Goal: Task Accomplishment & Management: Manage account settings

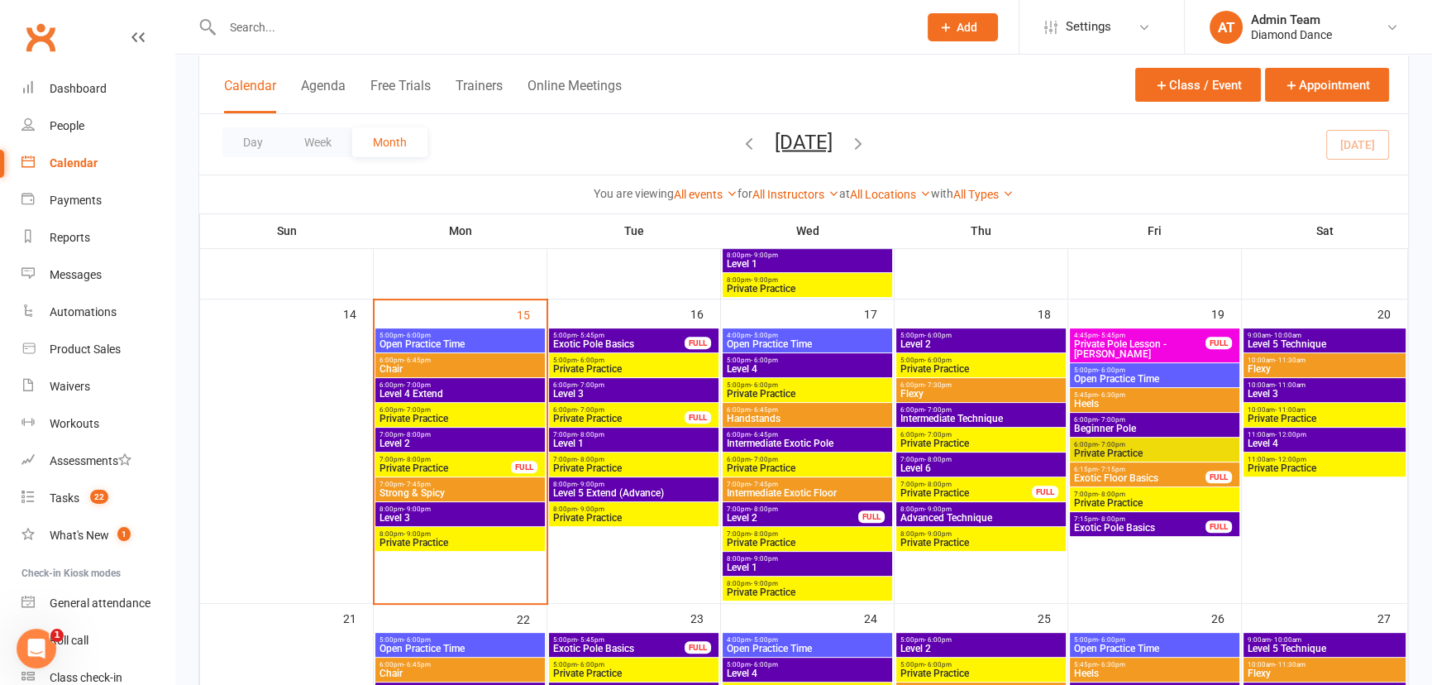
scroll to position [676, 0]
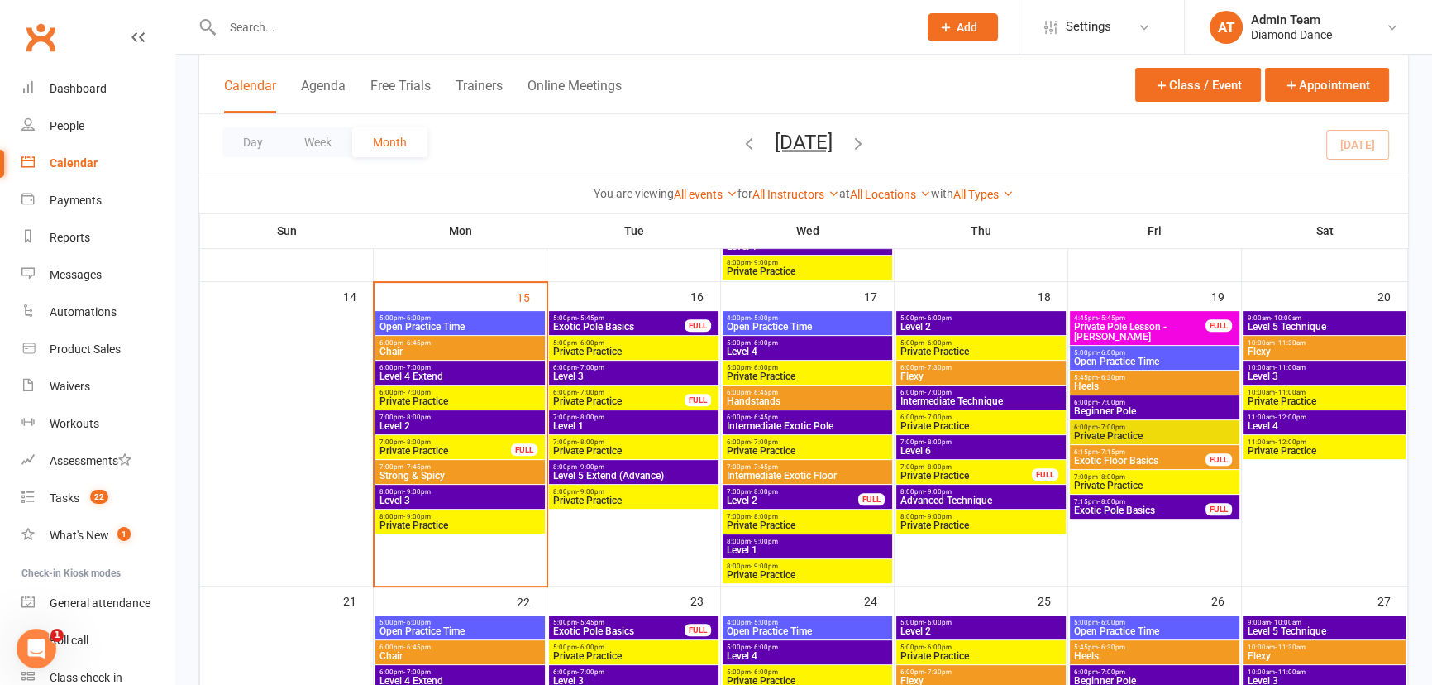
click at [453, 374] on span "Level 4 Extend" at bounding box center [460, 376] width 163 height 10
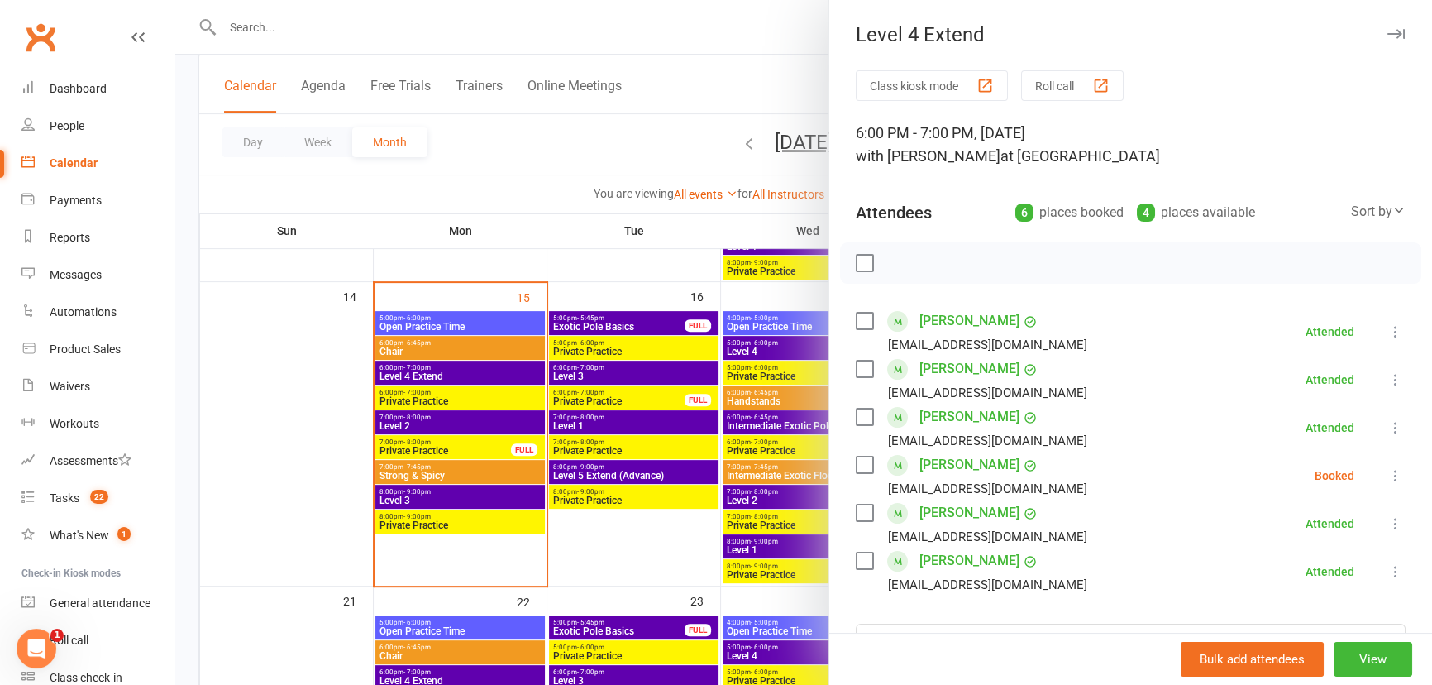
scroll to position [74, 0]
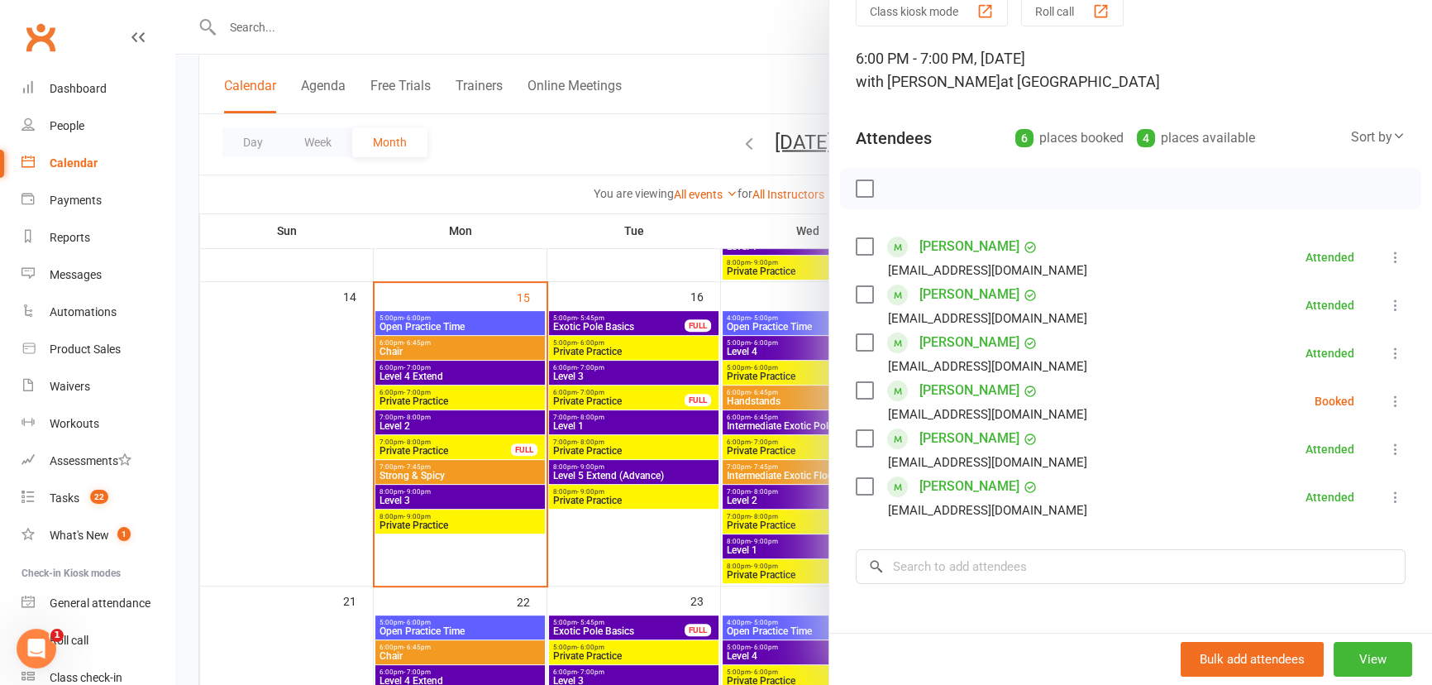
click at [1350, 392] on li "[PERSON_NAME] [EMAIL_ADDRESS][DOMAIN_NAME] Booked More info Remove Check in Mar…" at bounding box center [1131, 401] width 550 height 48
click at [1387, 401] on icon at bounding box center [1395, 401] width 17 height 17
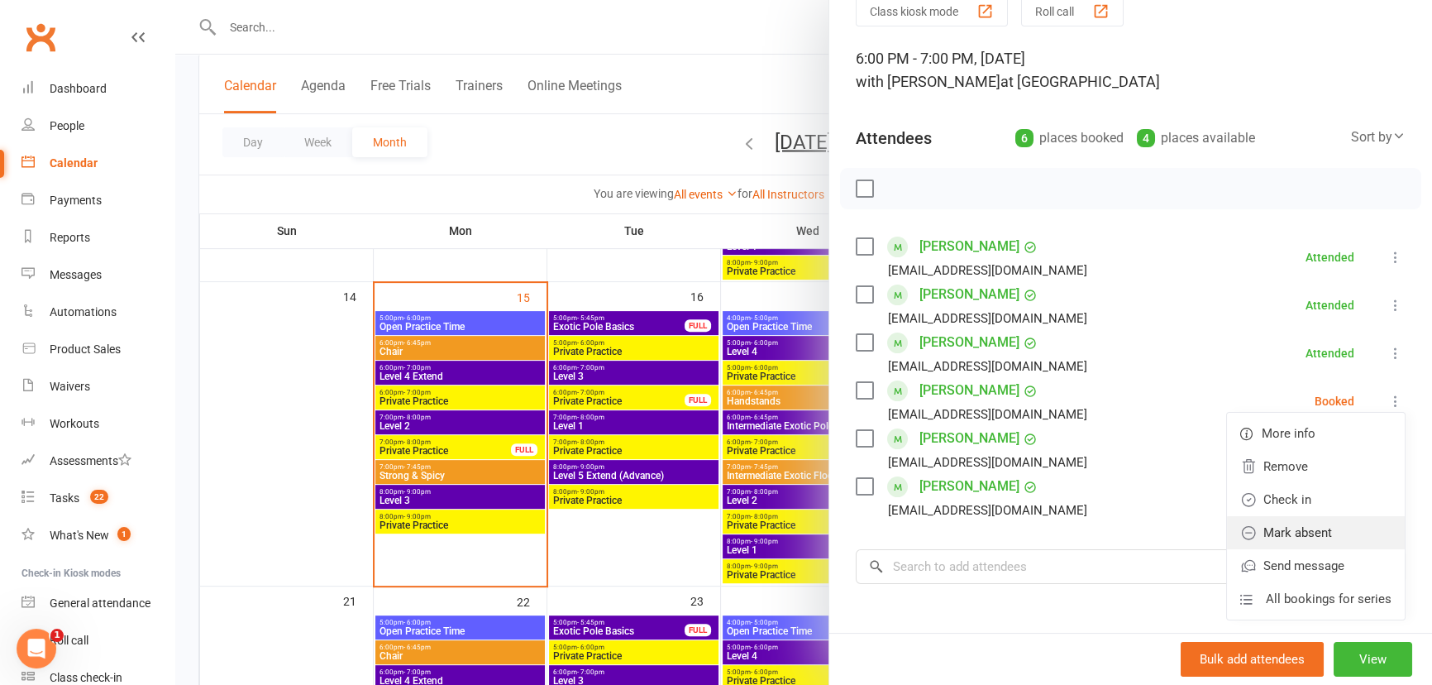
click at [1314, 518] on link "Mark absent" at bounding box center [1316, 532] width 178 height 33
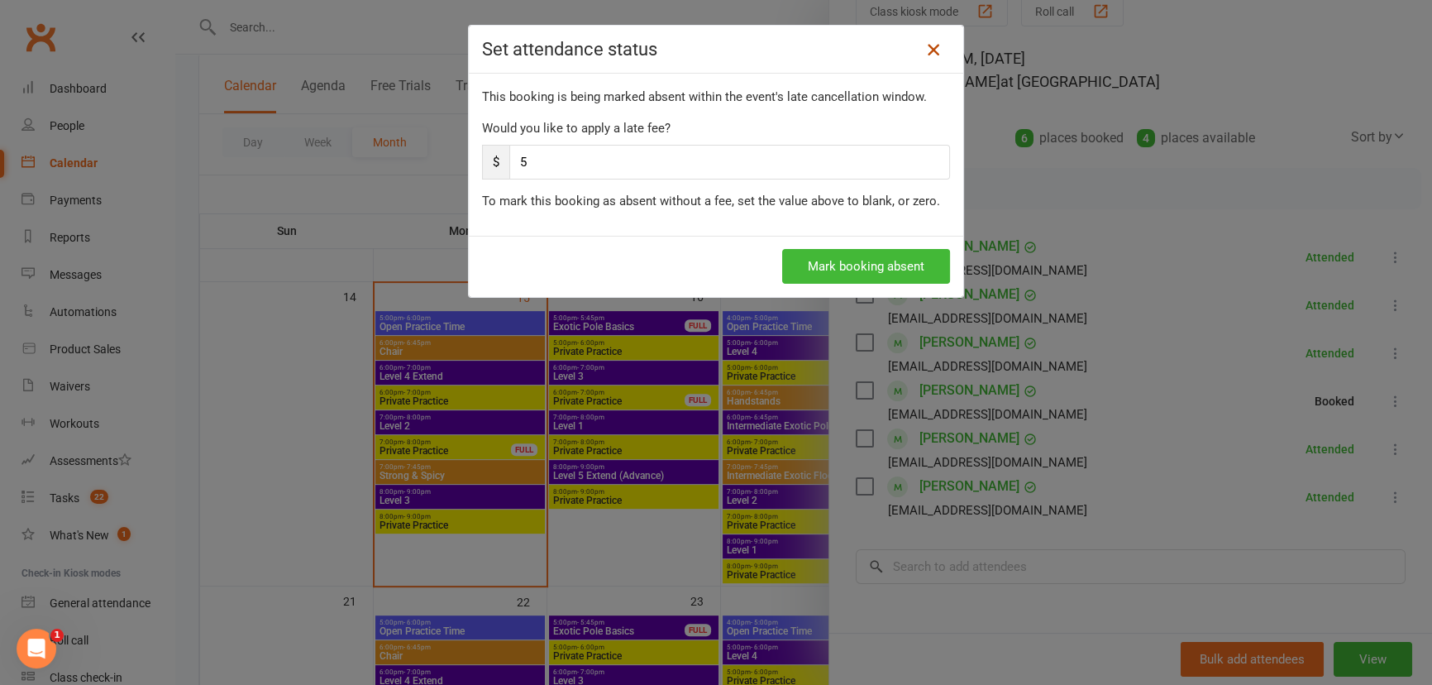
click at [923, 59] on link at bounding box center [933, 49] width 26 height 26
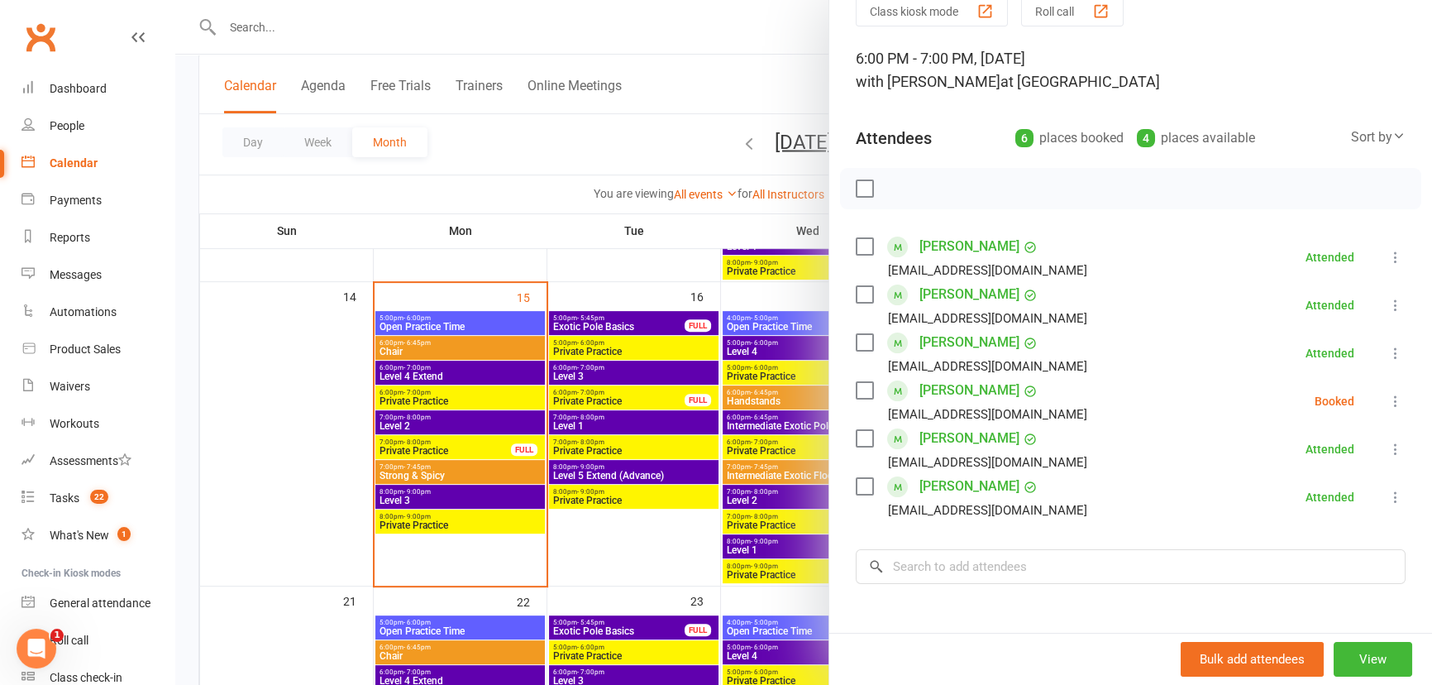
click at [1387, 401] on icon at bounding box center [1395, 401] width 17 height 17
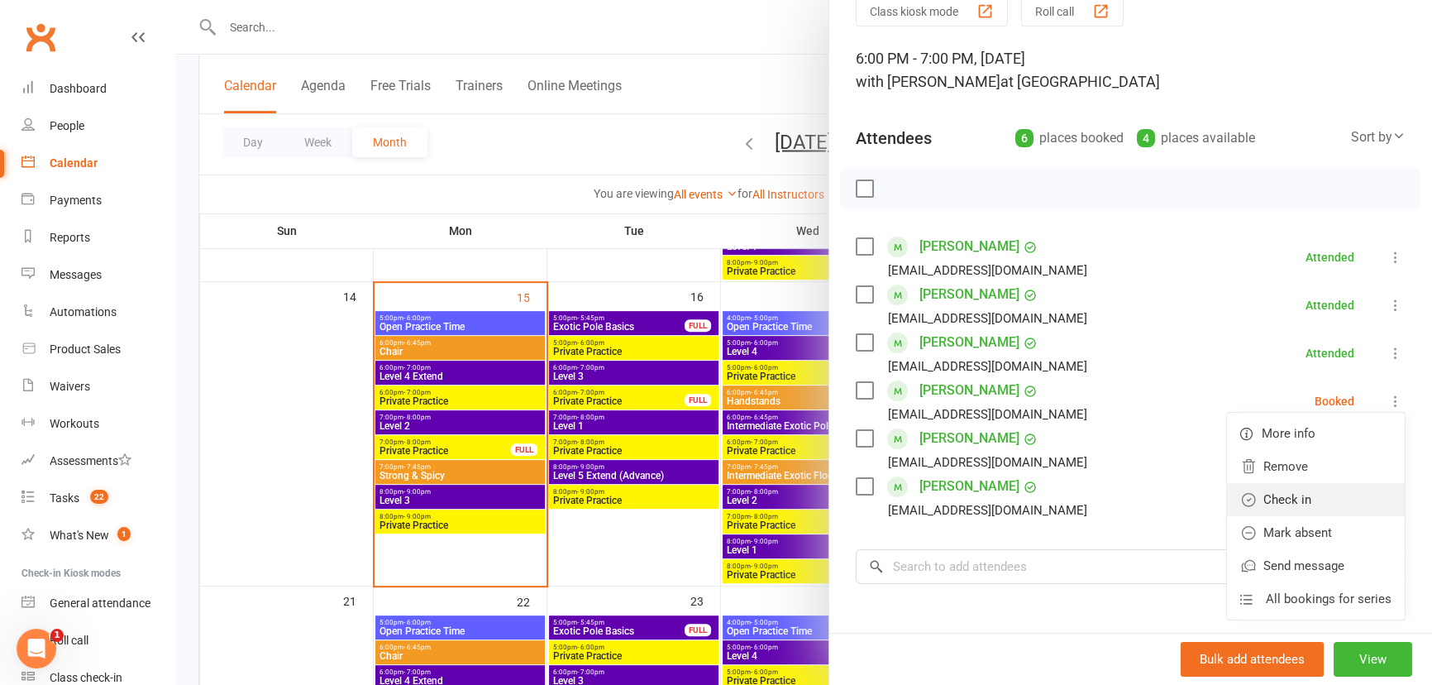
click at [1309, 506] on link "Check in" at bounding box center [1316, 499] width 178 height 33
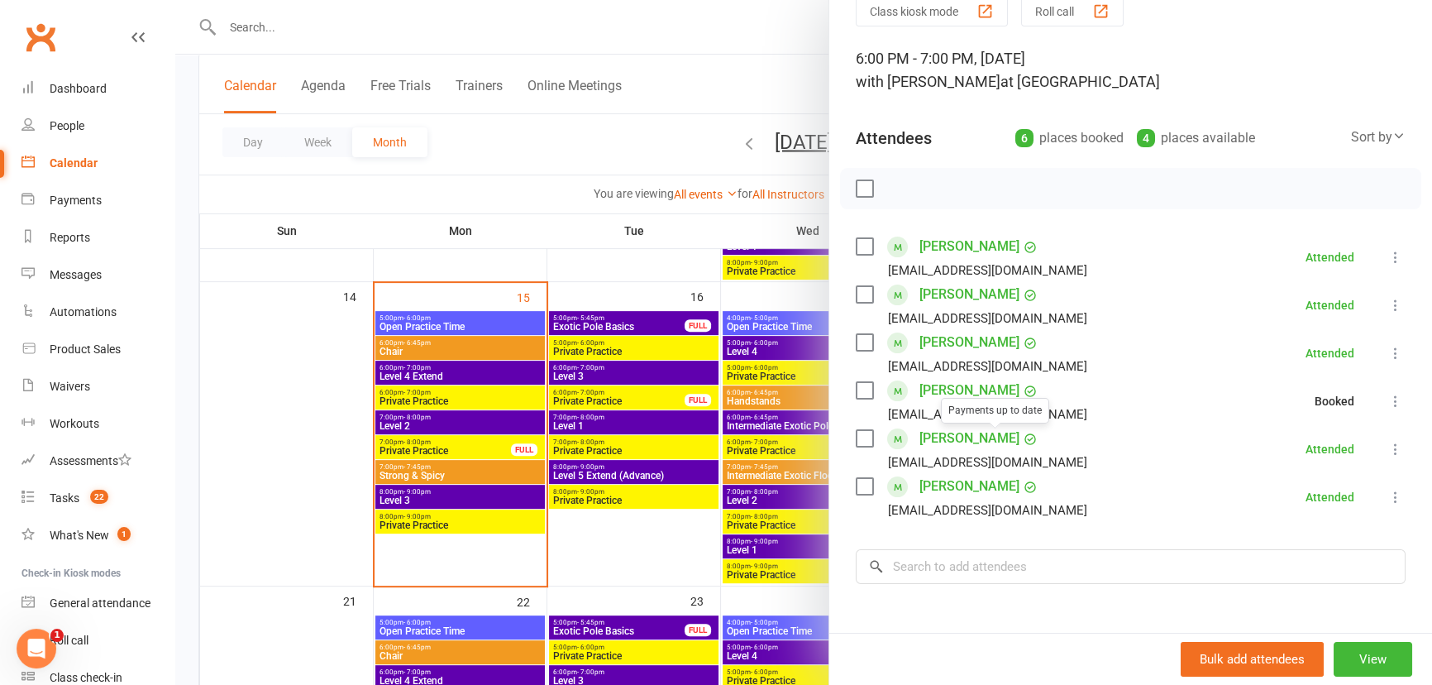
click at [470, 422] on div at bounding box center [803, 342] width 1257 height 685
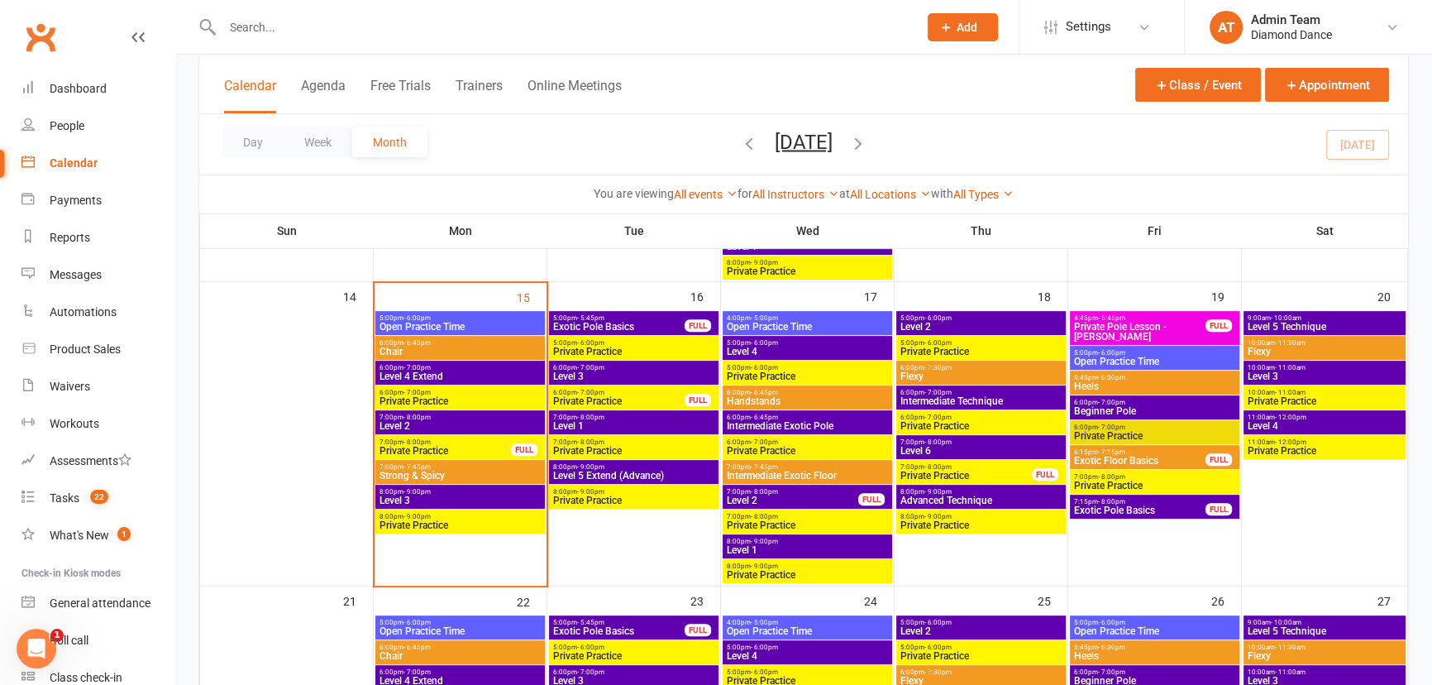
click at [463, 371] on span "Level 4 Extend" at bounding box center [460, 376] width 163 height 10
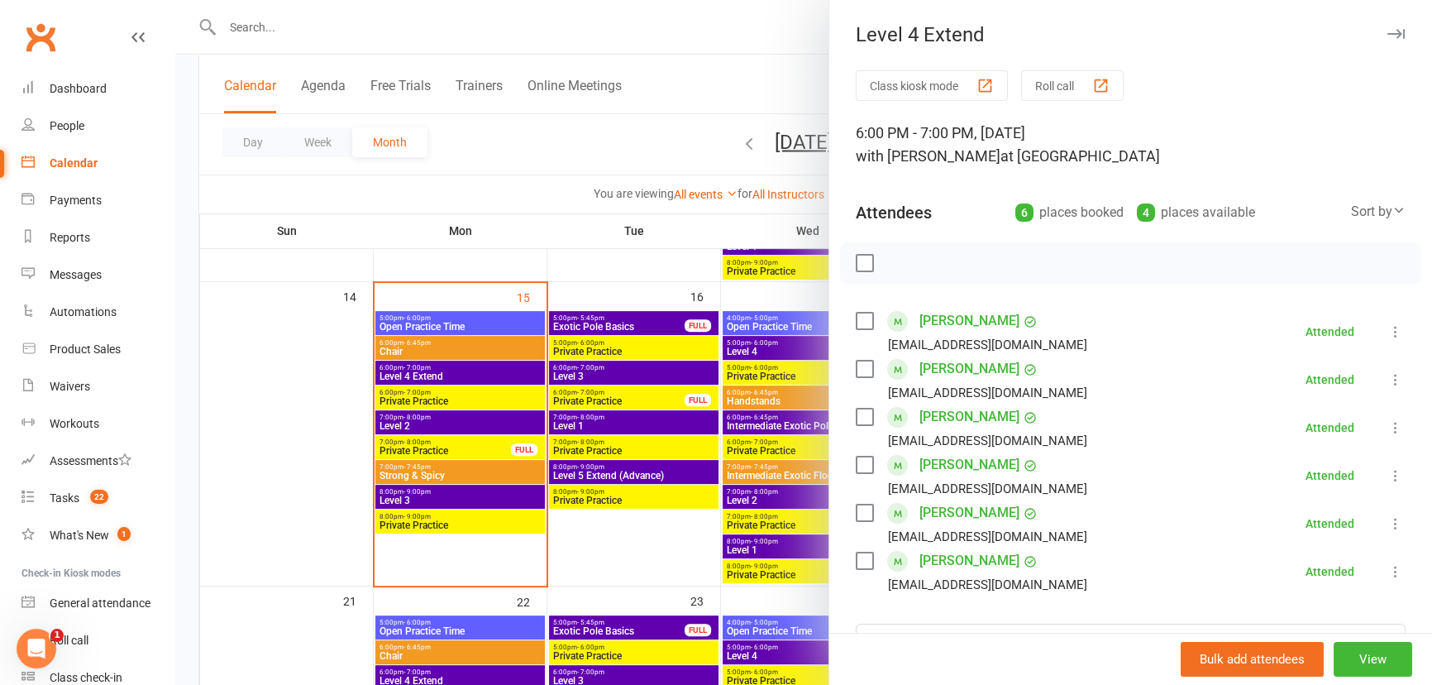
click at [440, 370] on div at bounding box center [803, 342] width 1257 height 685
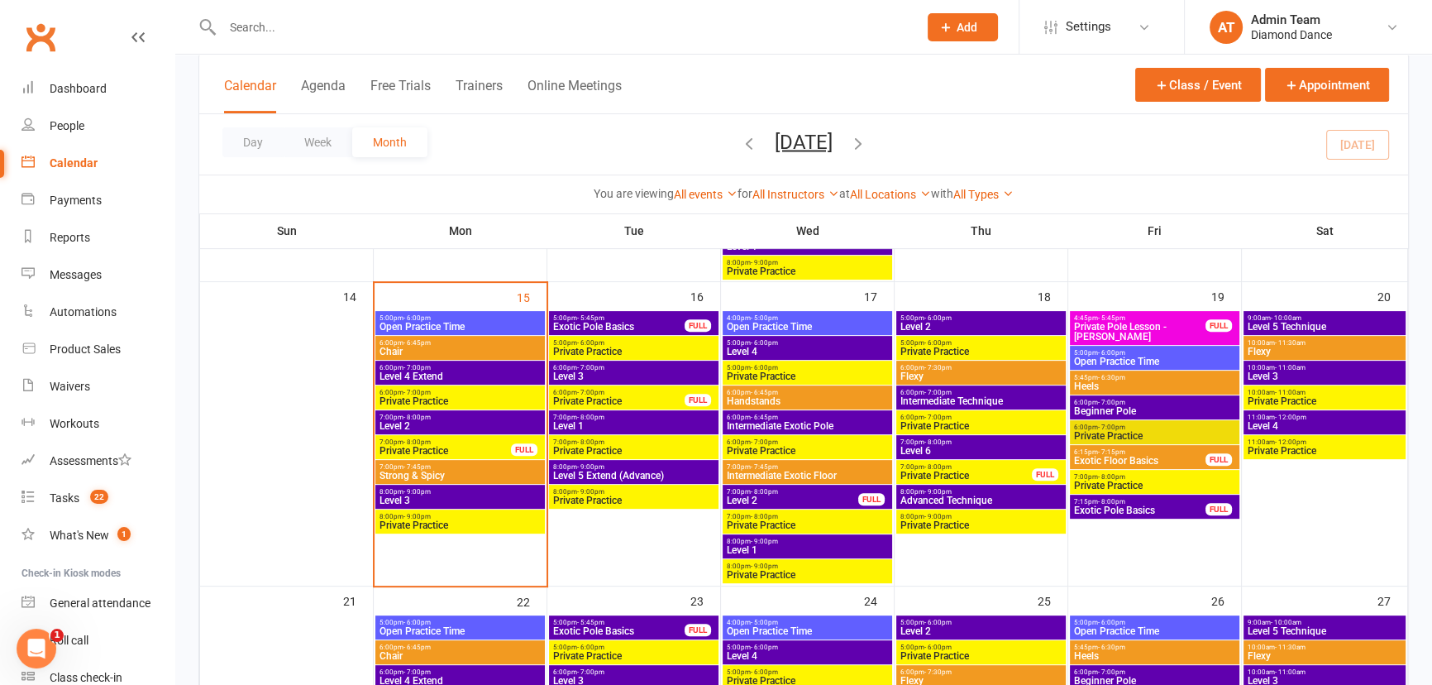
click at [435, 347] on span "Chair" at bounding box center [460, 351] width 163 height 10
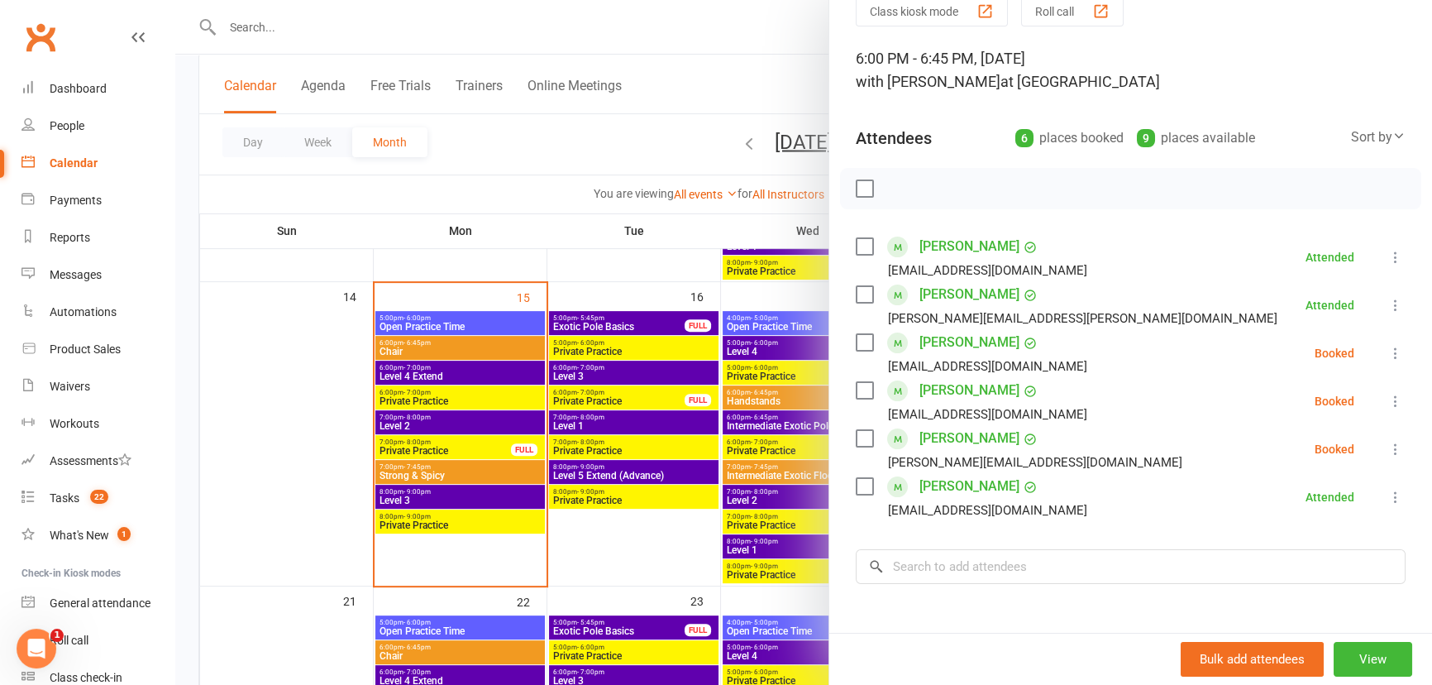
click at [857, 189] on label at bounding box center [864, 188] width 17 height 17
click at [893, 190] on icon "button" at bounding box center [901, 188] width 18 height 18
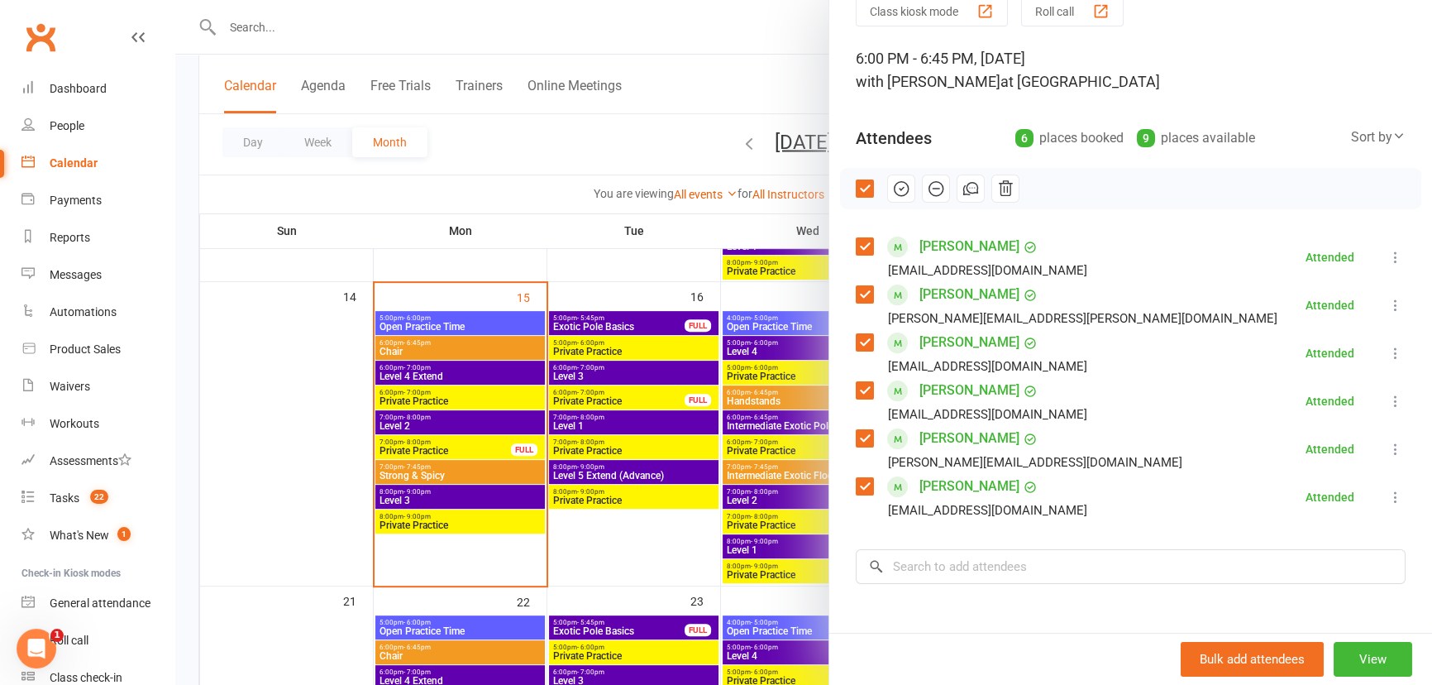
click at [351, 416] on div at bounding box center [803, 342] width 1257 height 685
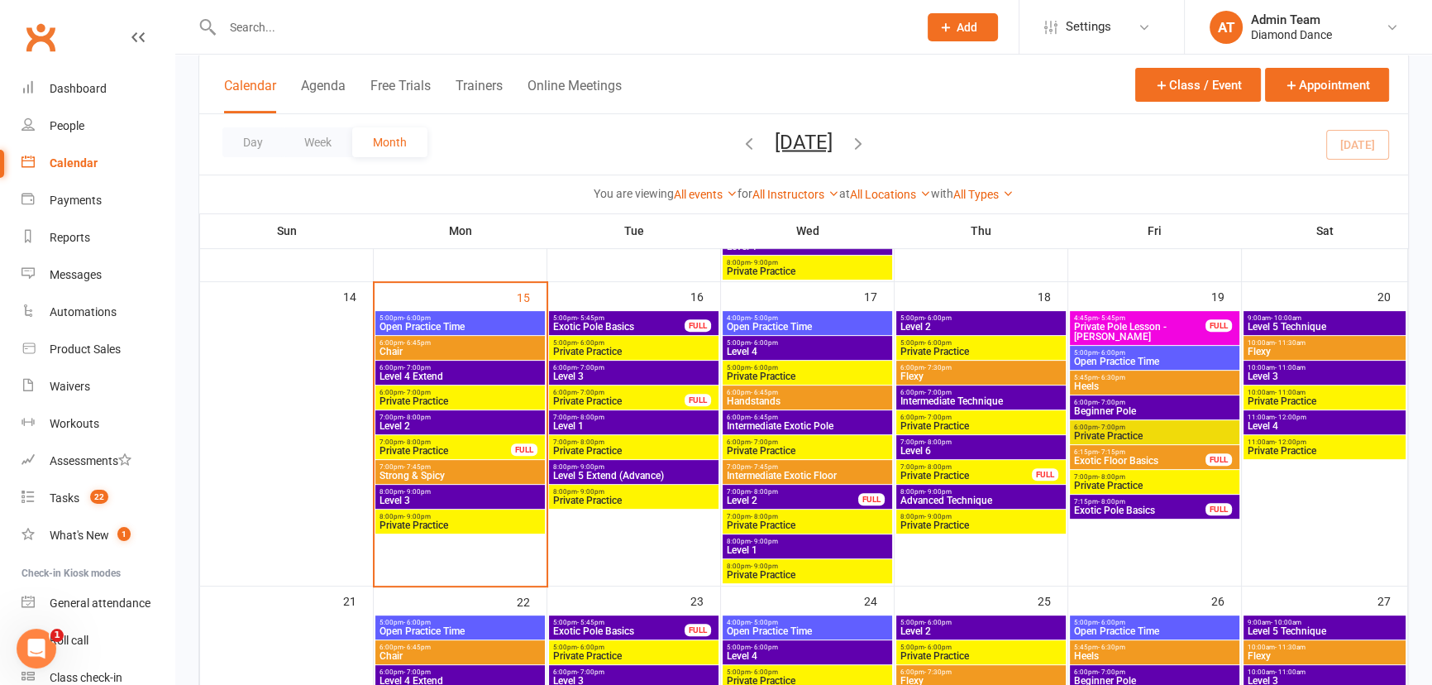
click at [396, 451] on span "Private Practice" at bounding box center [445, 451] width 133 height 10
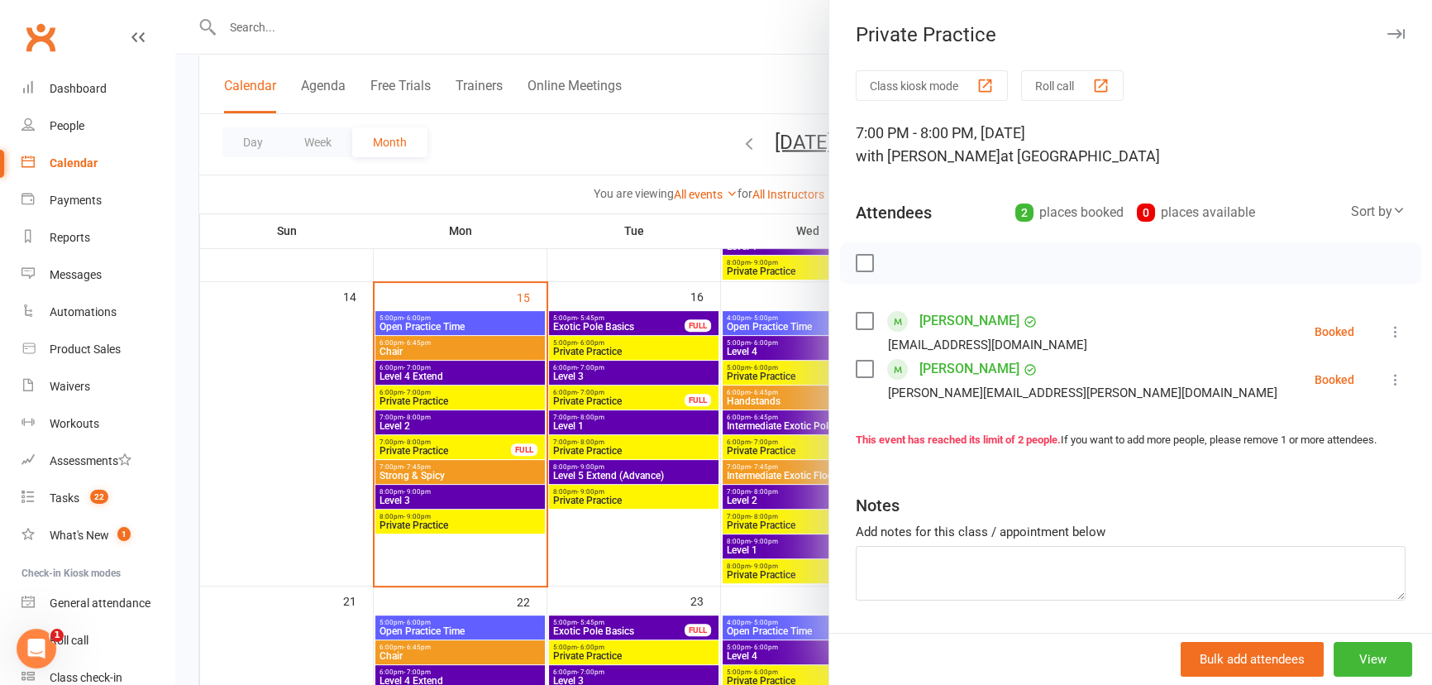
click at [1387, 336] on icon at bounding box center [1395, 331] width 17 height 17
click at [1315, 425] on link "Check in" at bounding box center [1316, 429] width 178 height 33
click at [1387, 384] on icon at bounding box center [1395, 379] width 17 height 17
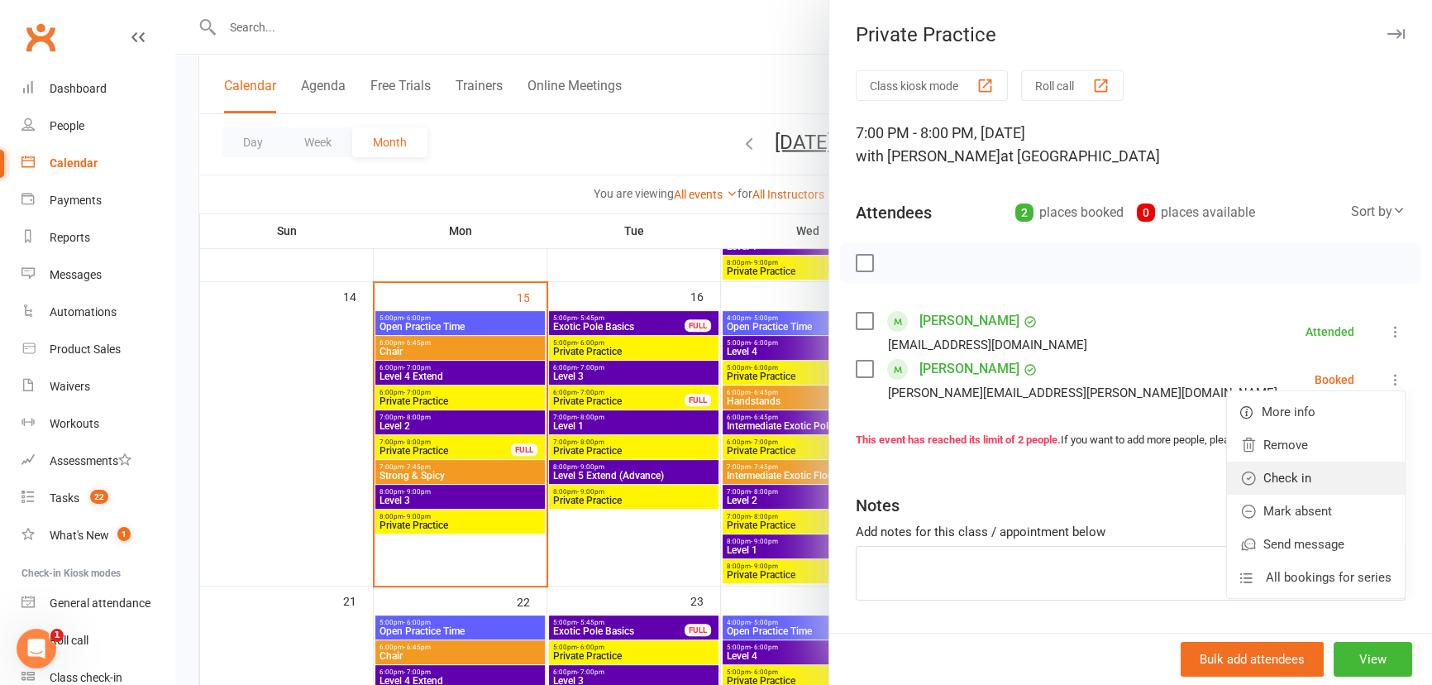
click at [1322, 484] on link "Check in" at bounding box center [1316, 477] width 178 height 33
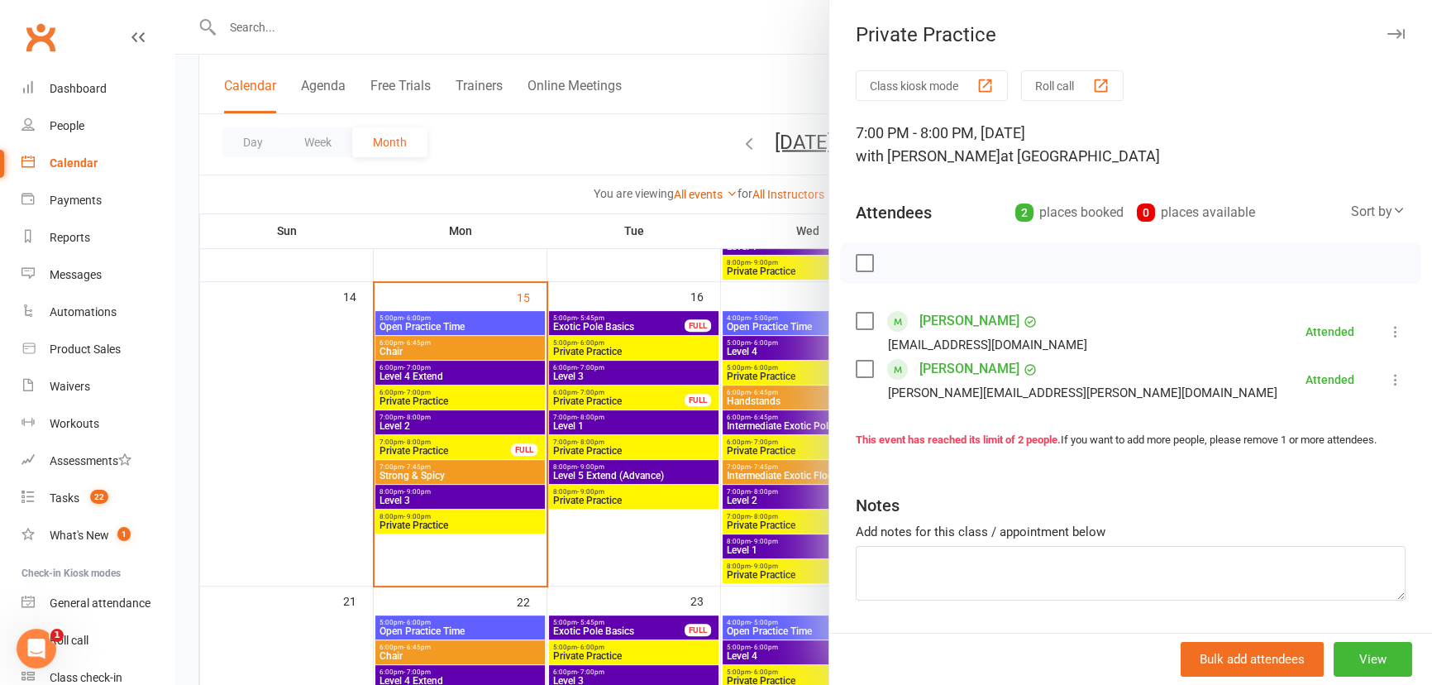
click at [334, 526] on div at bounding box center [803, 342] width 1257 height 685
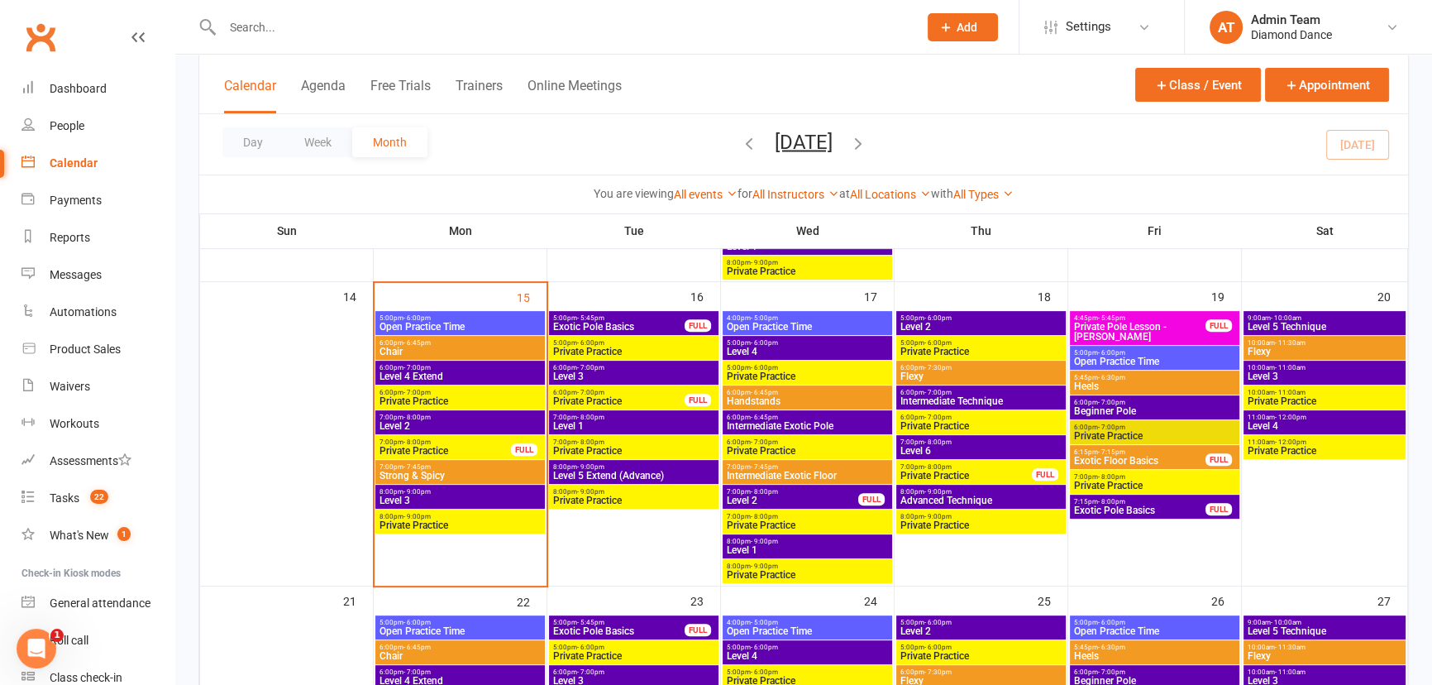
click at [416, 470] on span "Strong & Spicy" at bounding box center [460, 475] width 163 height 10
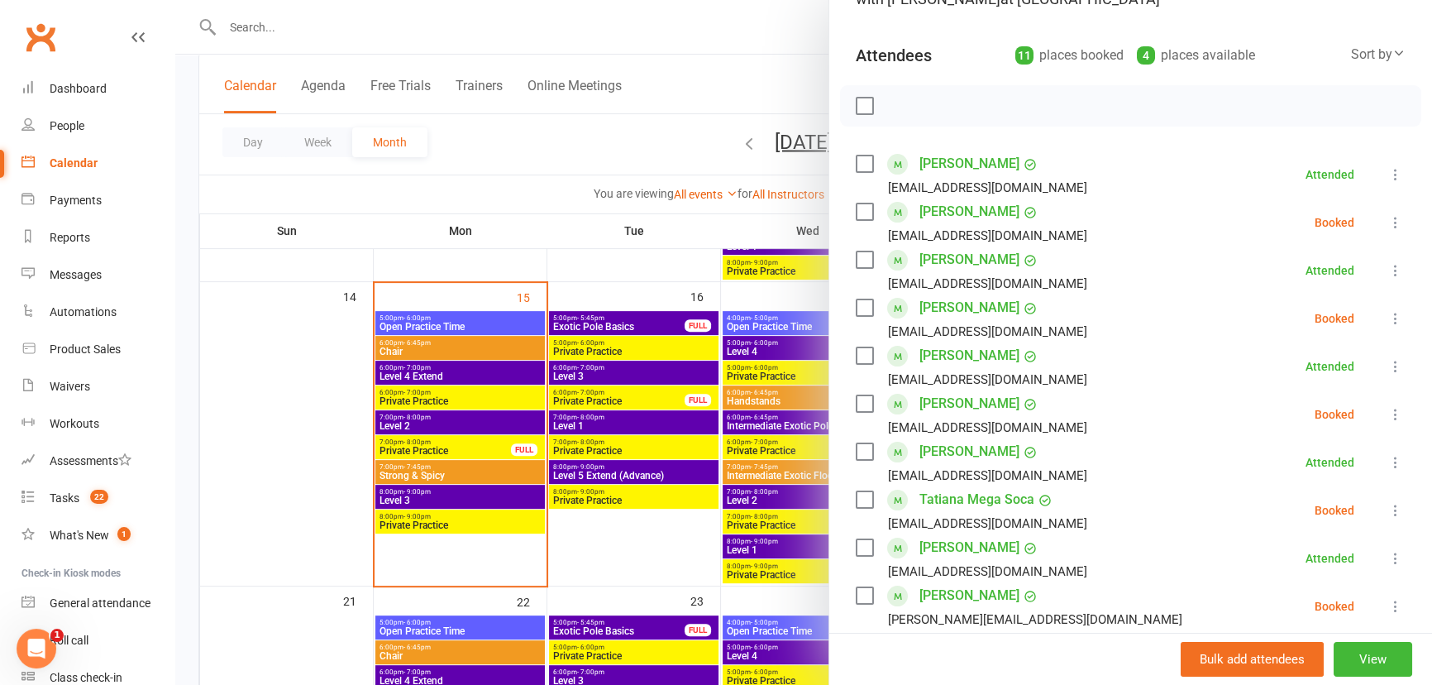
scroll to position [150, 0]
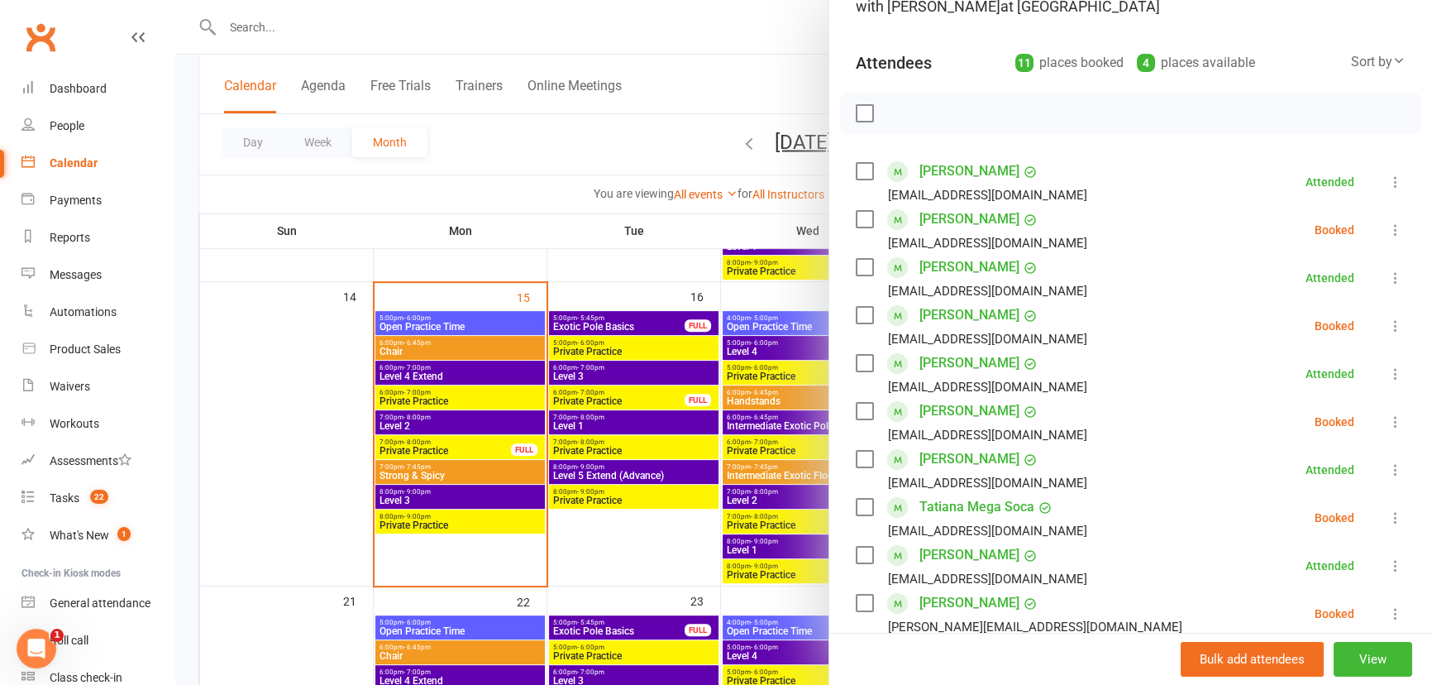
click at [285, 31] on div at bounding box center [803, 342] width 1257 height 685
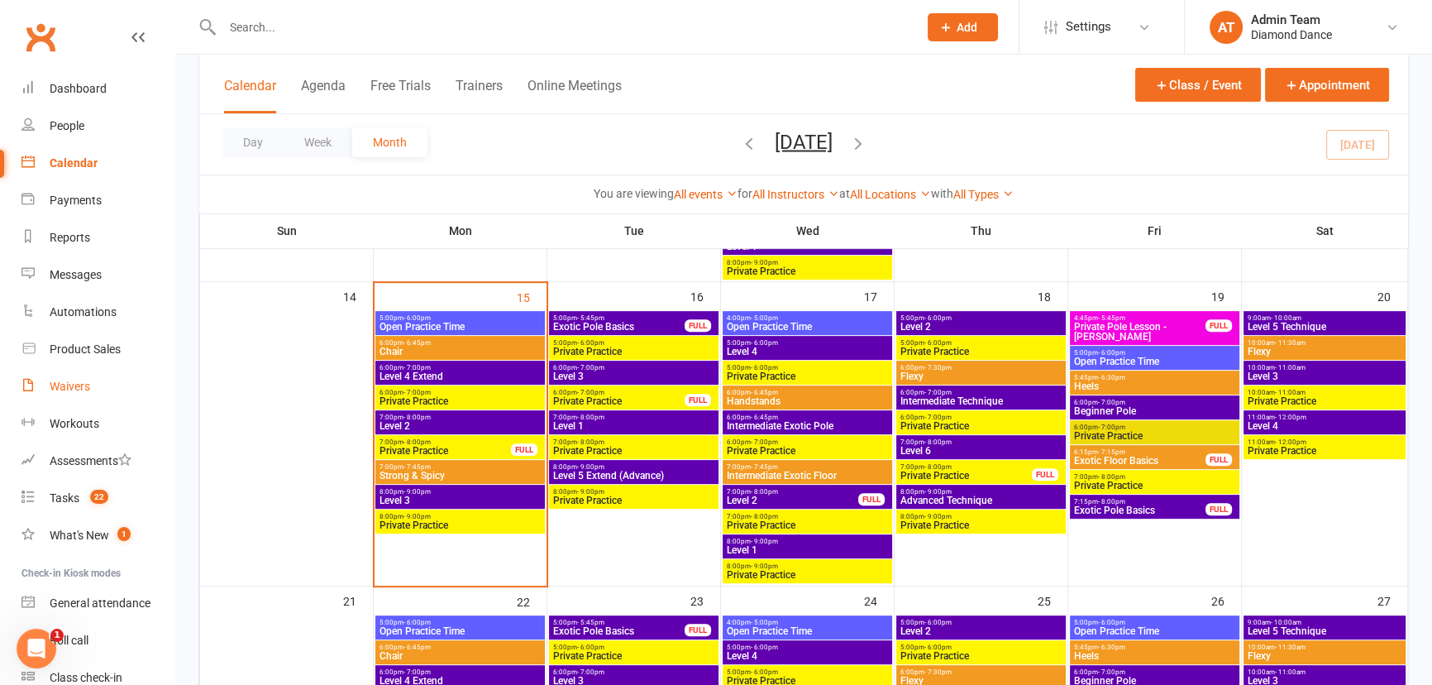
drag, startPoint x: 79, startPoint y: 389, endPoint x: 80, endPoint y: 379, distance: 10.1
click at [79, 389] on div "Waivers" at bounding box center [70, 385] width 41 height 13
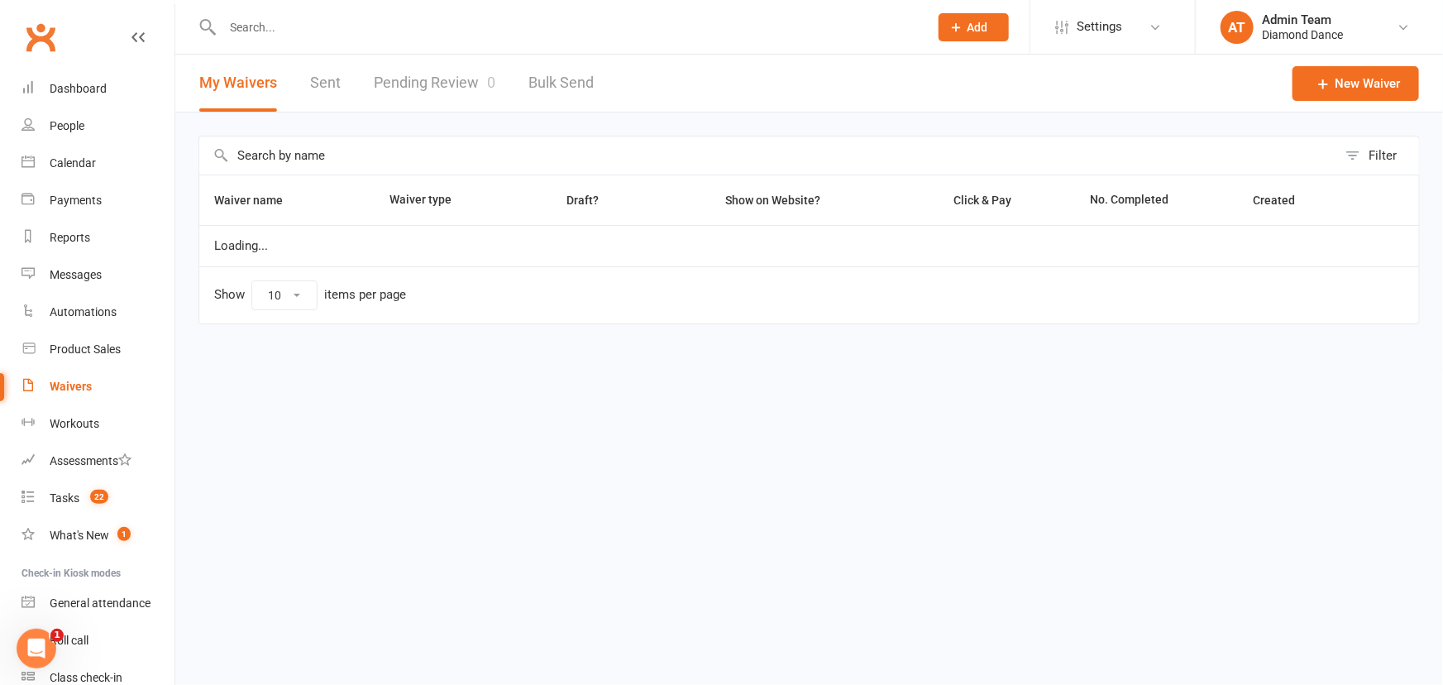
select select "100"
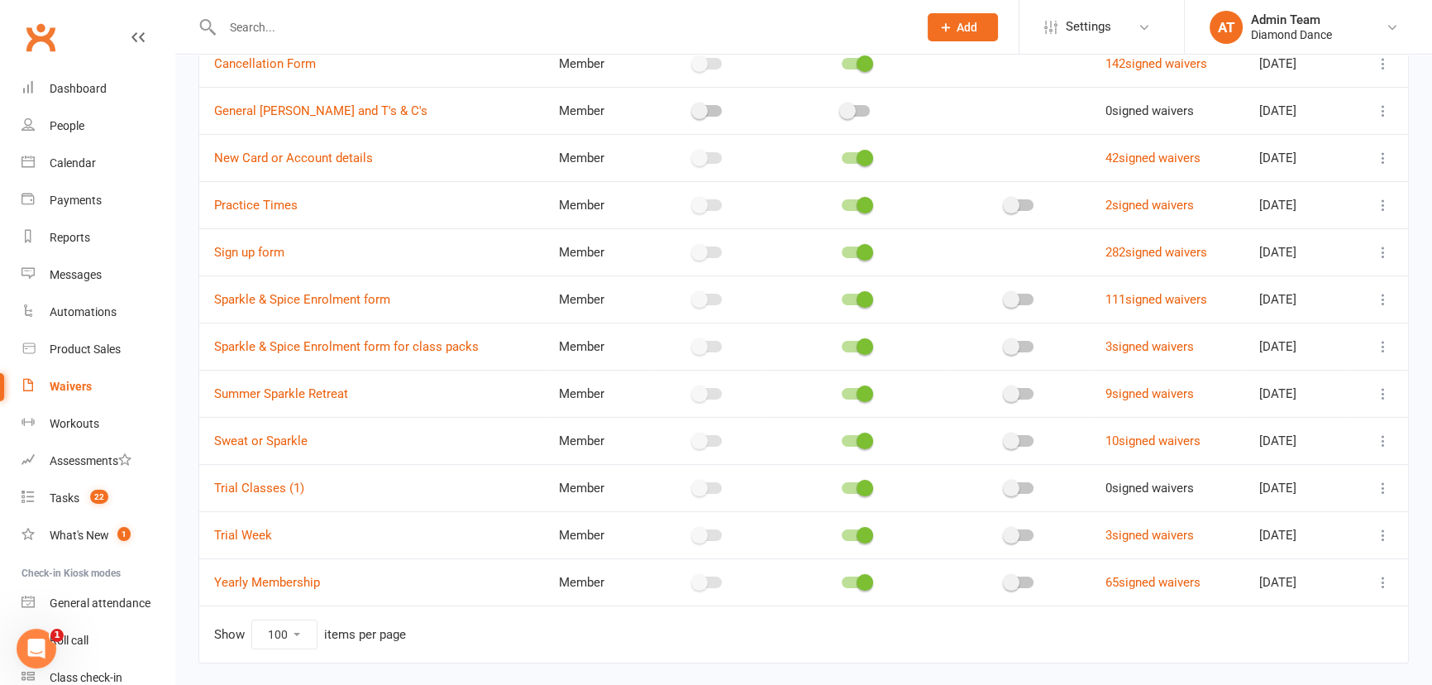
scroll to position [279, 0]
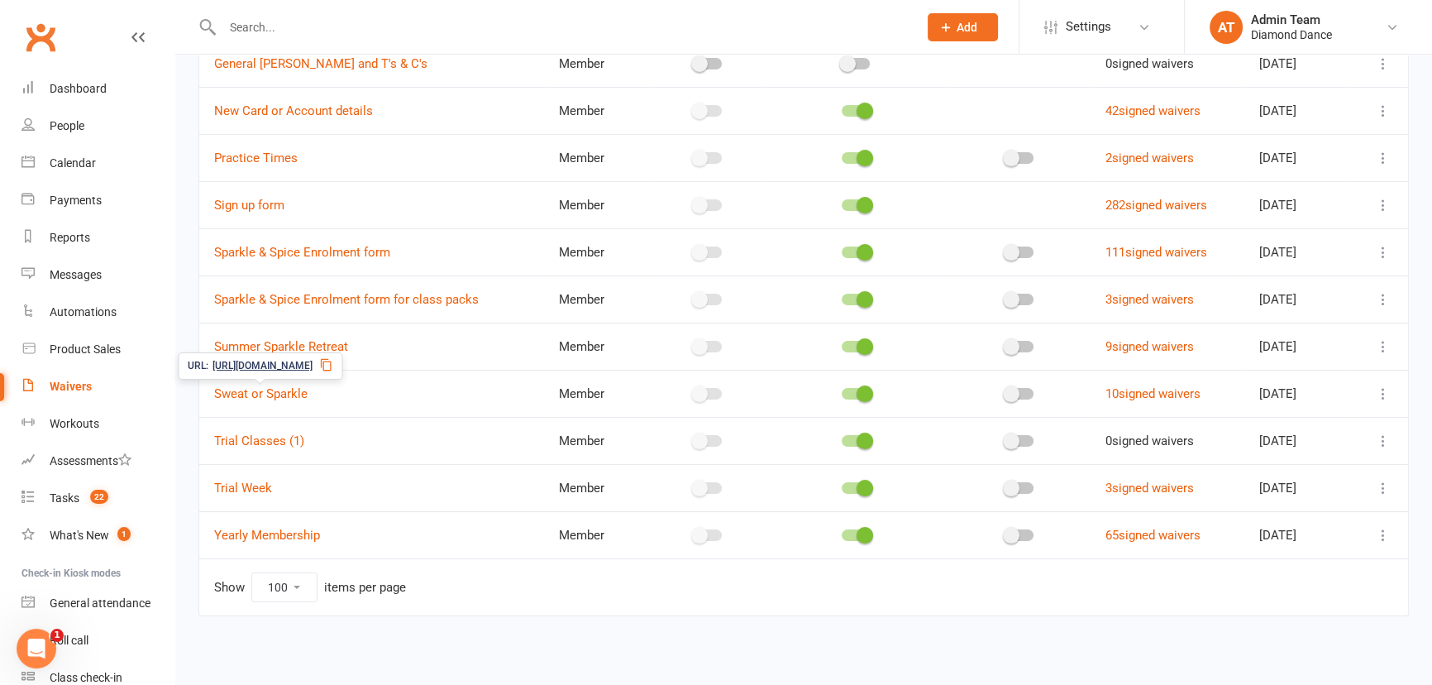
click at [313, 362] on span "[URL][DOMAIN_NAME]" at bounding box center [262, 366] width 100 height 16
click at [78, 156] on div "Calendar" at bounding box center [73, 162] width 46 height 13
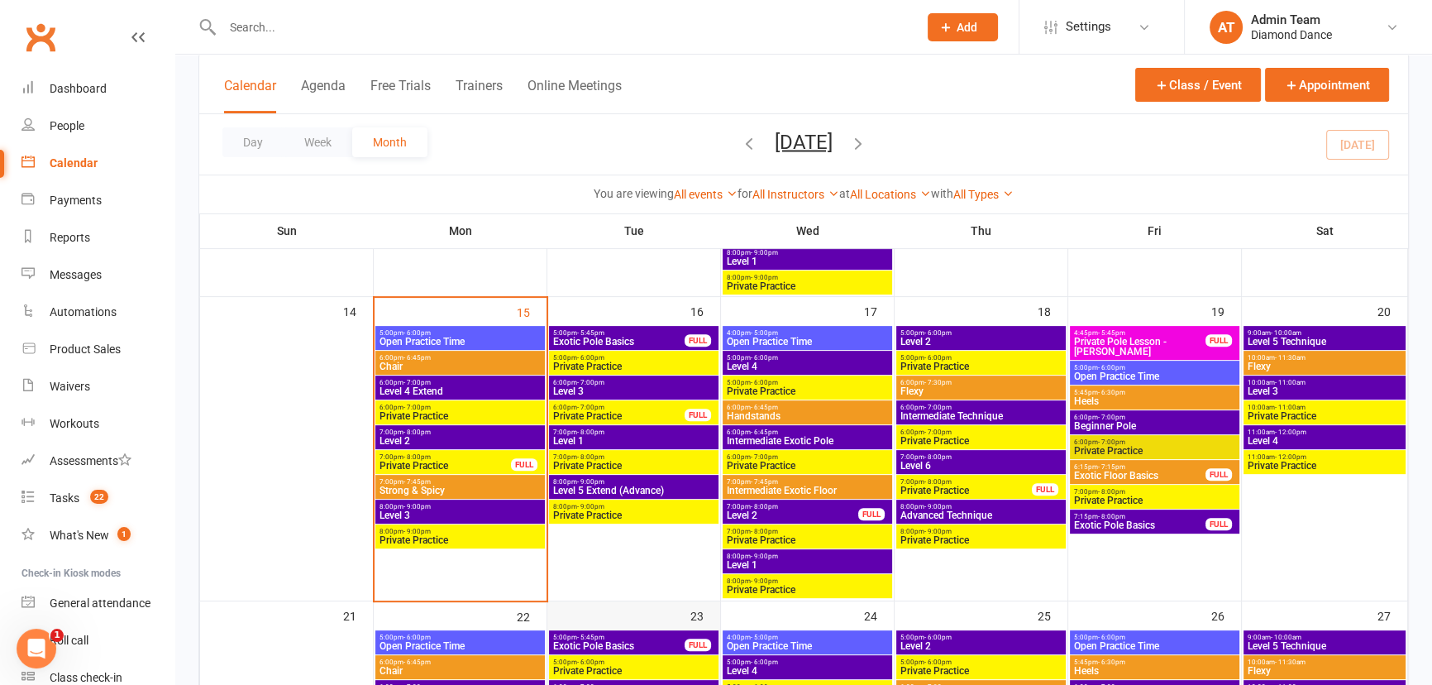
scroll to position [676, 0]
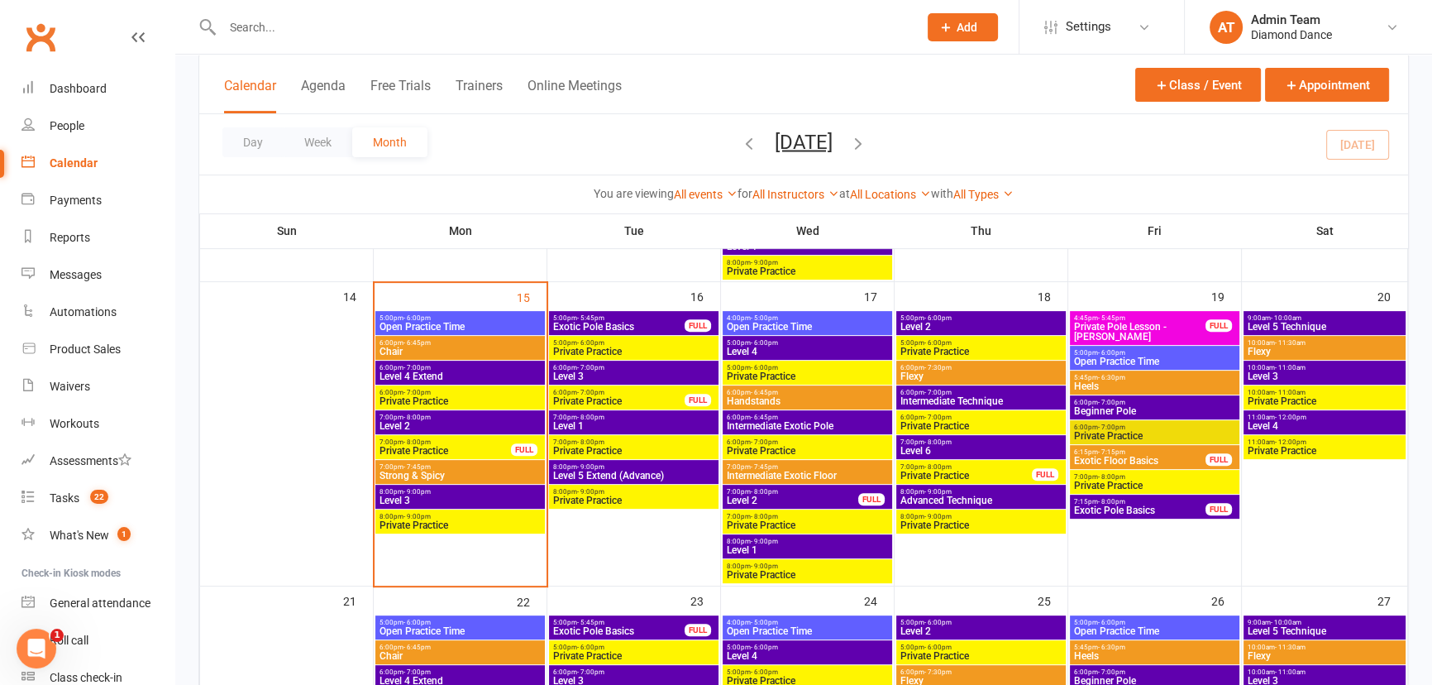
click at [867, 142] on icon "button" at bounding box center [858, 142] width 18 height 18
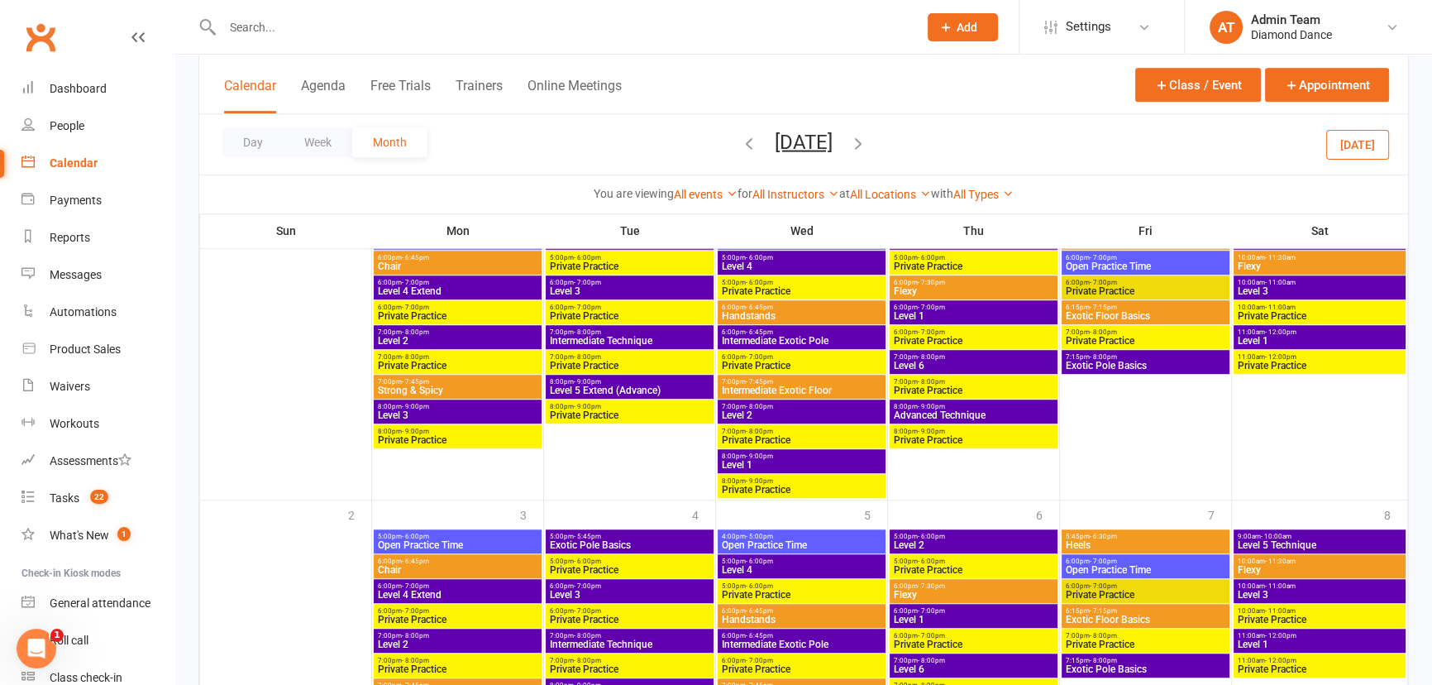
scroll to position [1408, 0]
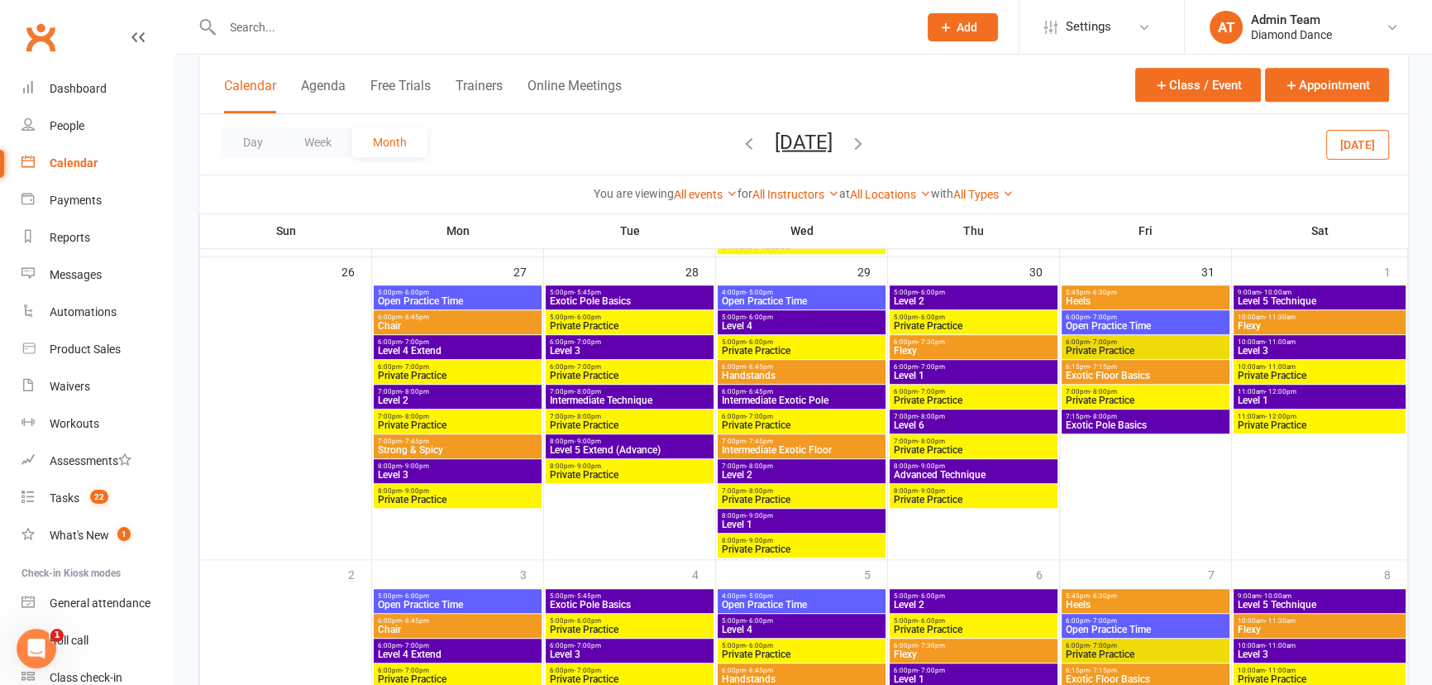
drag, startPoint x: 892, startPoint y: 148, endPoint x: 952, endPoint y: 240, distance: 109.4
click at [867, 148] on icon "button" at bounding box center [858, 142] width 18 height 18
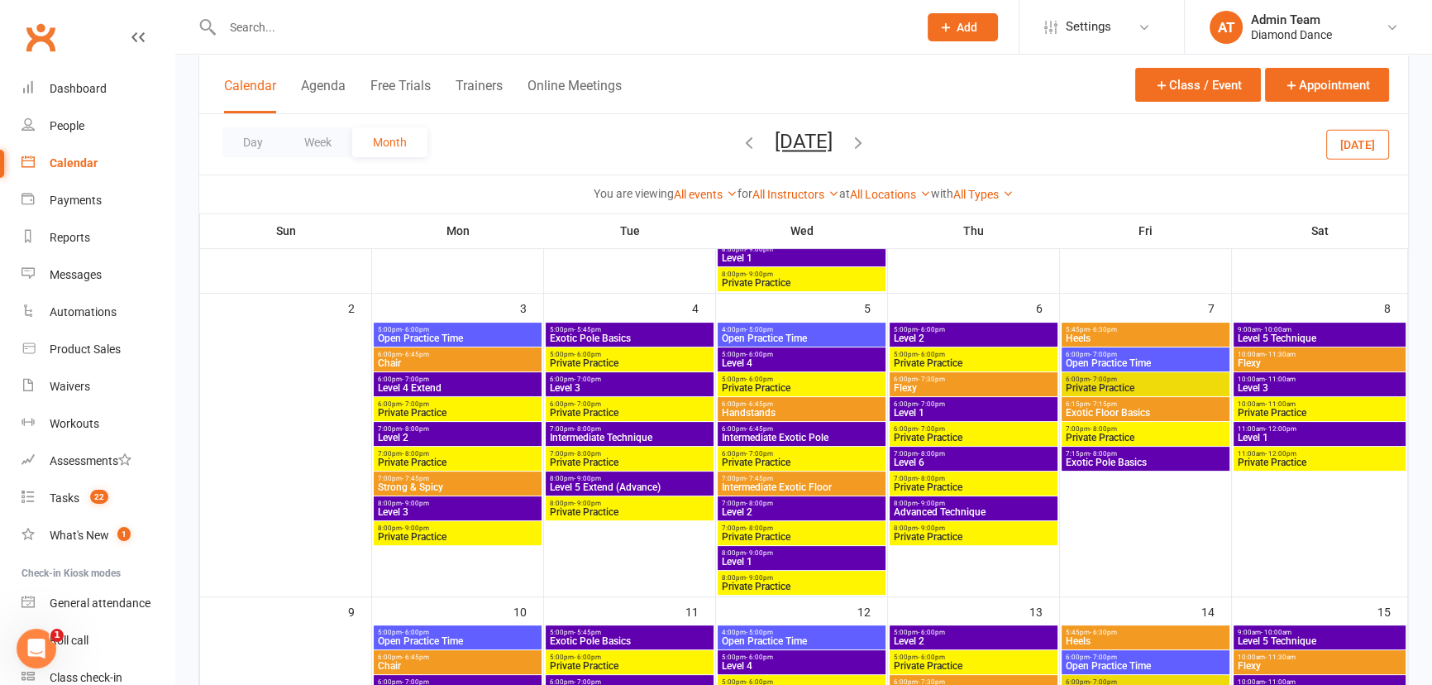
scroll to position [0, 0]
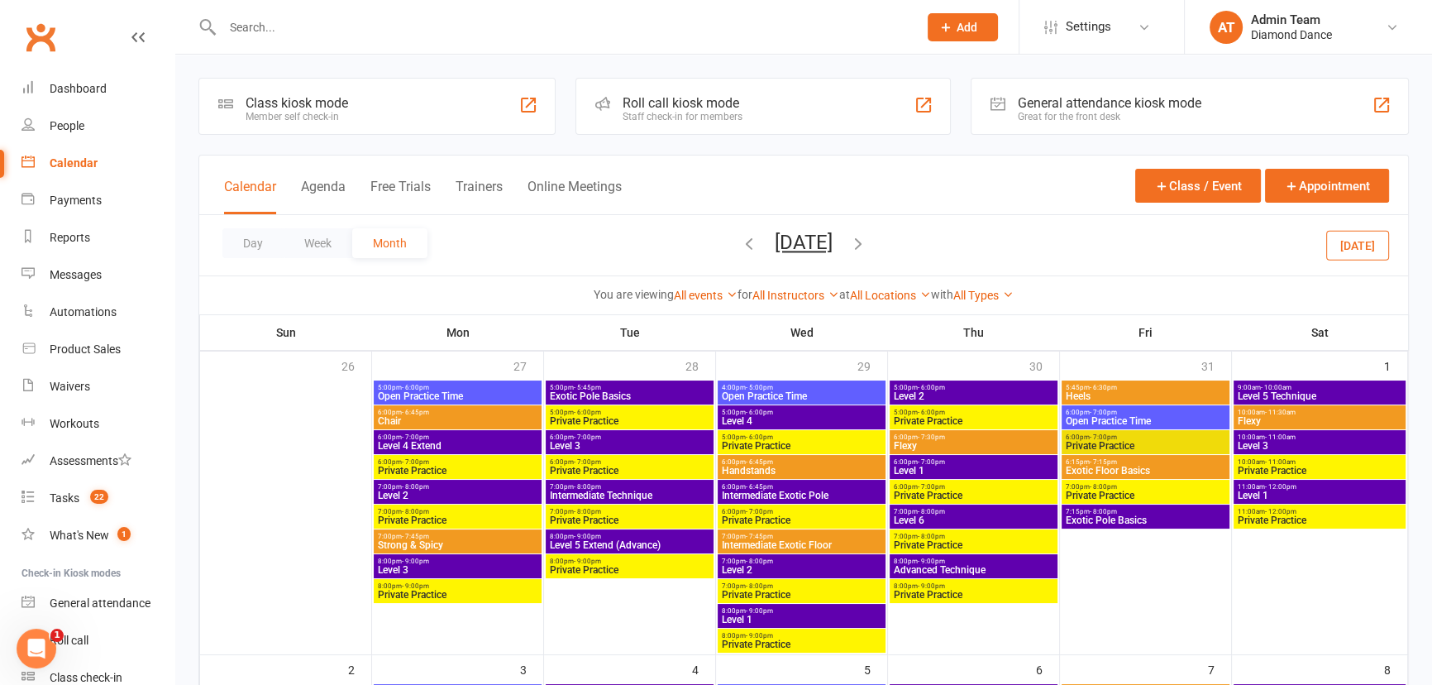
click at [740, 244] on icon "button" at bounding box center [749, 243] width 18 height 18
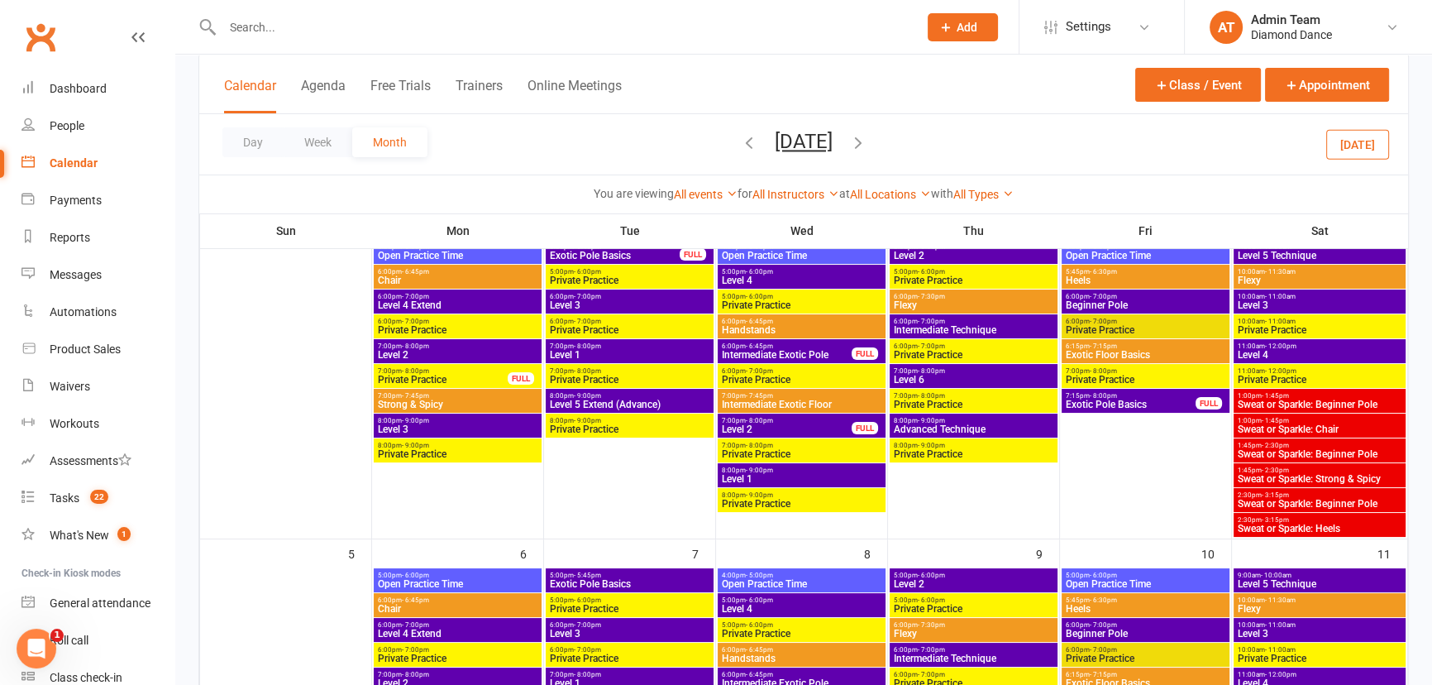
scroll to position [150, 0]
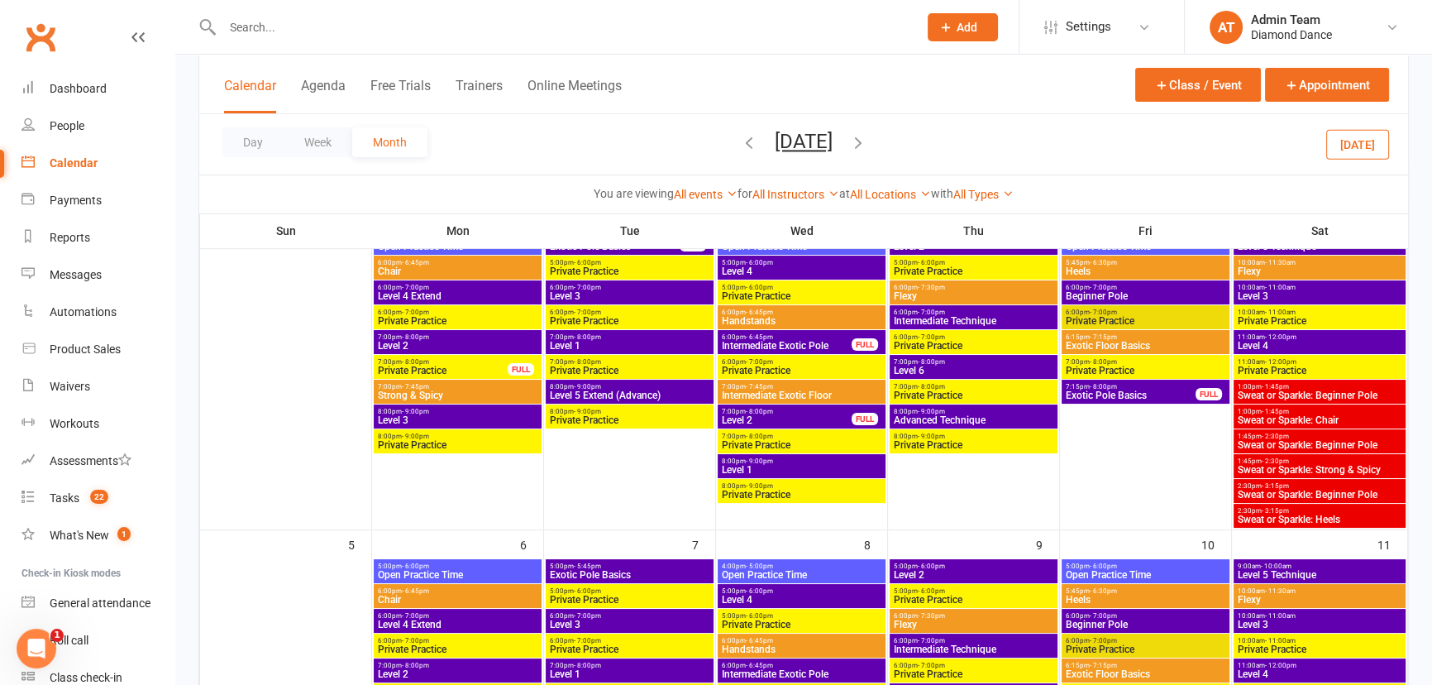
click at [1319, 402] on div "1:00pm - 1:45pm Sweat or Sparkle: Beginner Pole" at bounding box center [1320, 391] width 172 height 24
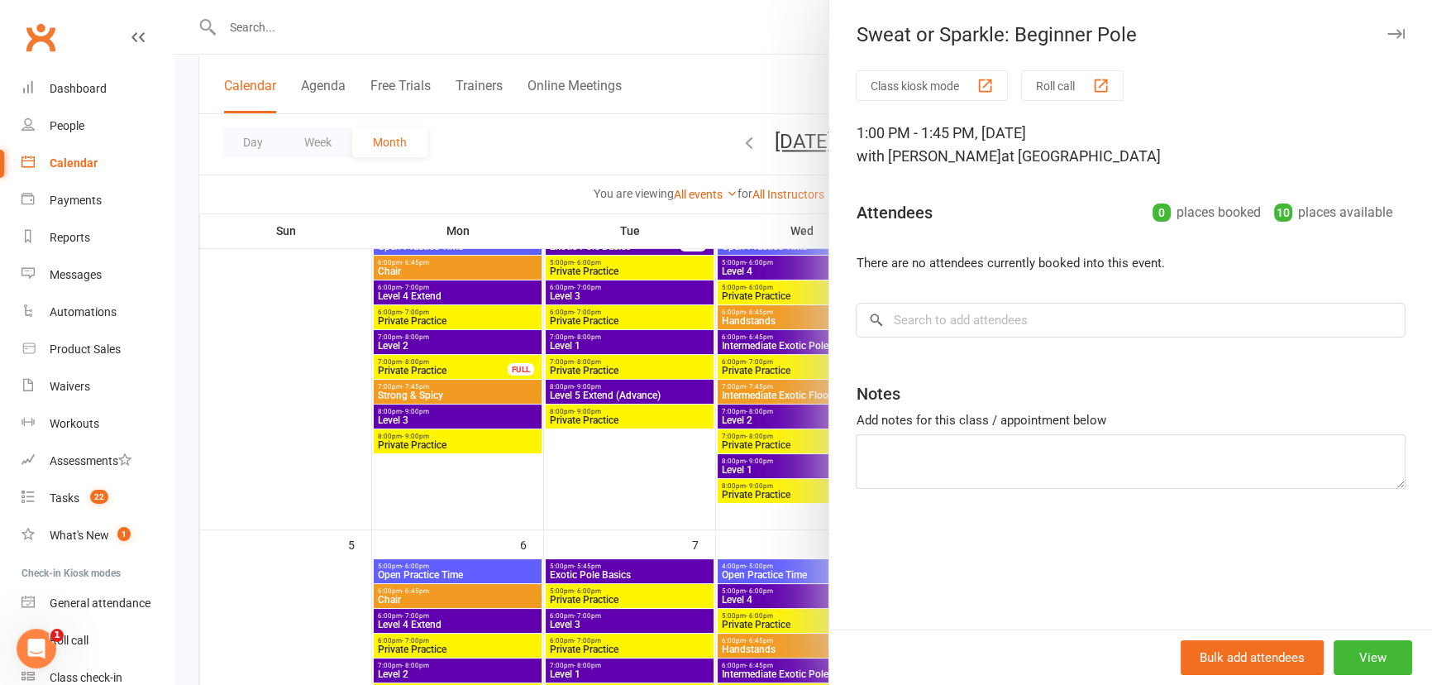
click at [604, 489] on div at bounding box center [803, 342] width 1257 height 685
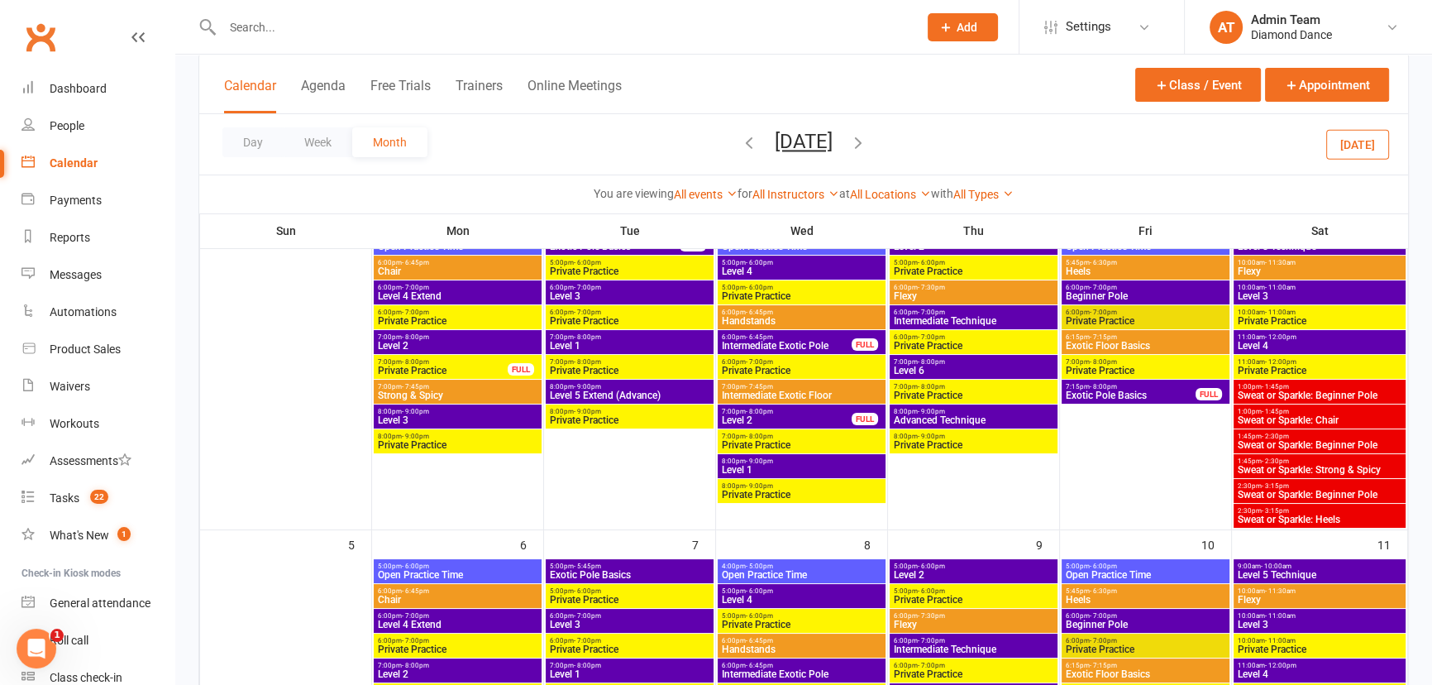
click at [251, 24] on input "text" at bounding box center [561, 27] width 689 height 23
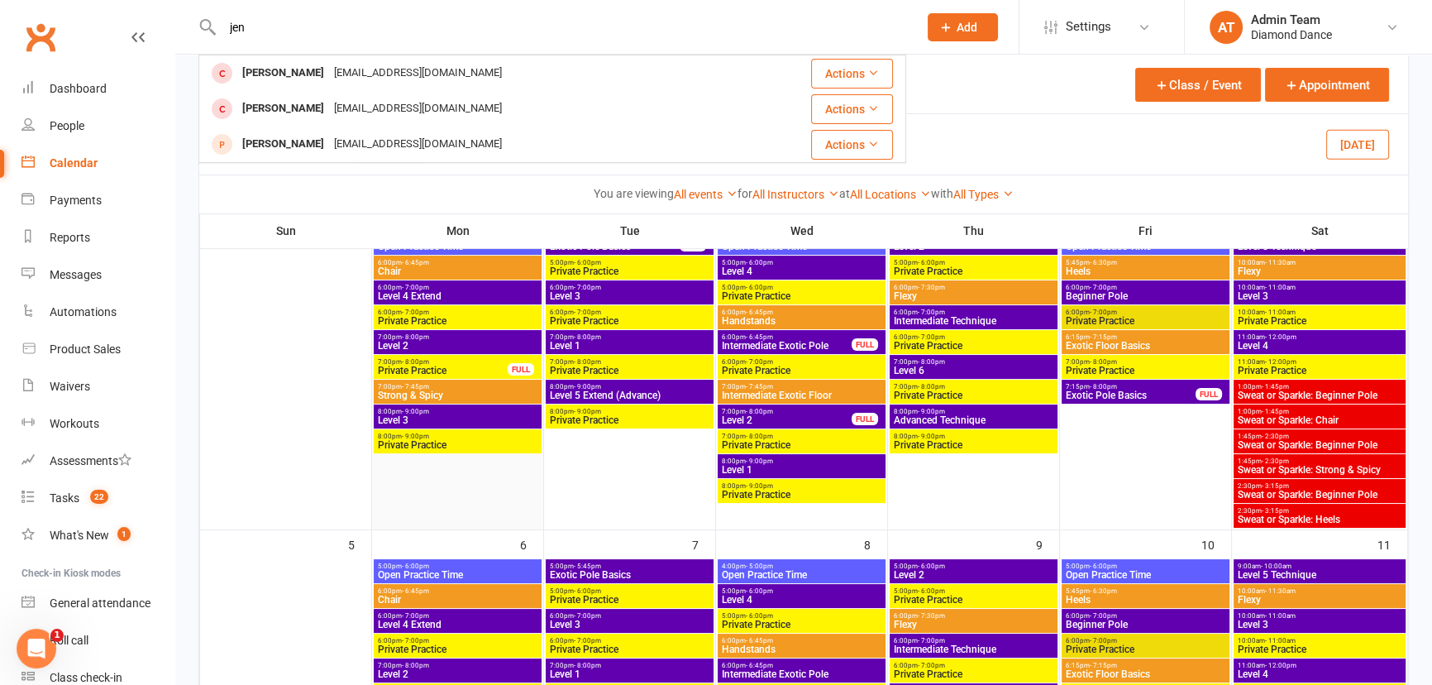
type input "jen"
click at [438, 466] on div at bounding box center [458, 380] width 168 height 298
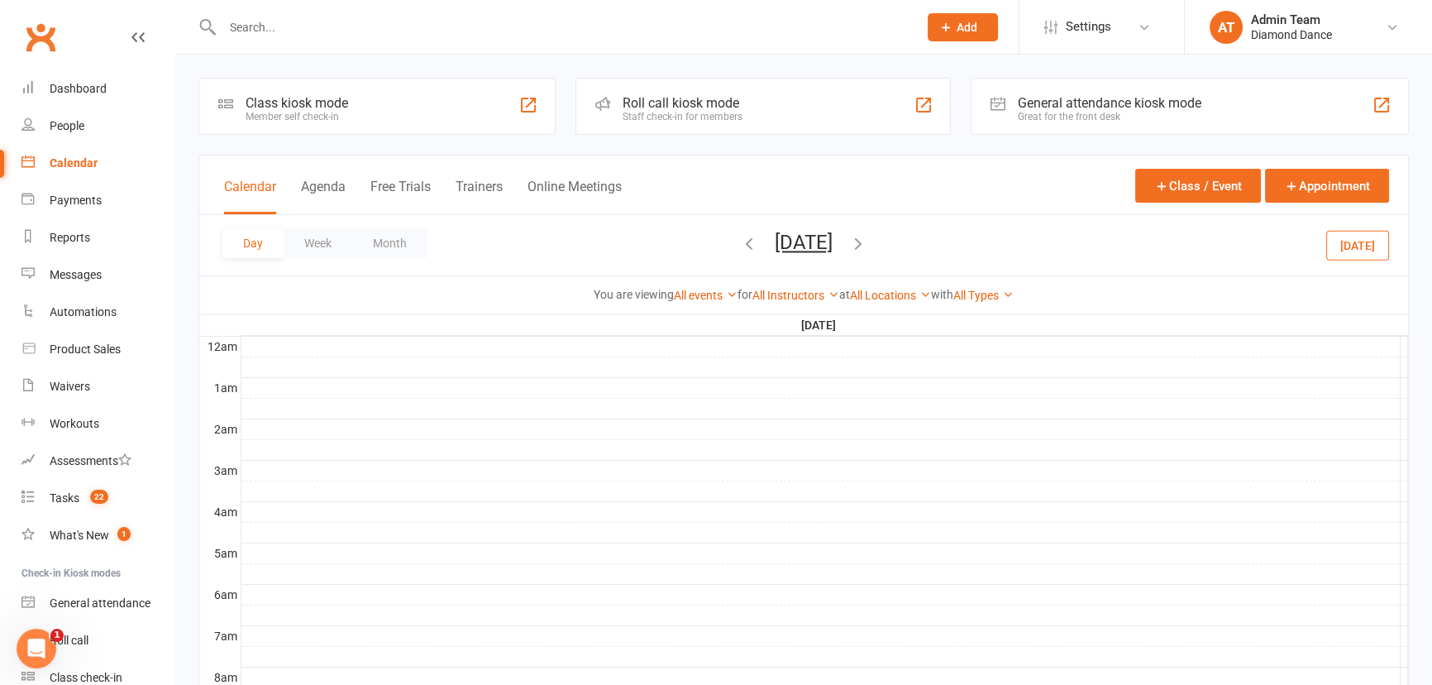
scroll to position [0, 0]
click at [423, 252] on button "Month" at bounding box center [389, 243] width 75 height 30
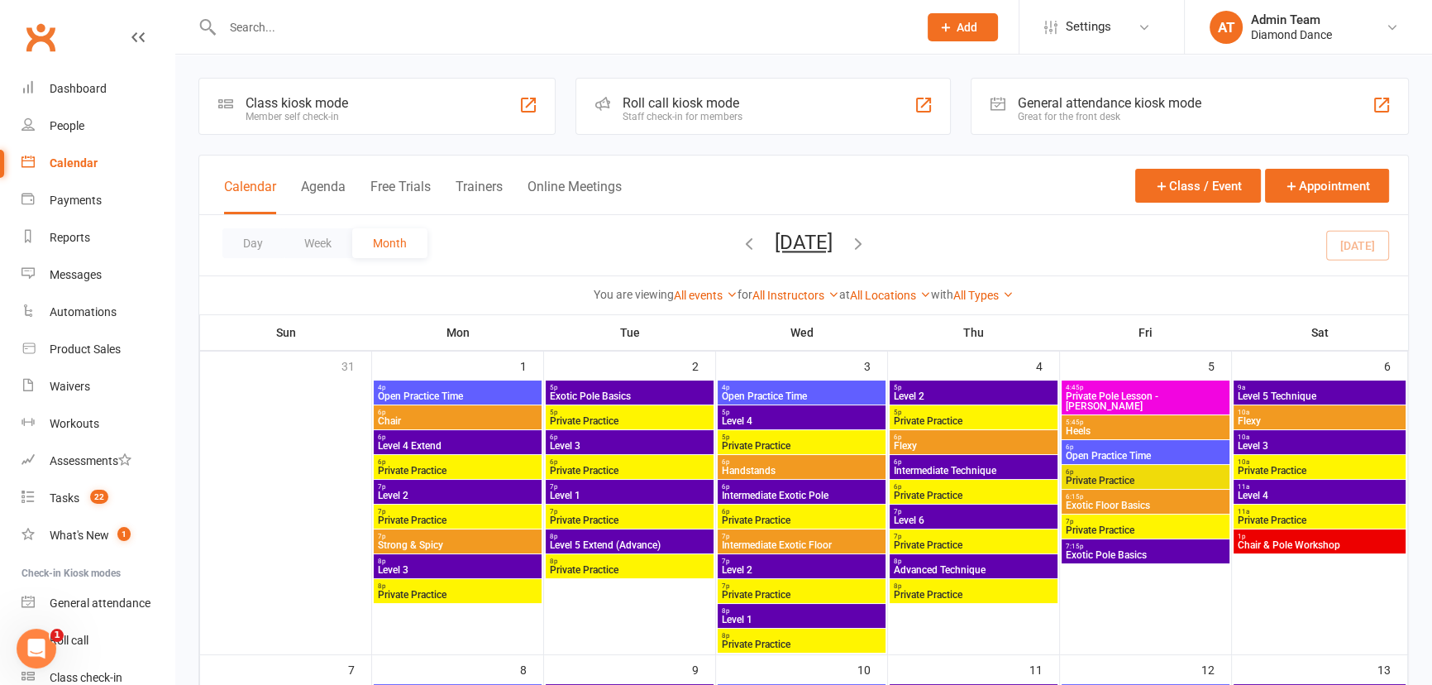
click at [676, 251] on div "Day Week Month [DATE] [DATE] Sun Mon Tue Wed Thu Fri Sat 31 01 02 03 04 05 06 0…" at bounding box center [803, 245] width 1209 height 60
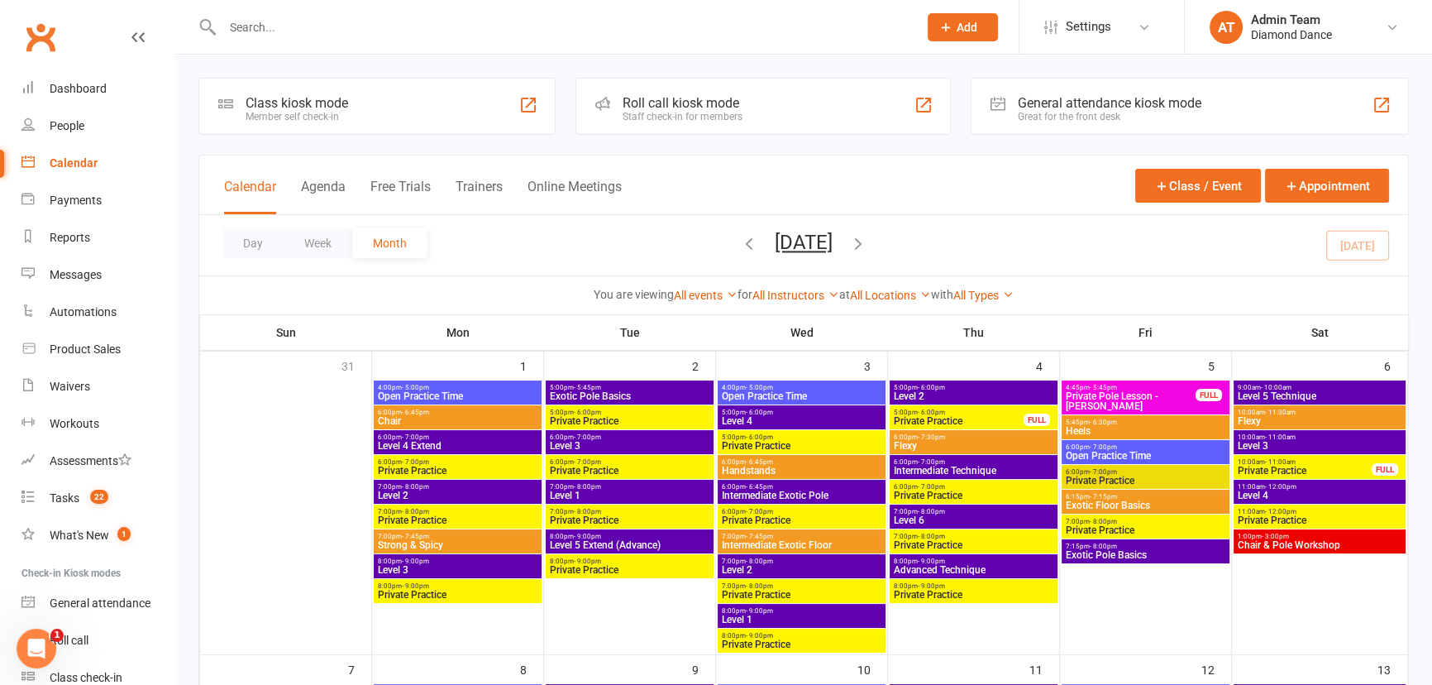
click at [740, 245] on icon "button" at bounding box center [749, 243] width 18 height 18
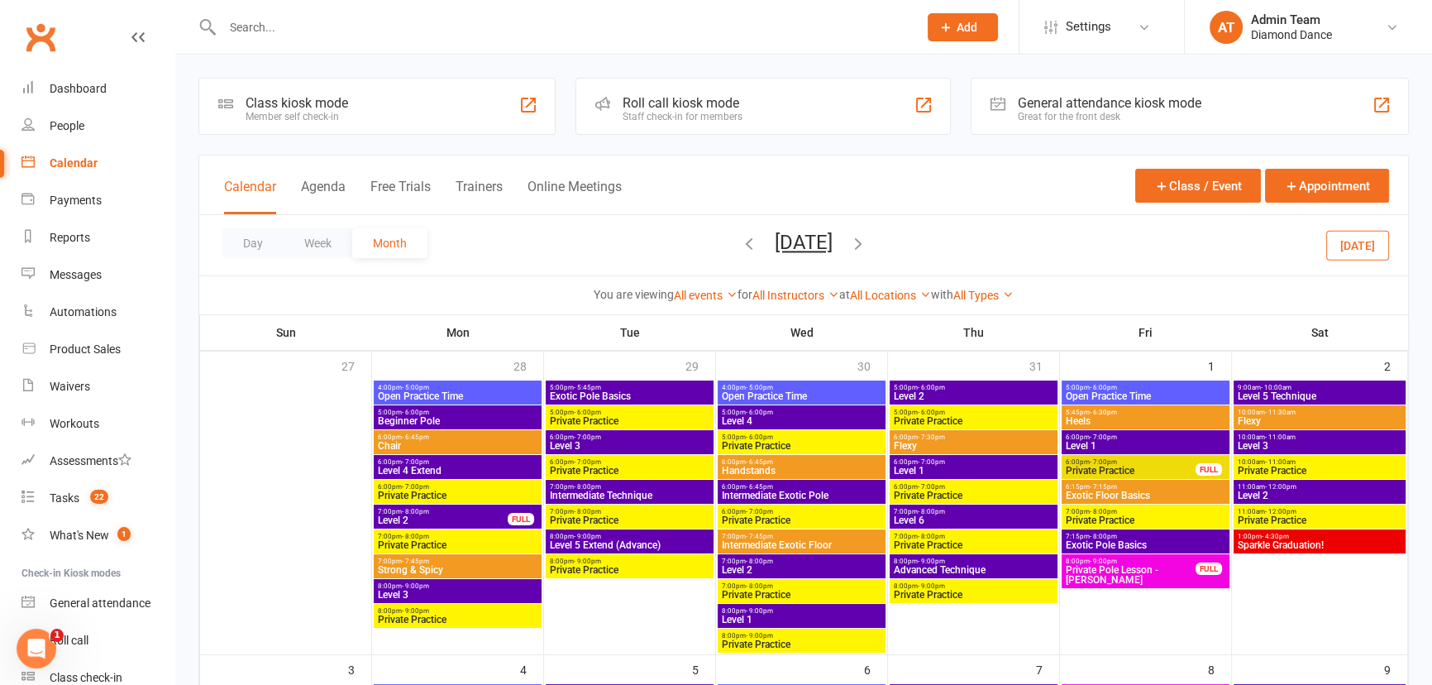
click at [867, 246] on icon "button" at bounding box center [858, 243] width 18 height 18
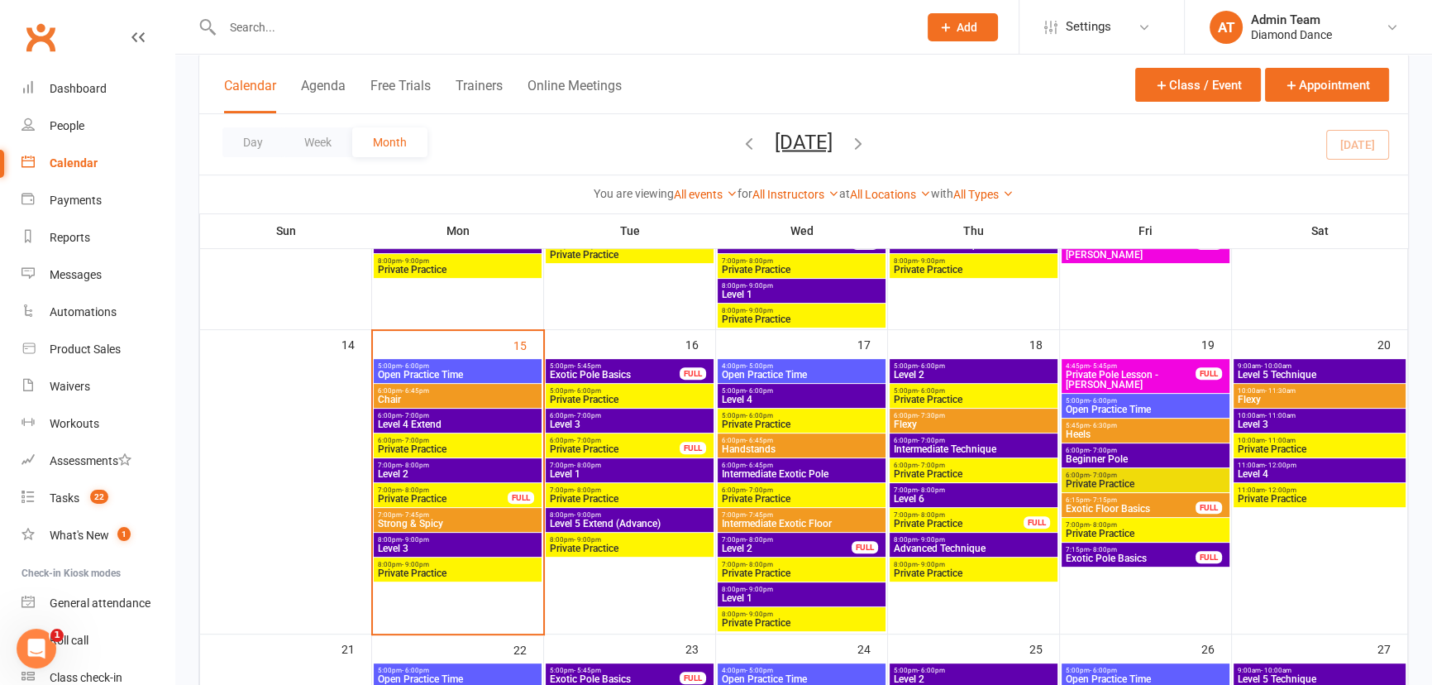
scroll to position [676, 0]
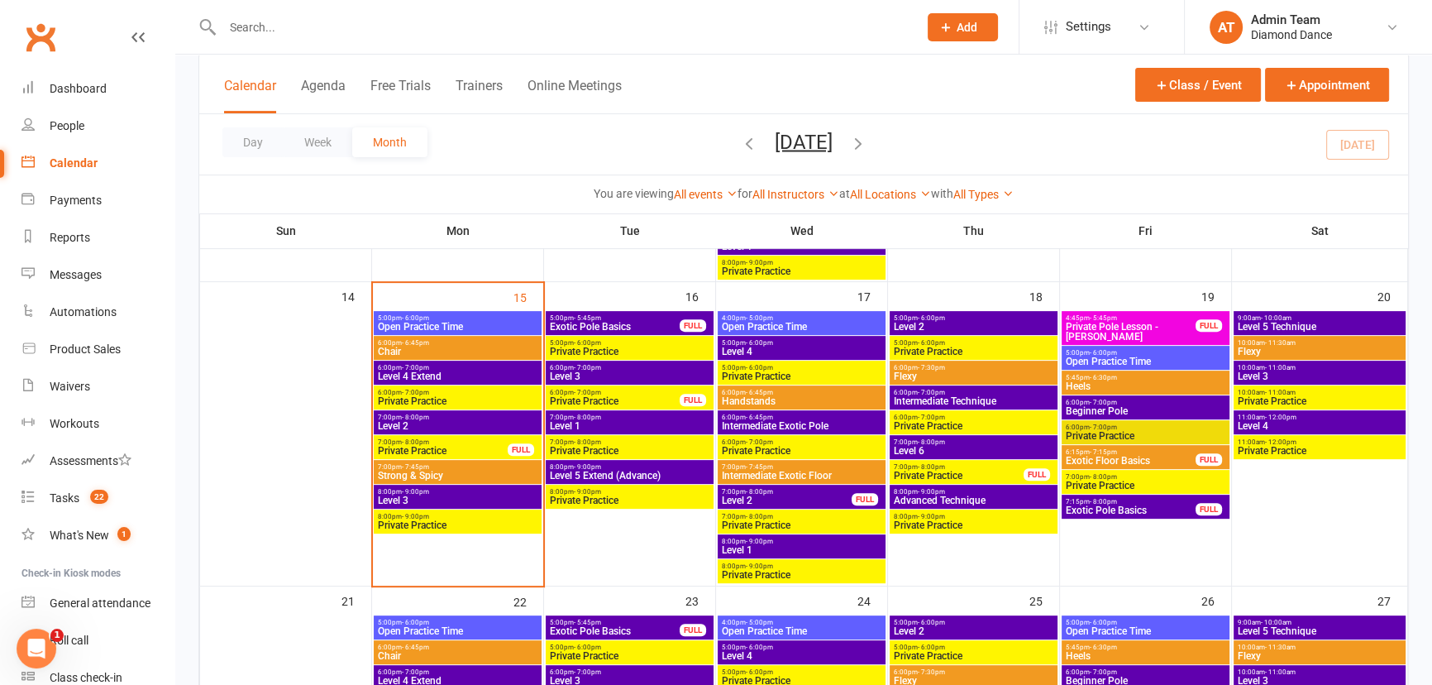
click at [421, 448] on span "Private Practice" at bounding box center [442, 451] width 131 height 10
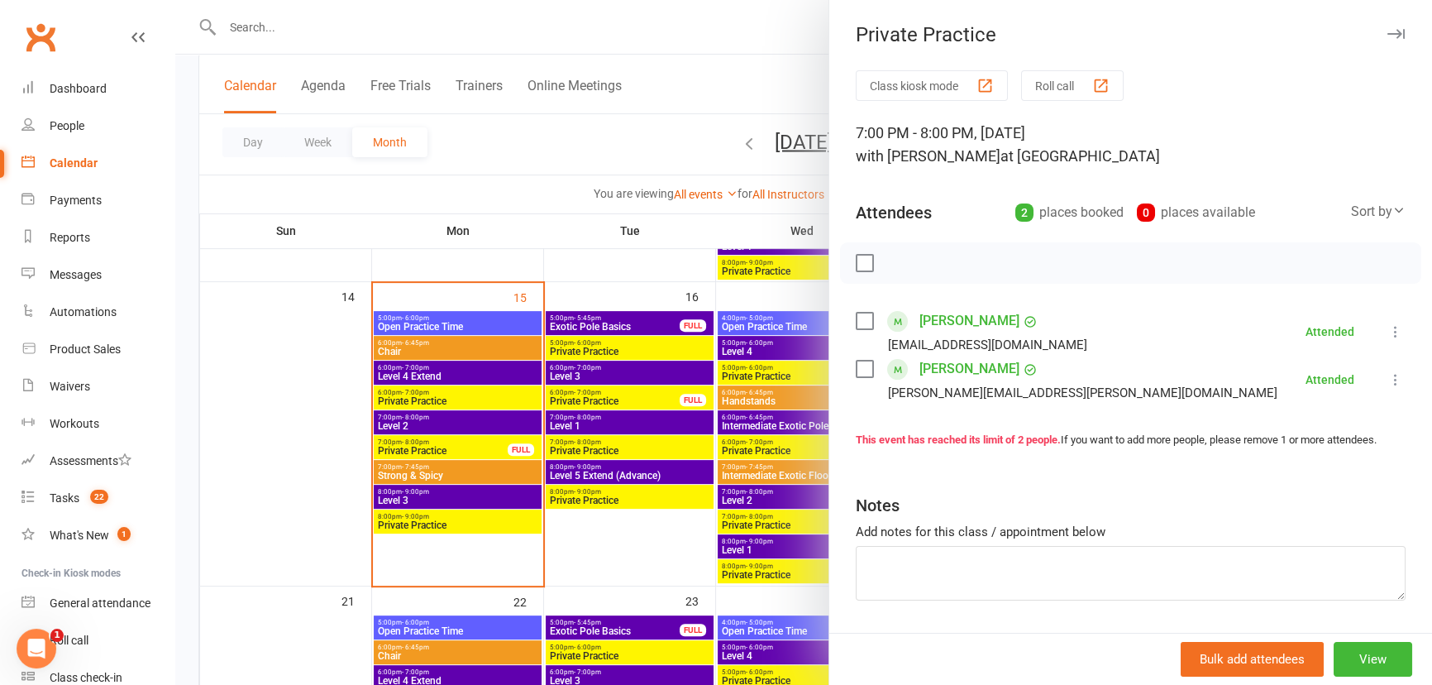
click at [437, 482] on div at bounding box center [803, 342] width 1257 height 685
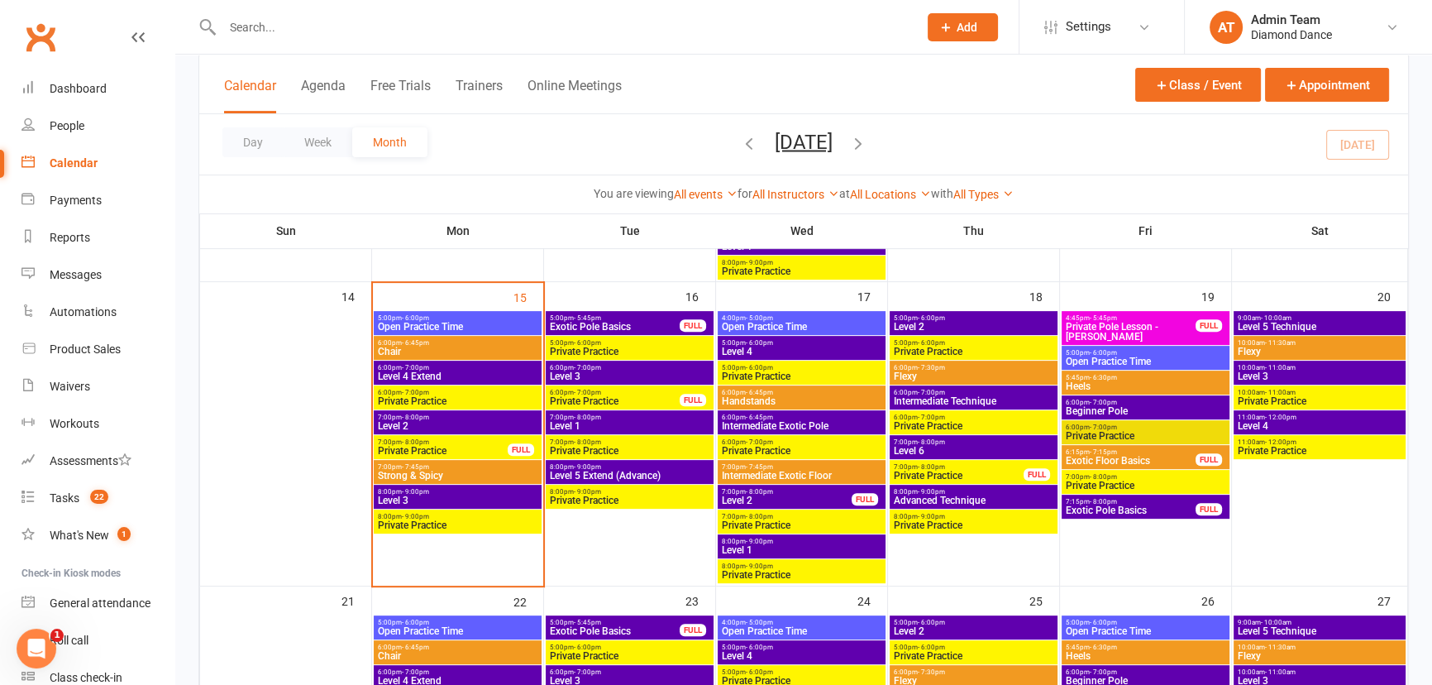
click at [437, 471] on span "Strong & Spicy" at bounding box center [457, 475] width 161 height 10
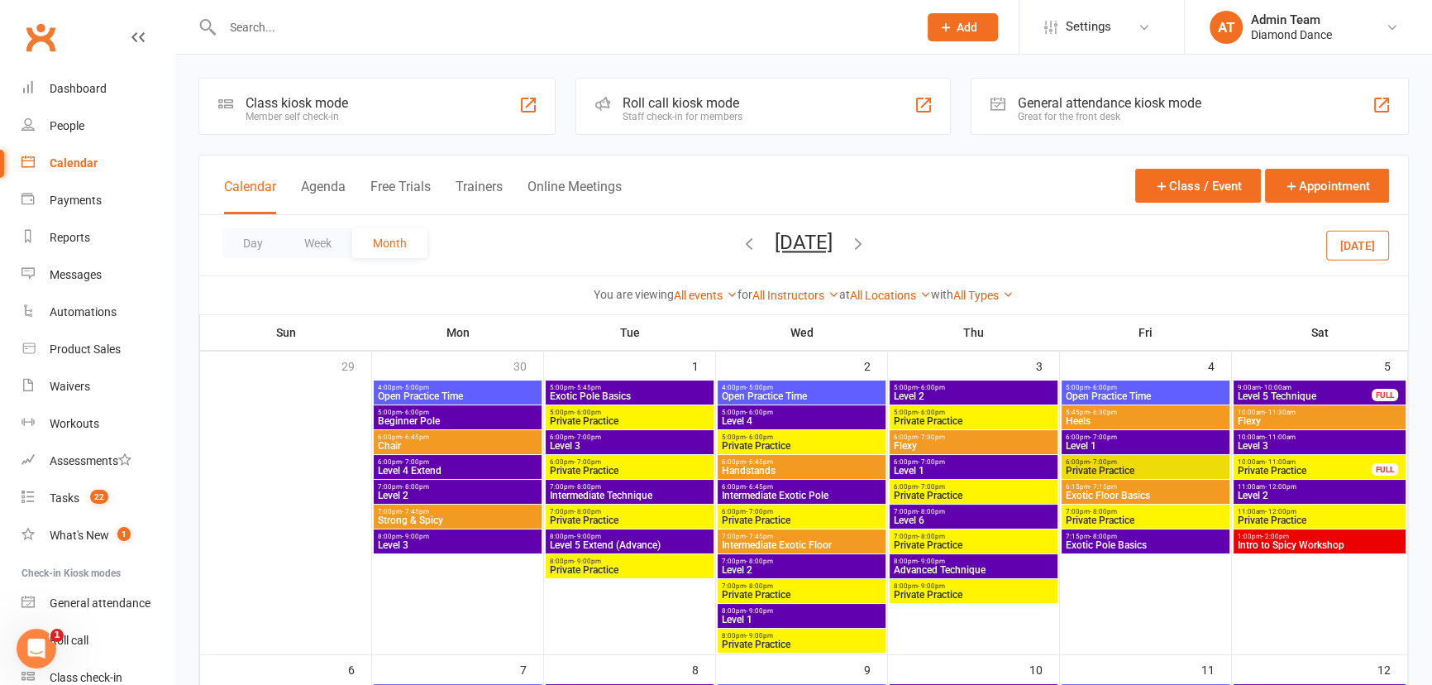
click at [864, 243] on icon "button" at bounding box center [858, 243] width 18 height 18
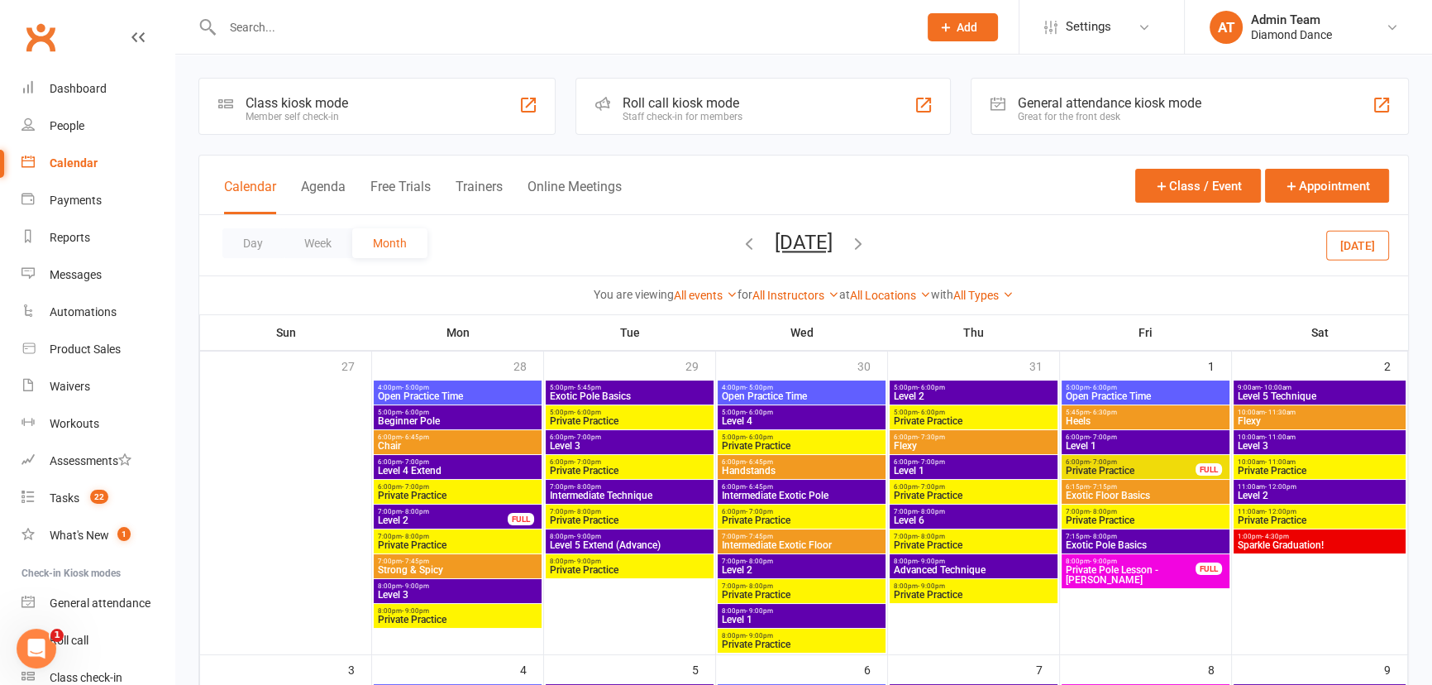
click at [867, 243] on icon "button" at bounding box center [858, 243] width 18 height 18
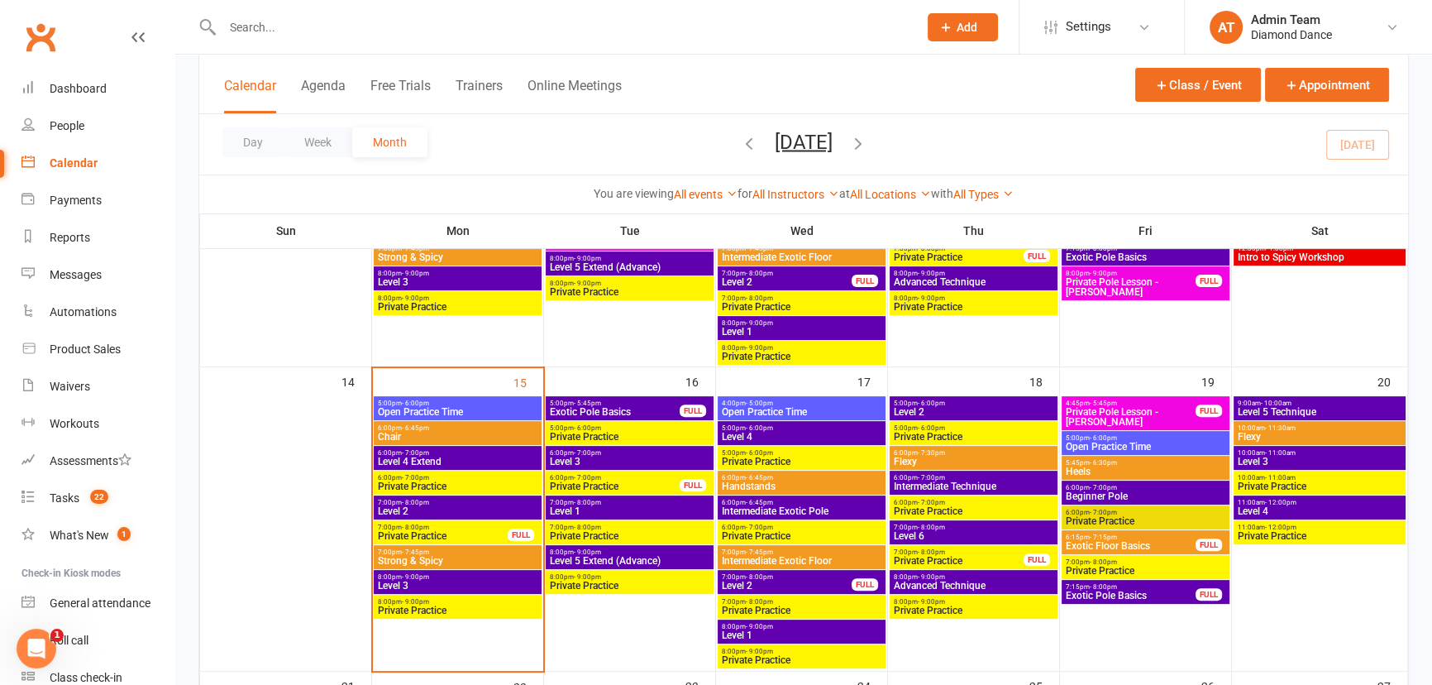
scroll to position [676, 0]
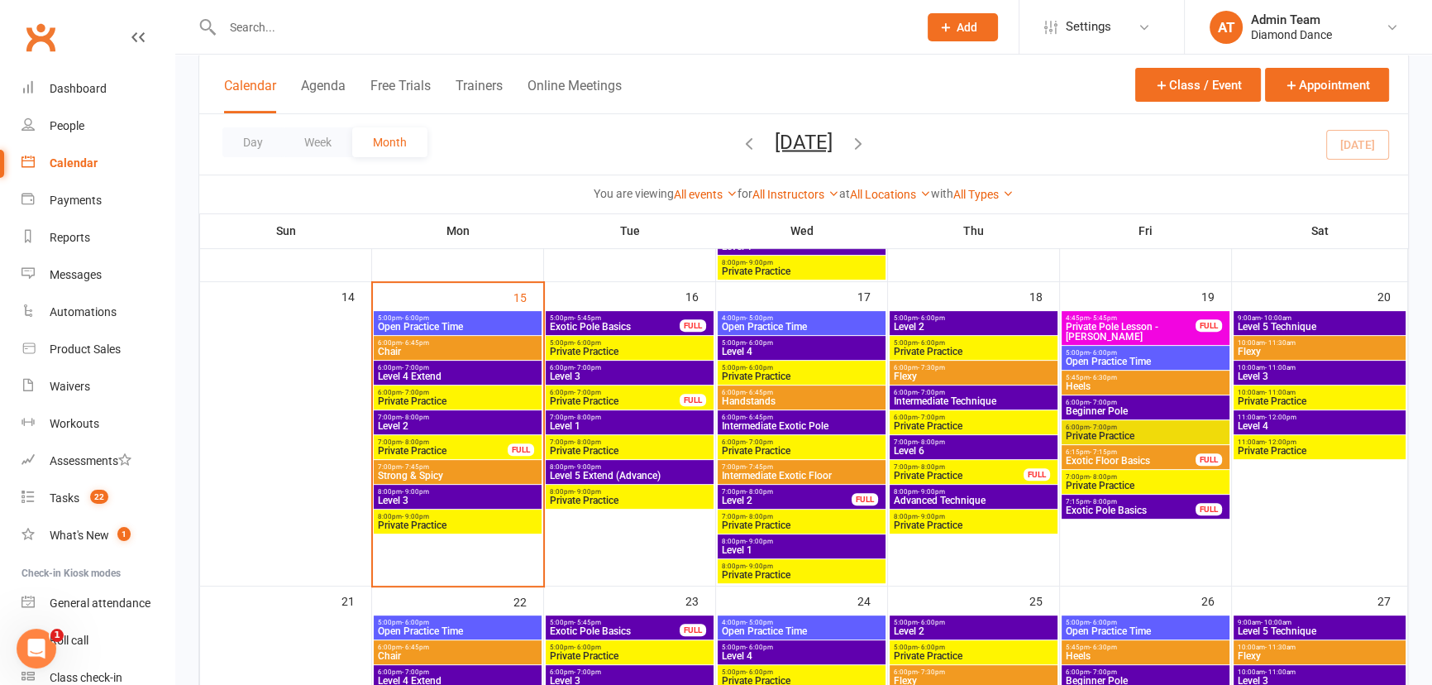
click at [475, 490] on span "8:00pm - 9:00pm" at bounding box center [457, 491] width 161 height 7
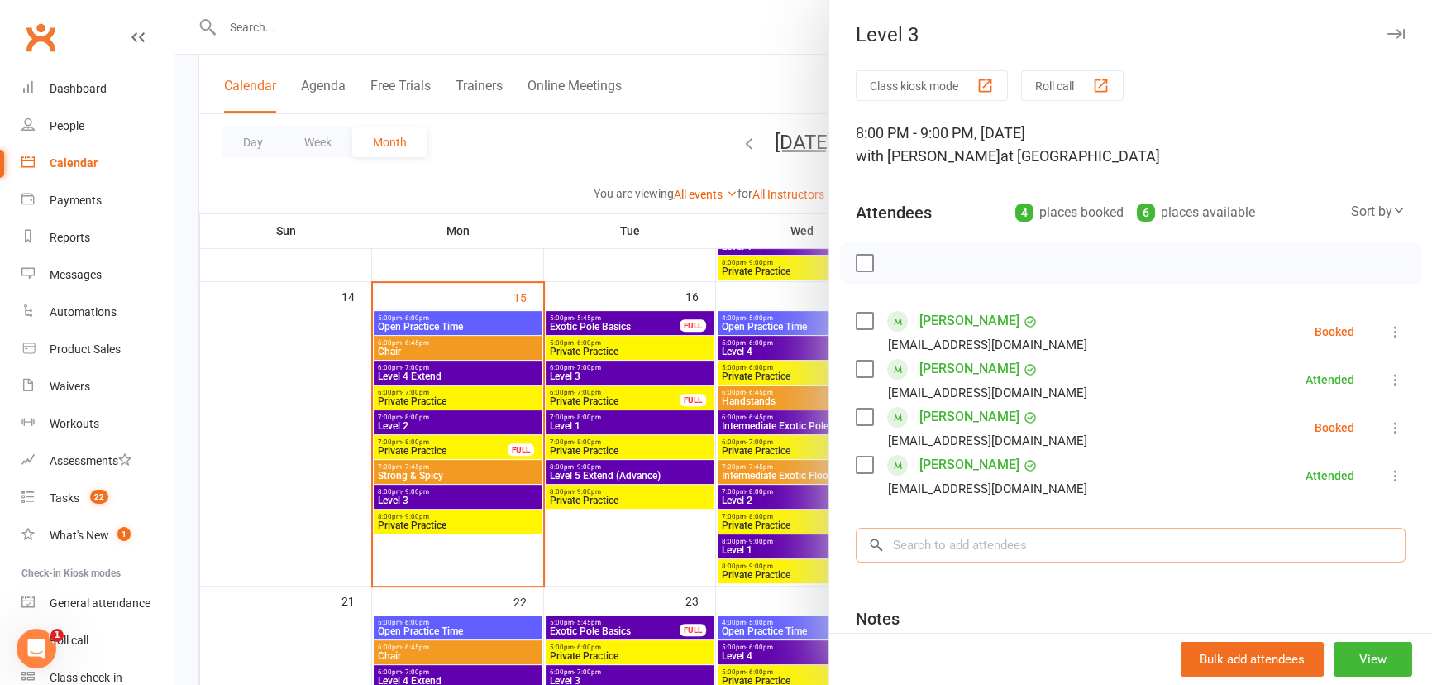
click at [1043, 543] on input "search" at bounding box center [1131, 544] width 550 height 35
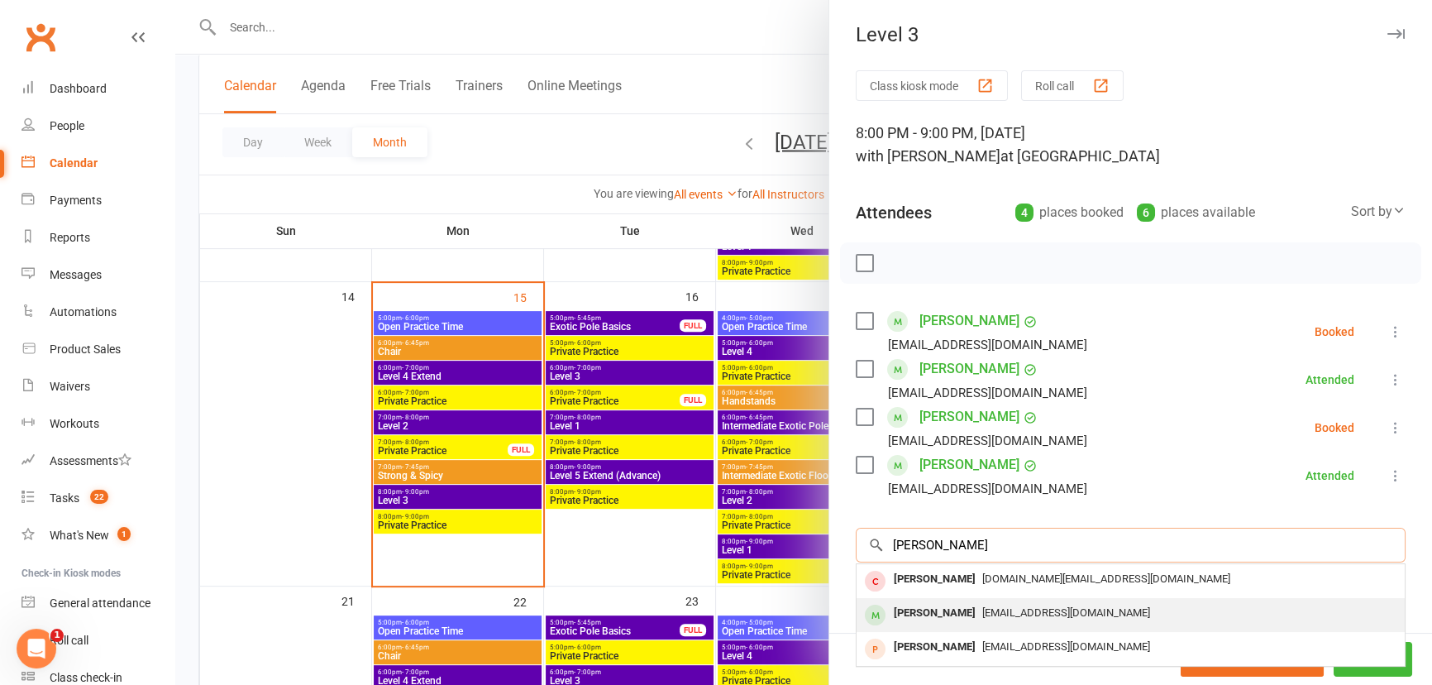
type input "cindy"
click at [1024, 616] on span "[EMAIL_ADDRESS][DOMAIN_NAME]" at bounding box center [1066, 612] width 168 height 12
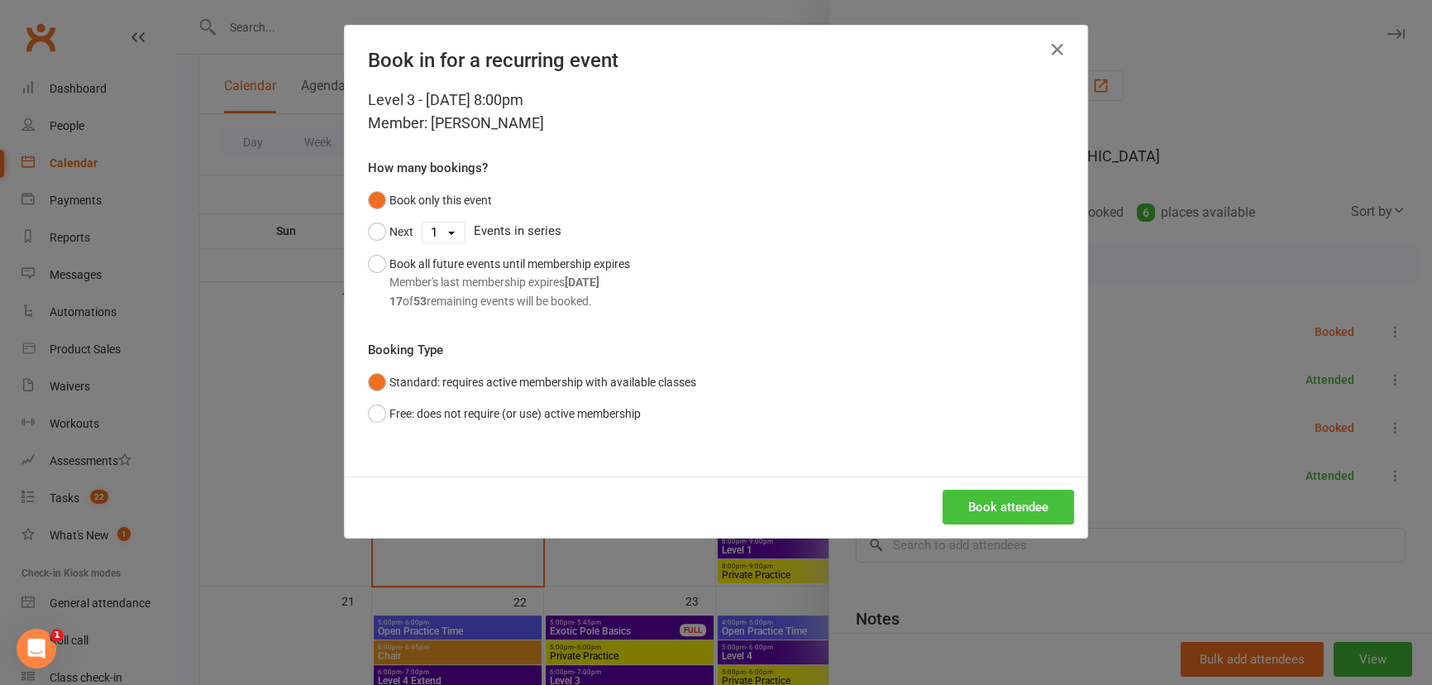
click at [959, 508] on button "Book attendee" at bounding box center [1008, 506] width 131 height 35
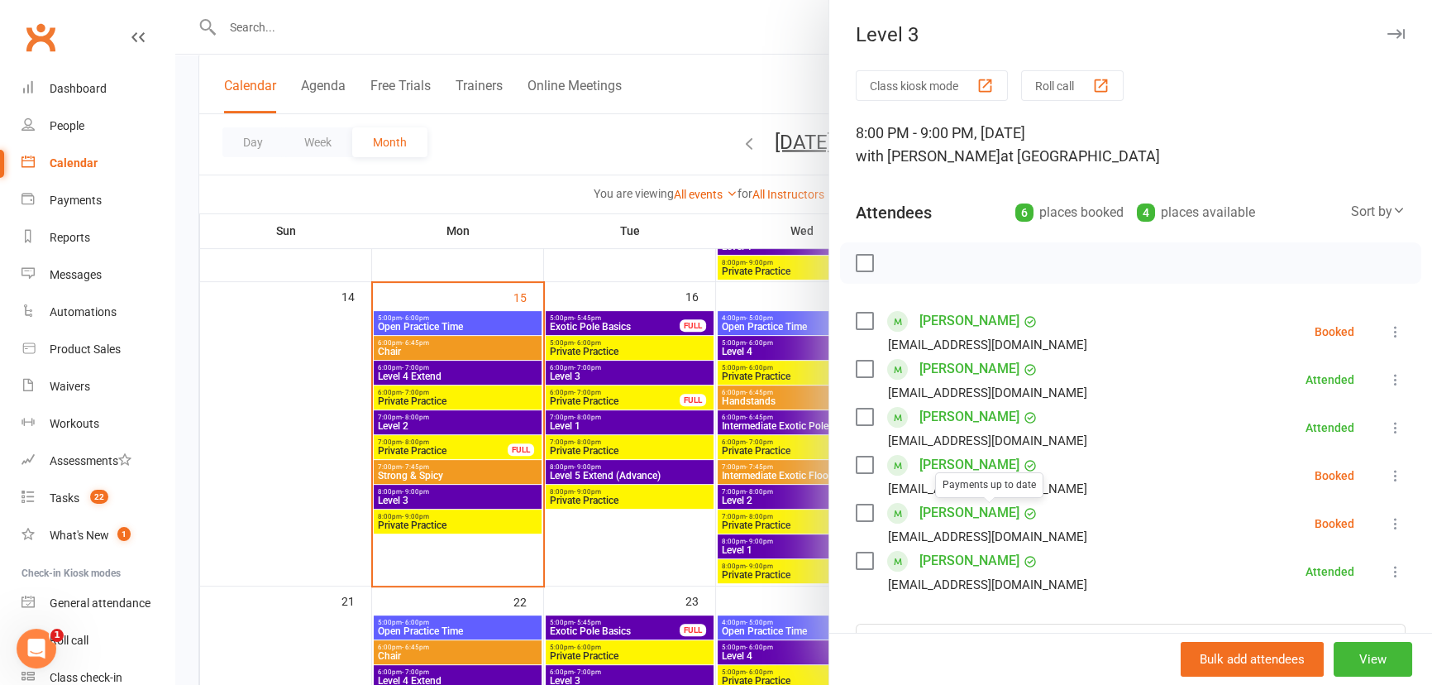
click at [546, 538] on div at bounding box center [803, 342] width 1257 height 685
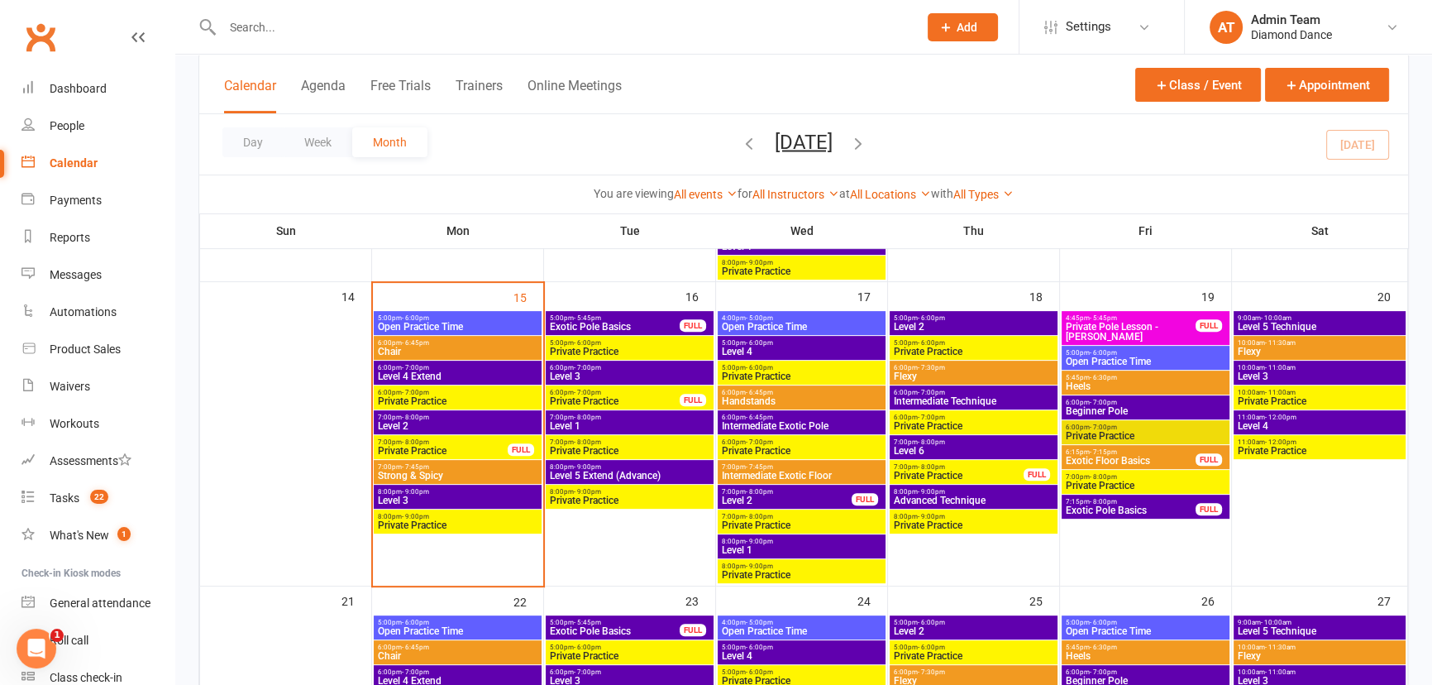
click at [440, 471] on span "Strong & Spicy" at bounding box center [457, 475] width 161 height 10
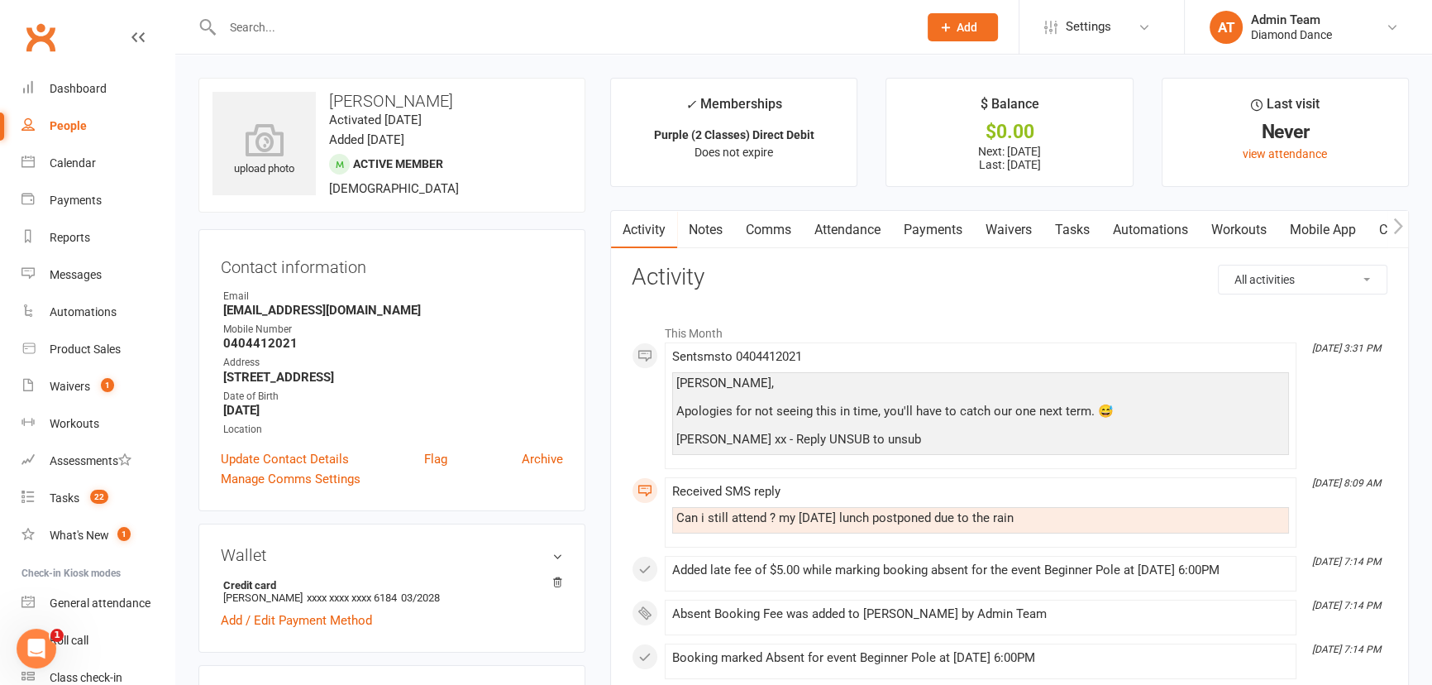
click at [1351, 227] on link "Mobile App" at bounding box center [1322, 230] width 89 height 38
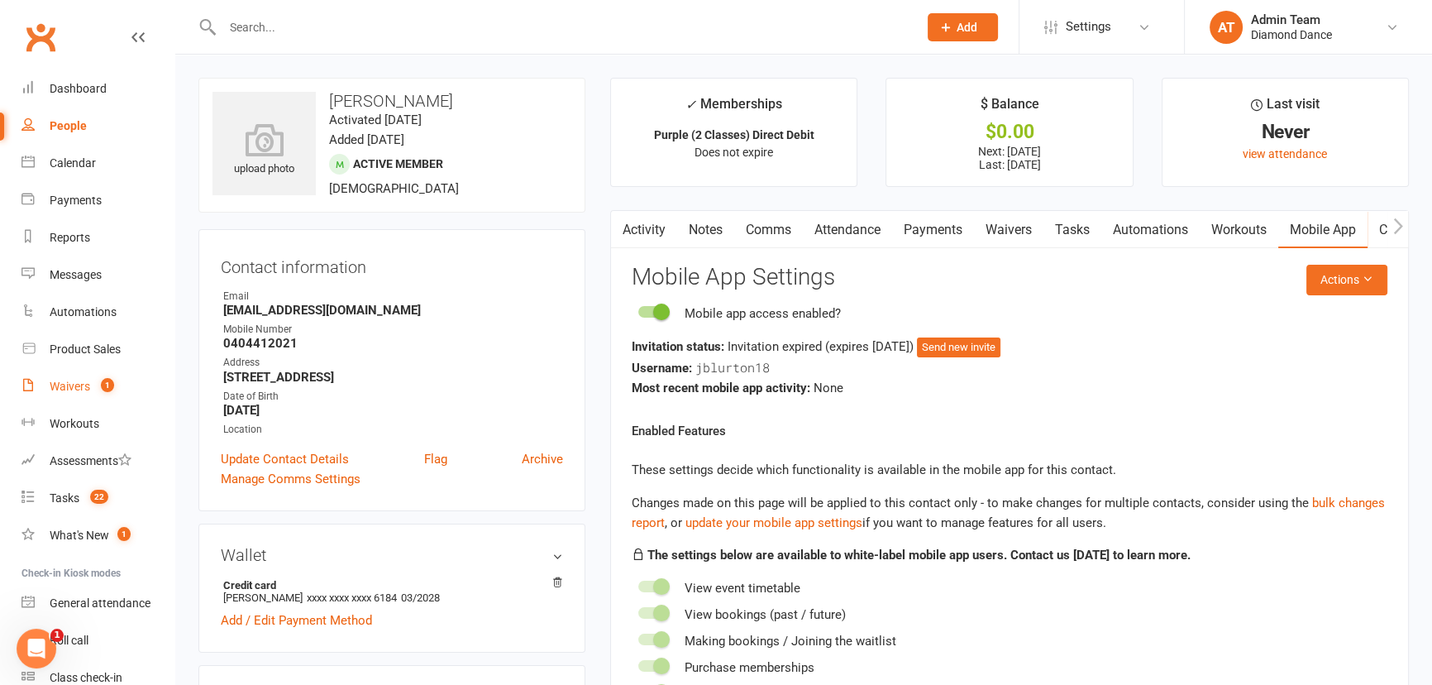
click at [84, 392] on div "Waivers" at bounding box center [70, 385] width 41 height 13
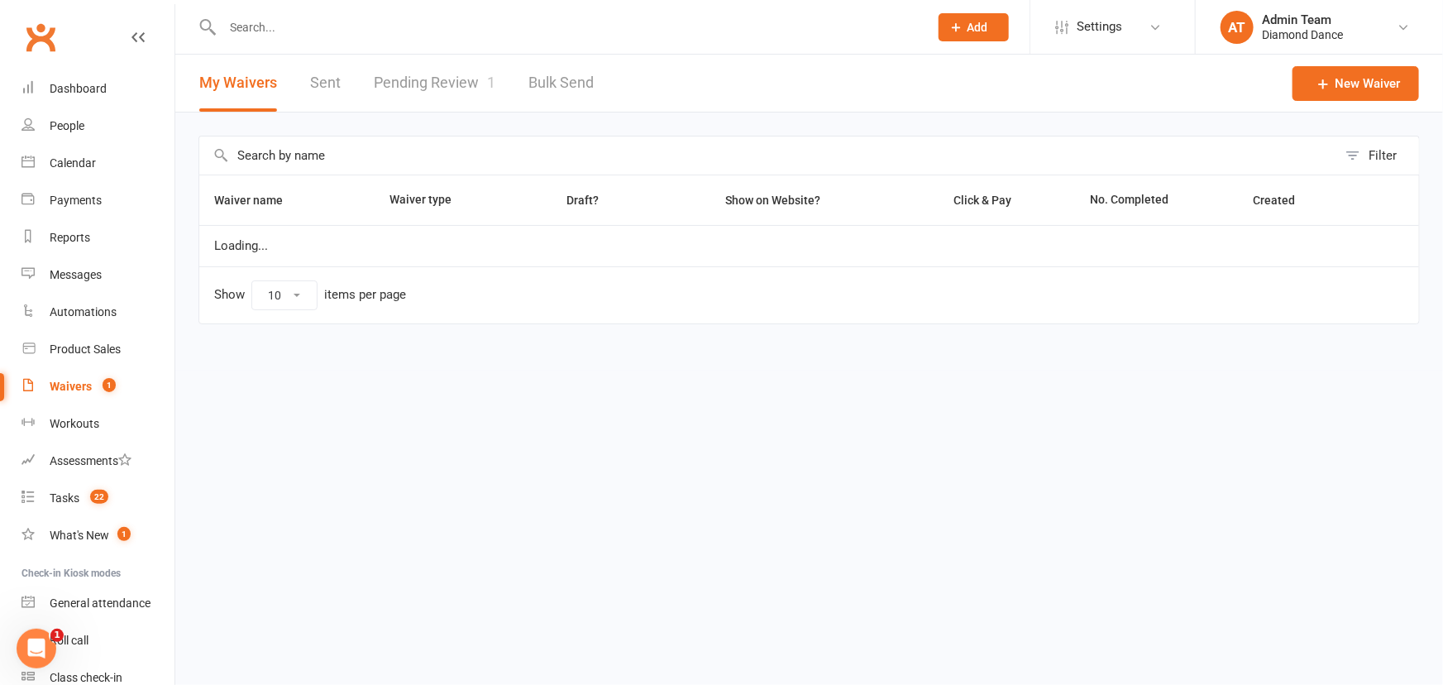
select select "100"
click at [445, 78] on link "Pending Review 1" at bounding box center [435, 83] width 122 height 57
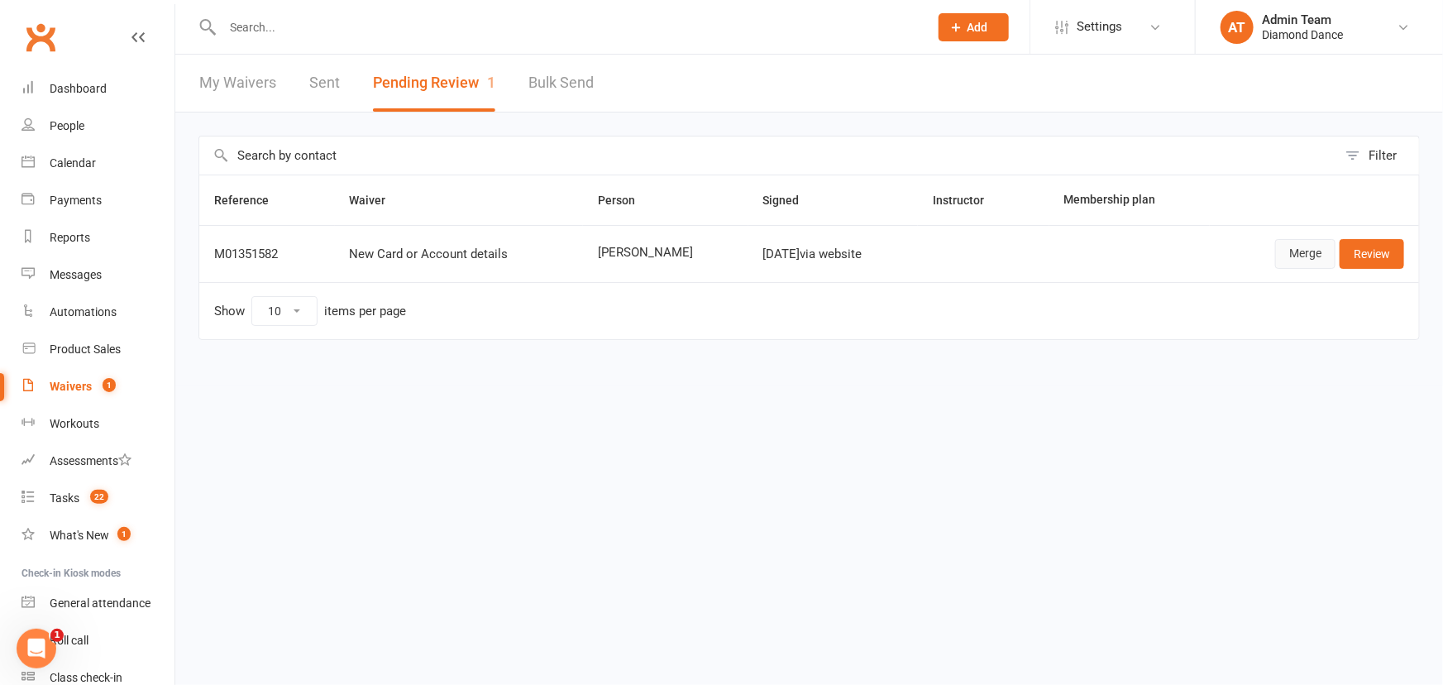
click at [1315, 257] on link "Merge" at bounding box center [1305, 254] width 60 height 30
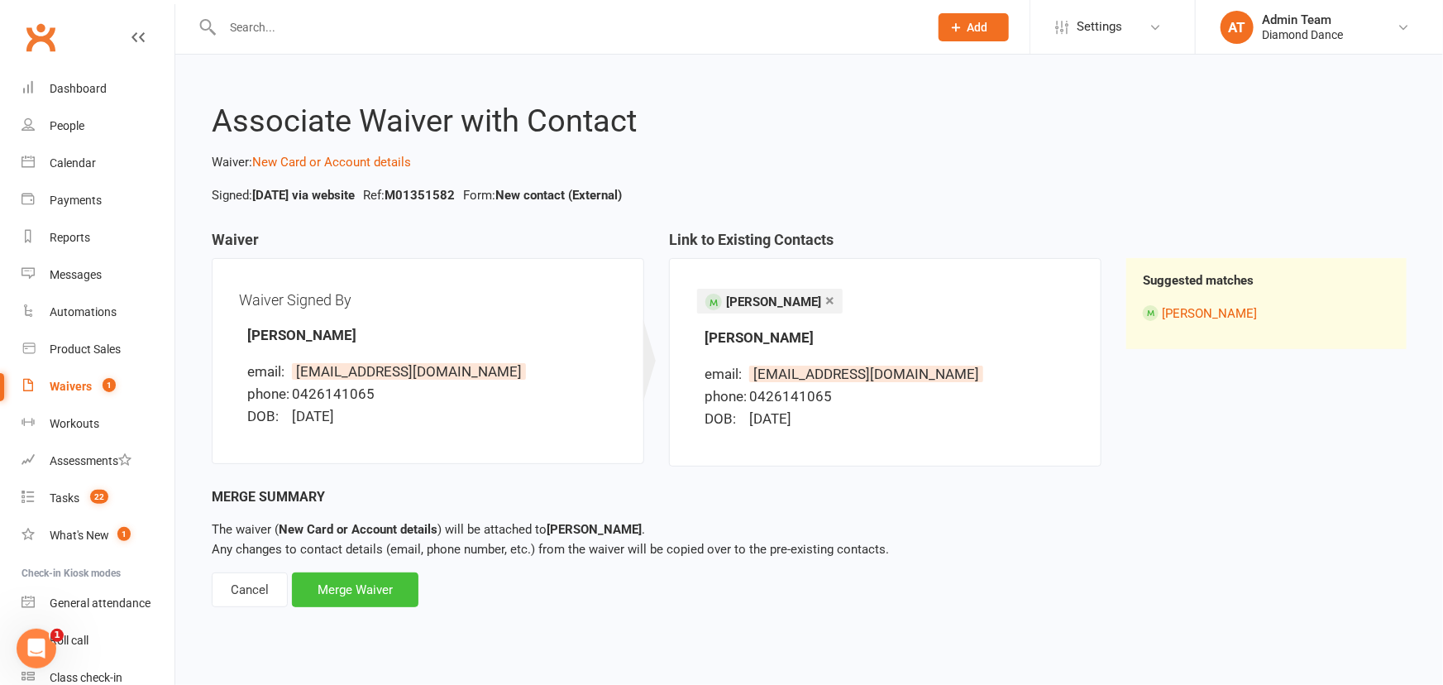
click at [365, 591] on div "Merge Waiver" at bounding box center [355, 589] width 126 height 35
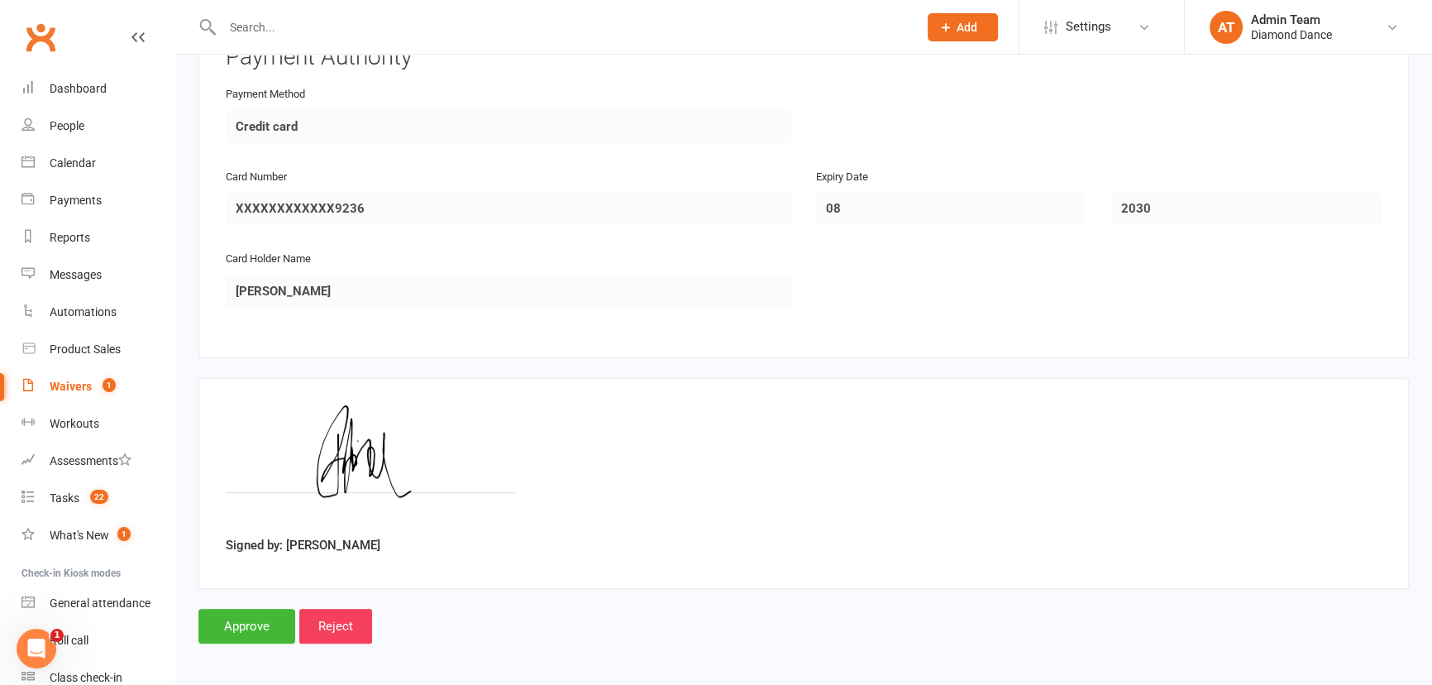
scroll to position [779, 0]
click at [232, 624] on input "Approve" at bounding box center [246, 624] width 97 height 35
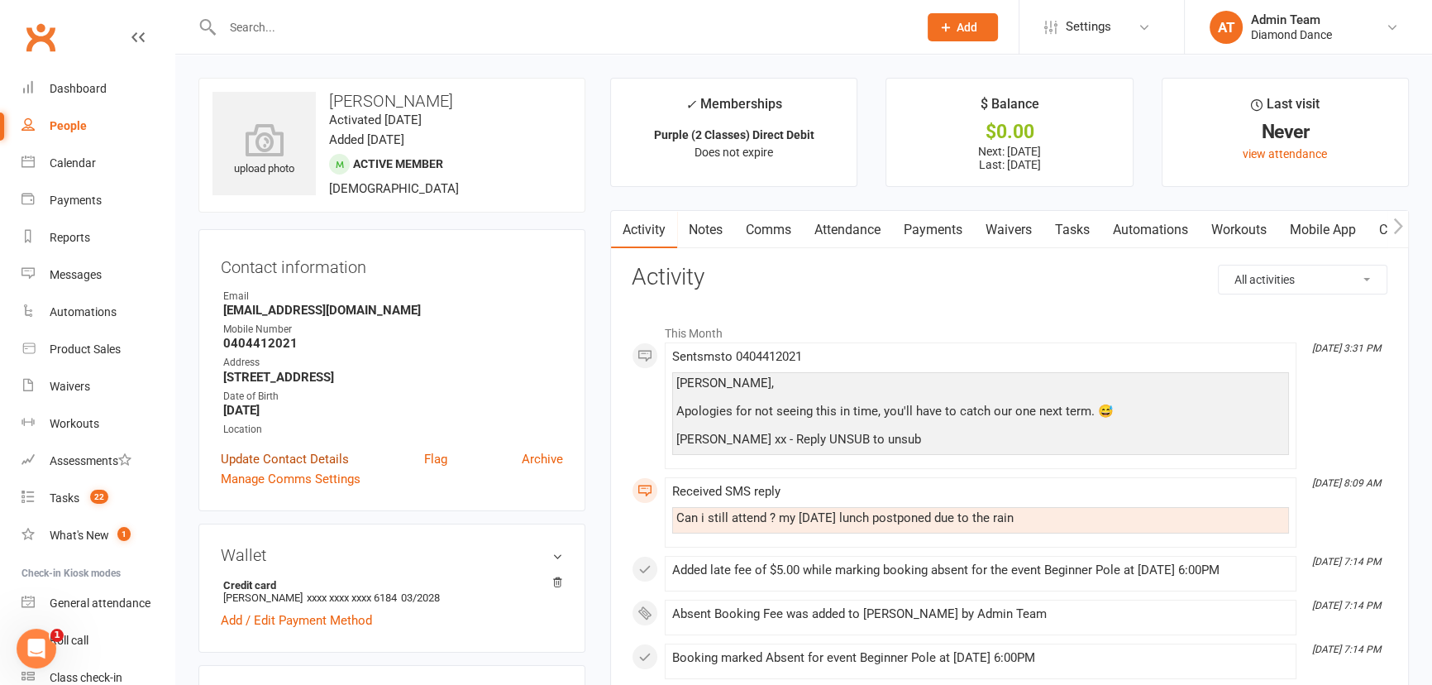
click at [270, 455] on link "Update Contact Details" at bounding box center [285, 459] width 128 height 20
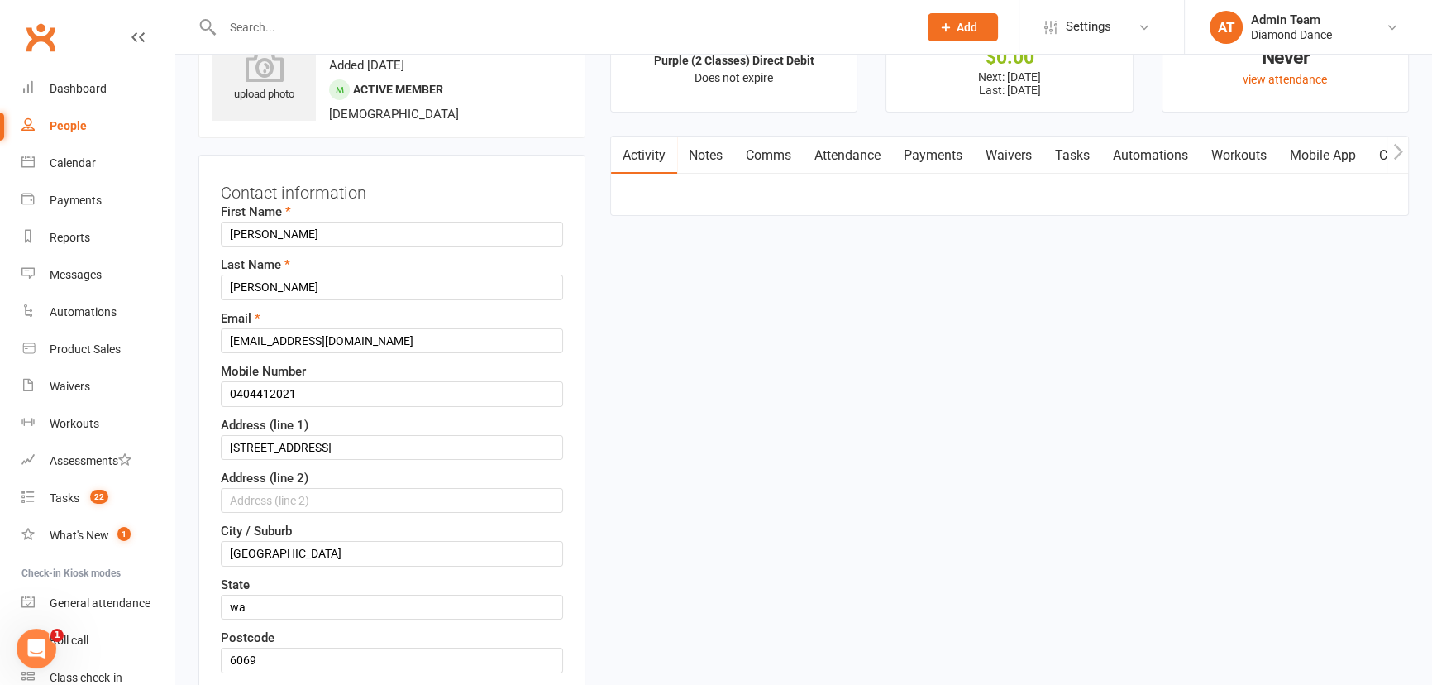
scroll to position [77, 0]
drag, startPoint x: 243, startPoint y: 339, endPoint x: 346, endPoint y: 336, distance: 103.4
click at [259, 337] on input "[EMAIL_ADDRESS][DOMAIN_NAME]" at bounding box center [392, 338] width 342 height 25
type input "jenniferb2001@outlook.com.au"
click at [234, 232] on input "jennifer" at bounding box center [392, 231] width 342 height 25
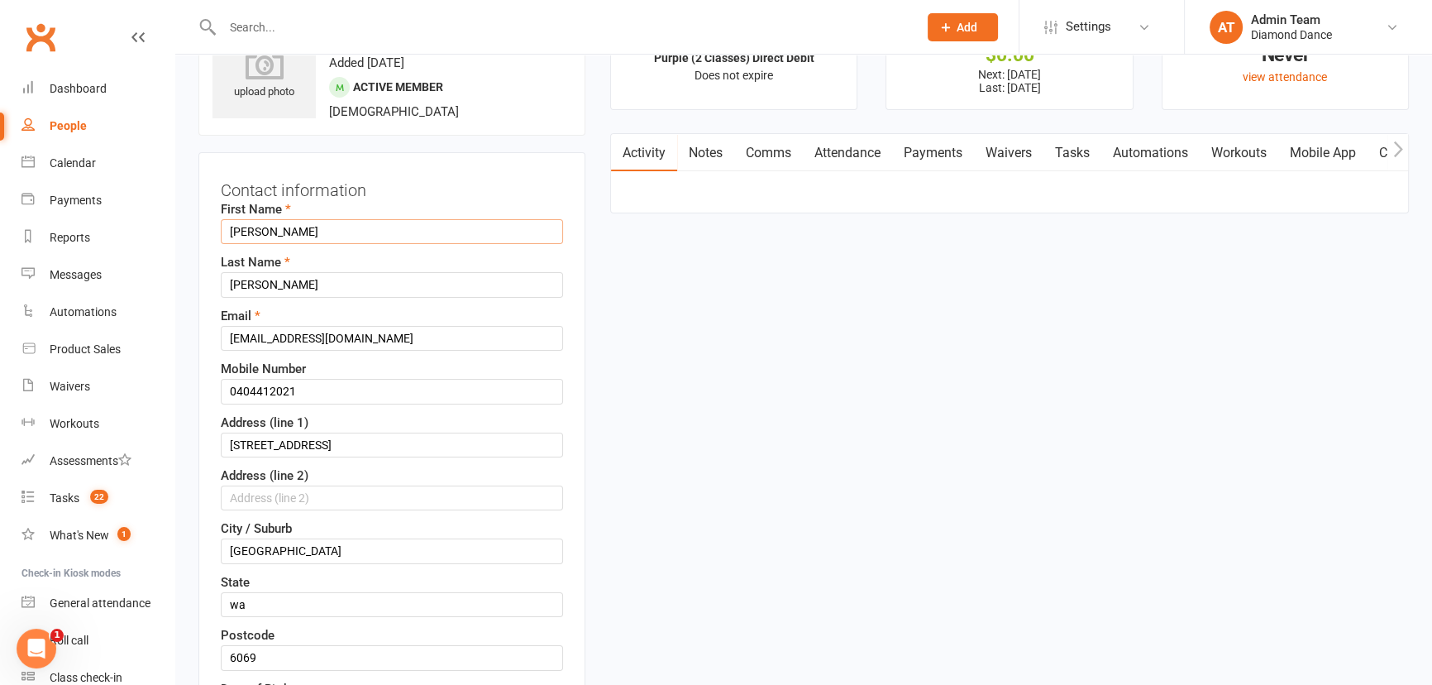
type input "Jennifer"
click at [236, 284] on input "blurton" at bounding box center [392, 284] width 342 height 25
type input "Blurton"
click at [251, 445] on input "26 rivington entrance aveley" at bounding box center [392, 444] width 342 height 25
drag, startPoint x: 299, startPoint y: 443, endPoint x: 344, endPoint y: 439, distance: 44.8
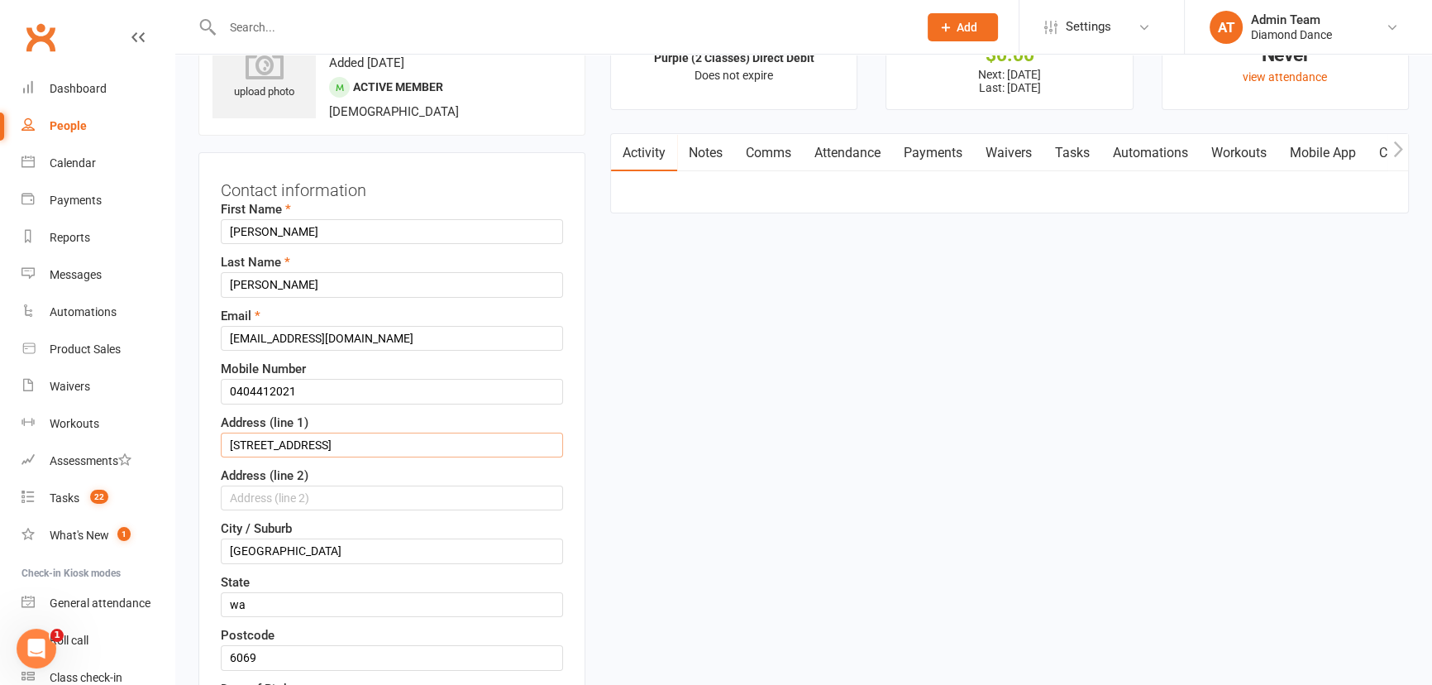
click at [301, 443] on input "26 Rivington entrance aveley" at bounding box center [392, 444] width 342 height 25
click at [353, 441] on input "26 Rivington Entrance aveley" at bounding box center [392, 444] width 342 height 25
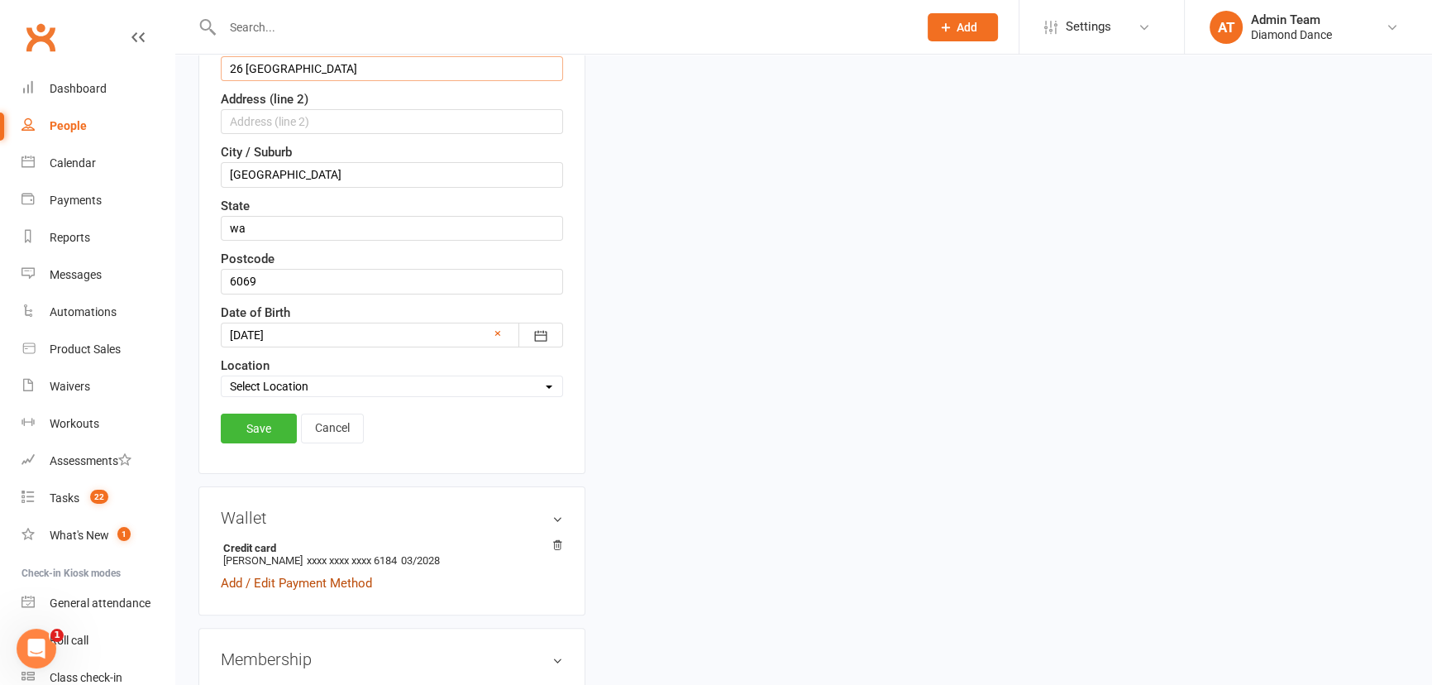
scroll to position [303, 0]
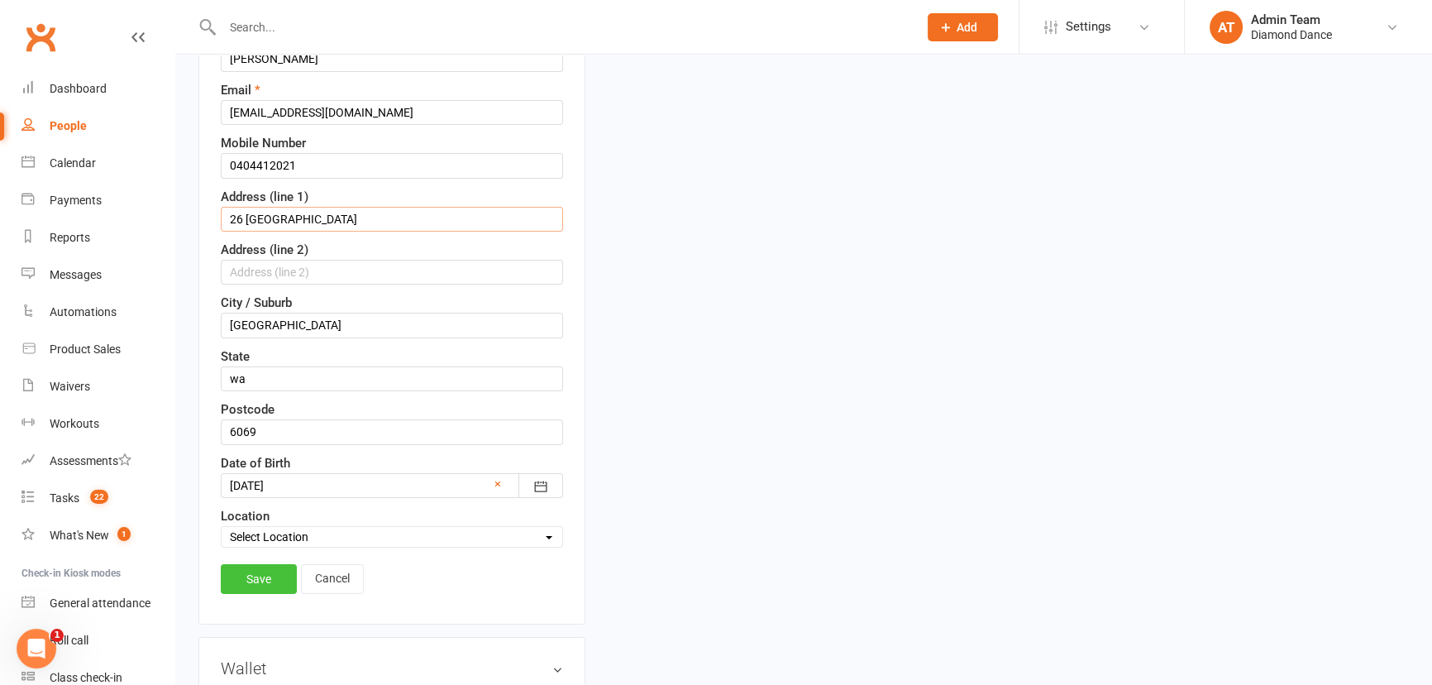
type input "26 Rivington Entrance Aveley"
click at [273, 574] on link "Save" at bounding box center [259, 579] width 76 height 30
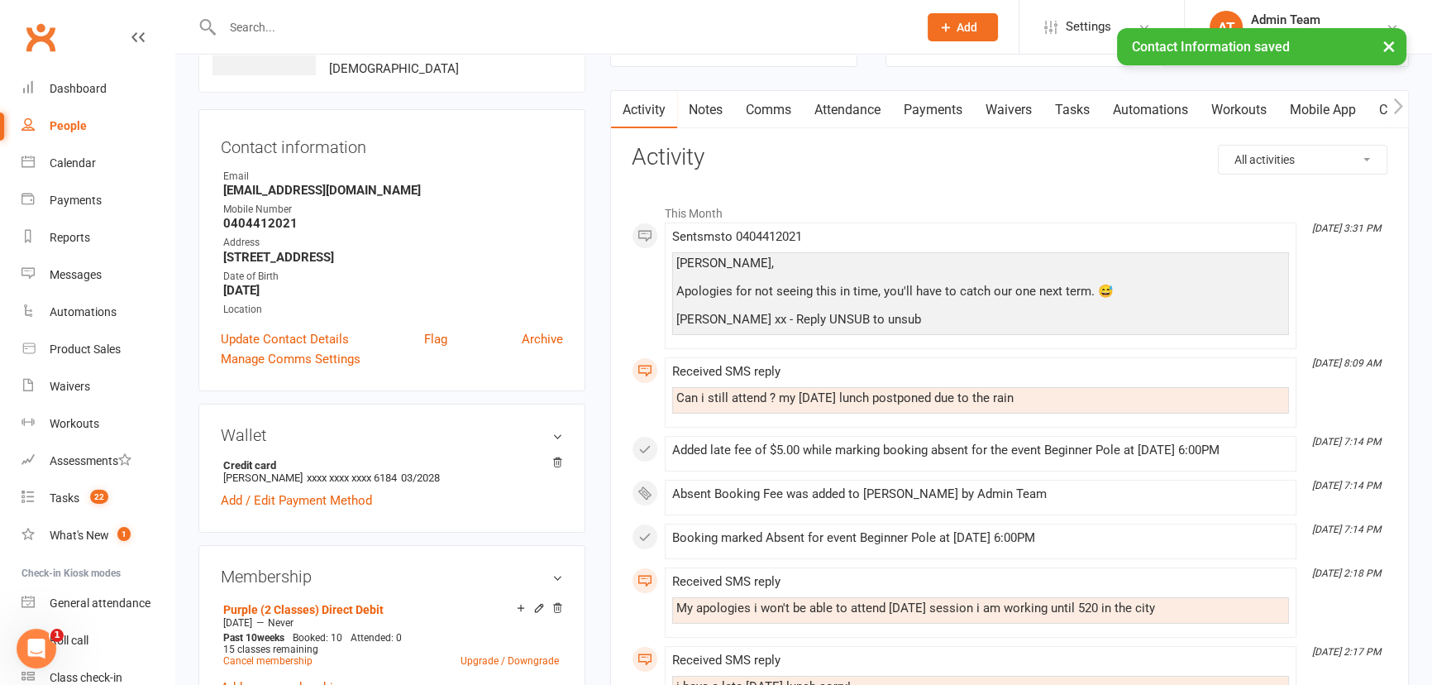
scroll to position [0, 0]
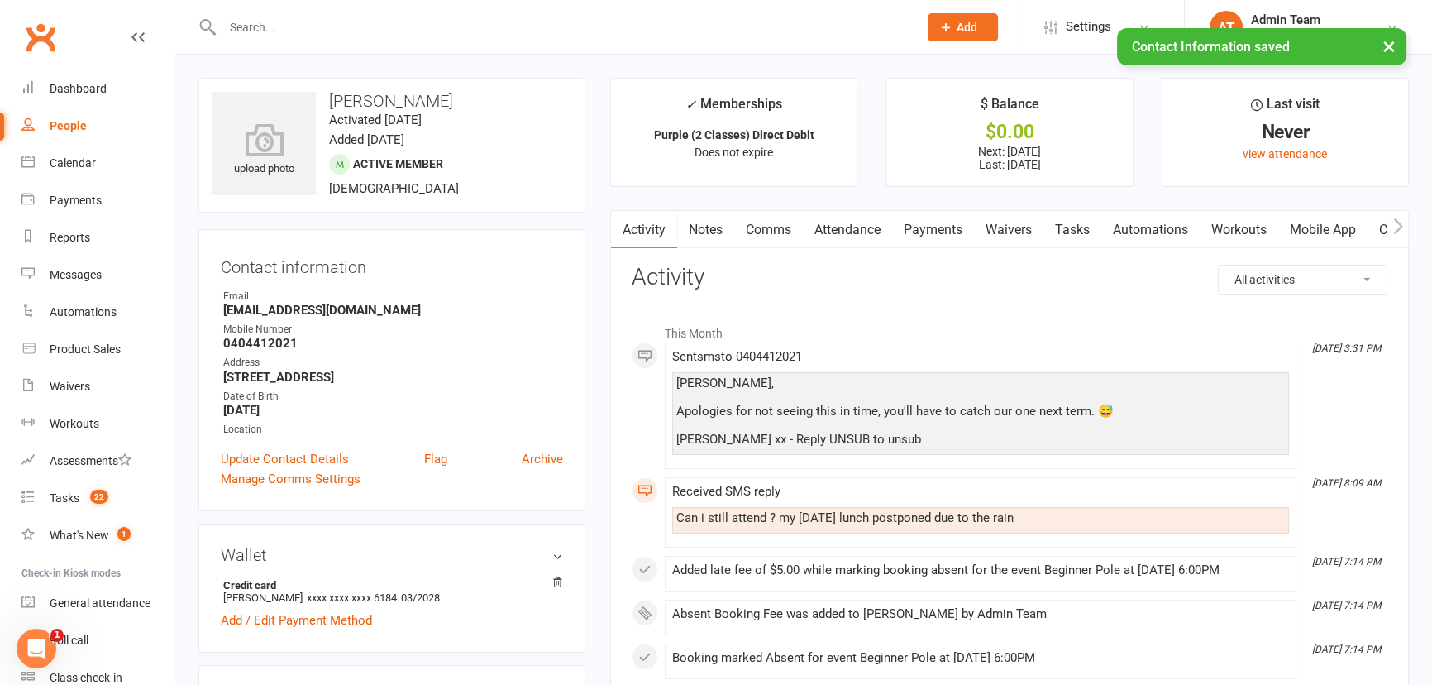
drag, startPoint x: 1295, startPoint y: 271, endPoint x: 1201, endPoint y: 252, distance: 95.3
click at [1295, 271] on select "All activities Bookings / Attendances Communications Notes Failed SMSes Grading…" at bounding box center [1303, 279] width 168 height 28
click at [1328, 222] on link "Mobile App" at bounding box center [1322, 230] width 89 height 38
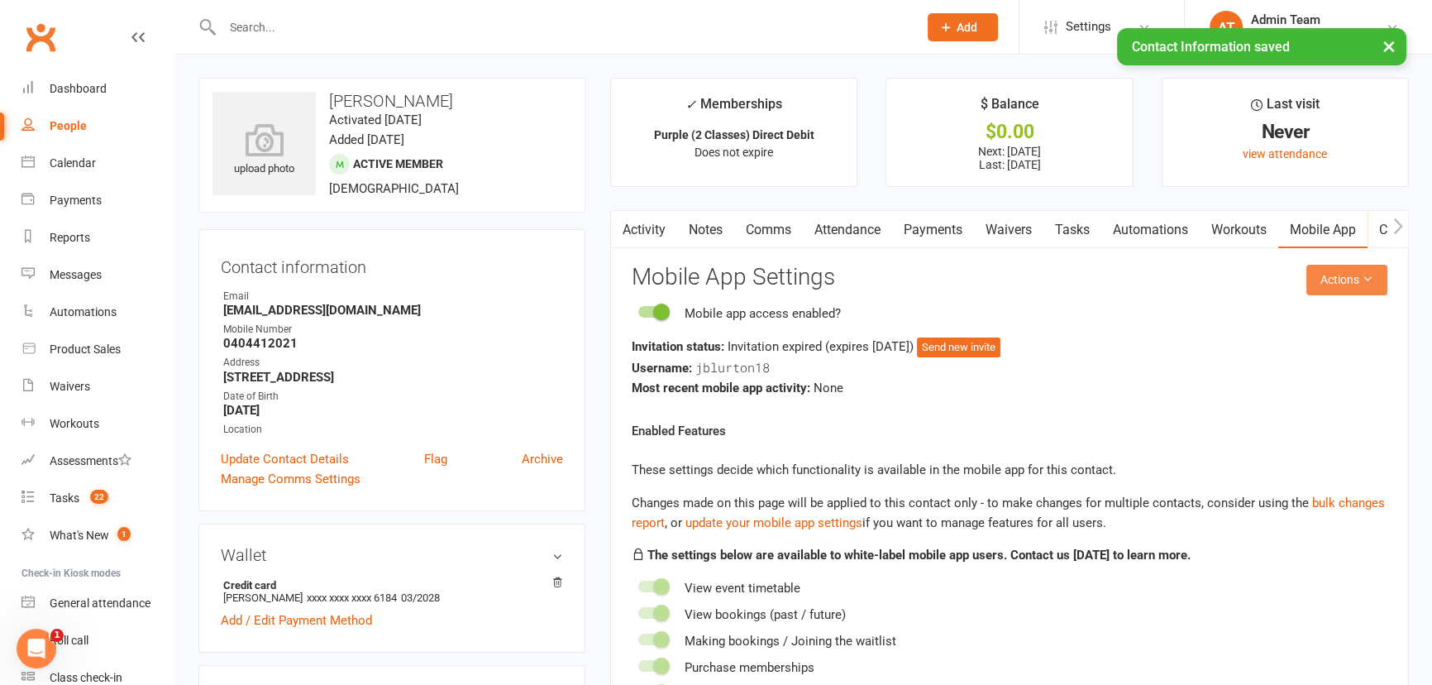
click at [1329, 289] on button "Actions" at bounding box center [1346, 280] width 81 height 30
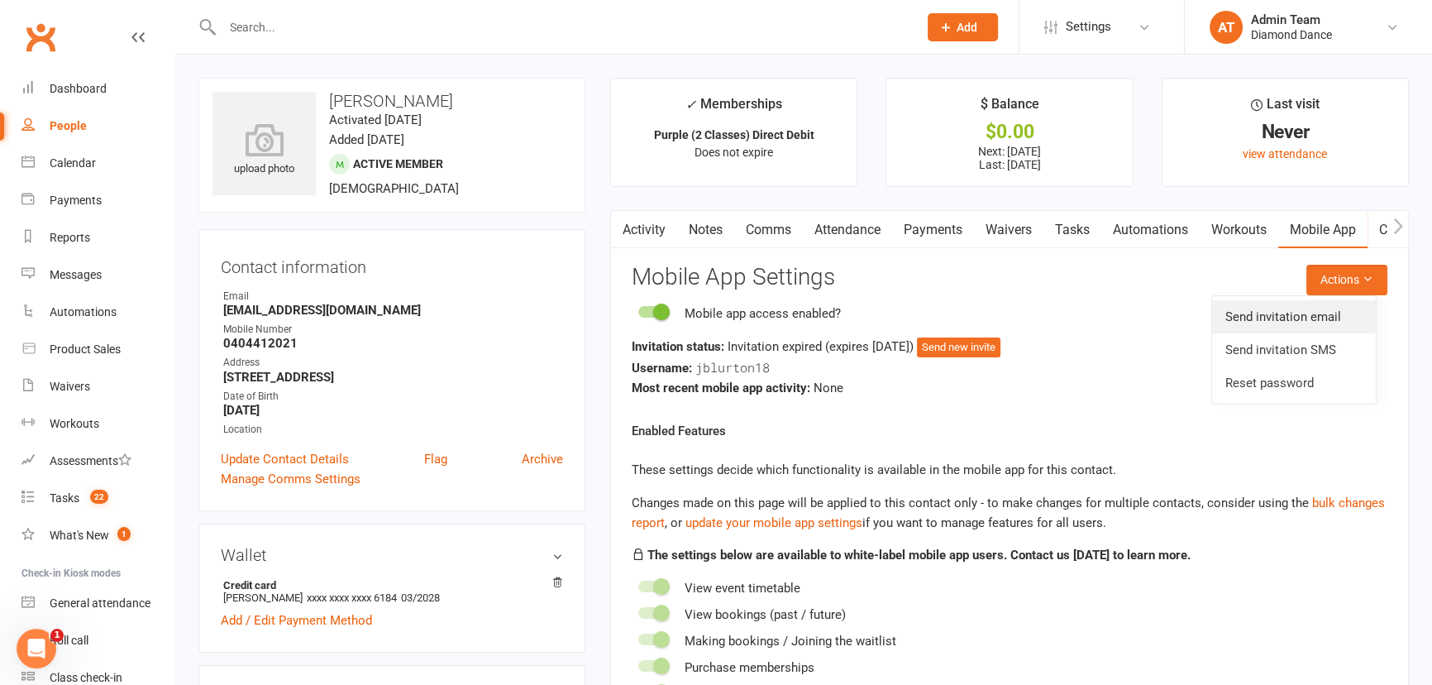
click at [1336, 323] on link "Send invitation email" at bounding box center [1294, 316] width 164 height 33
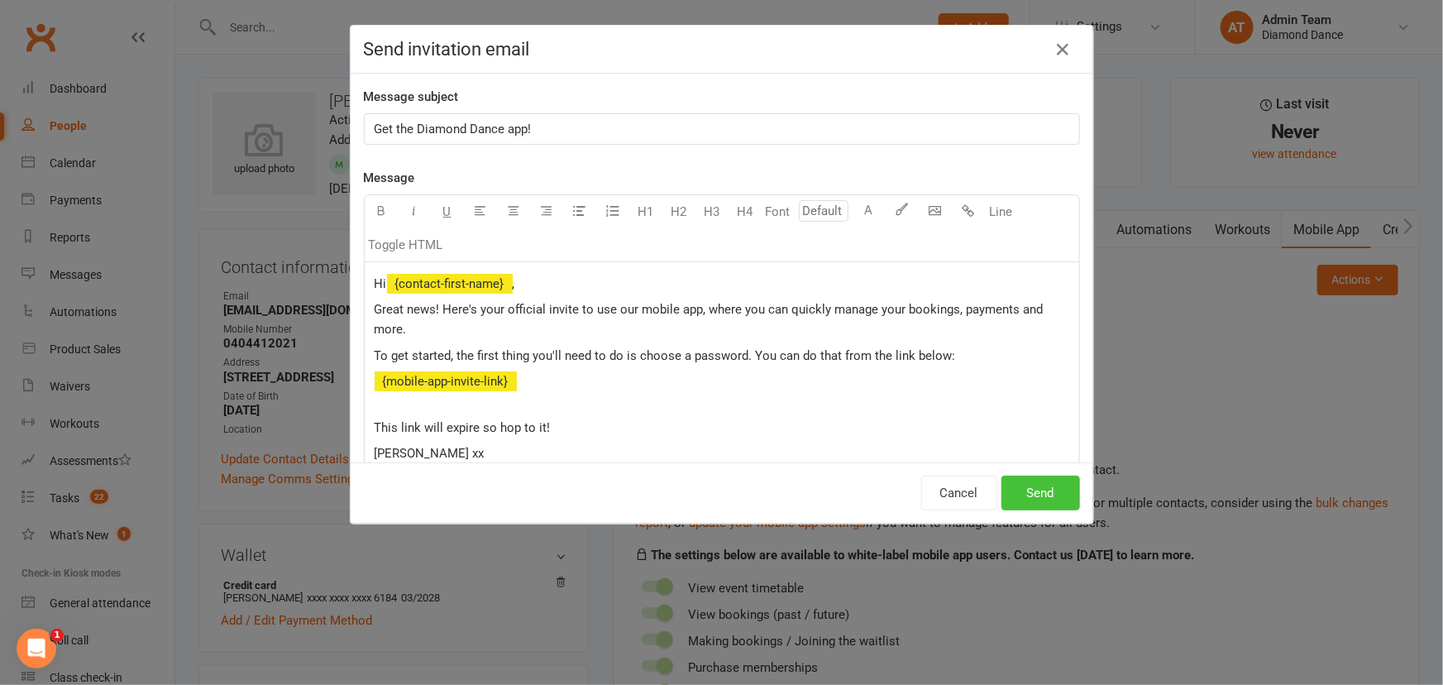
click at [1032, 494] on button "Send" at bounding box center [1040, 492] width 79 height 35
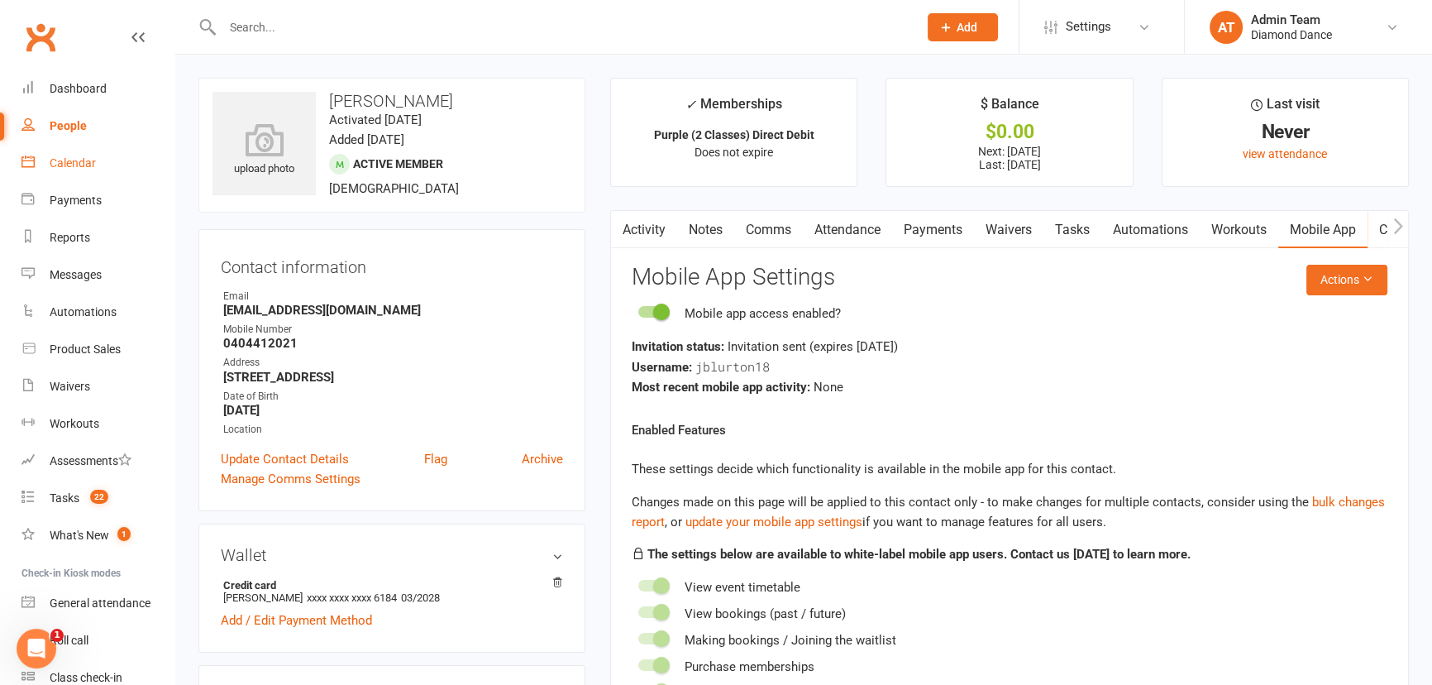
drag, startPoint x: 1199, startPoint y: 136, endPoint x: 49, endPoint y: 161, distance: 1150.3
click at [50, 161] on div "Calendar" at bounding box center [73, 162] width 46 height 13
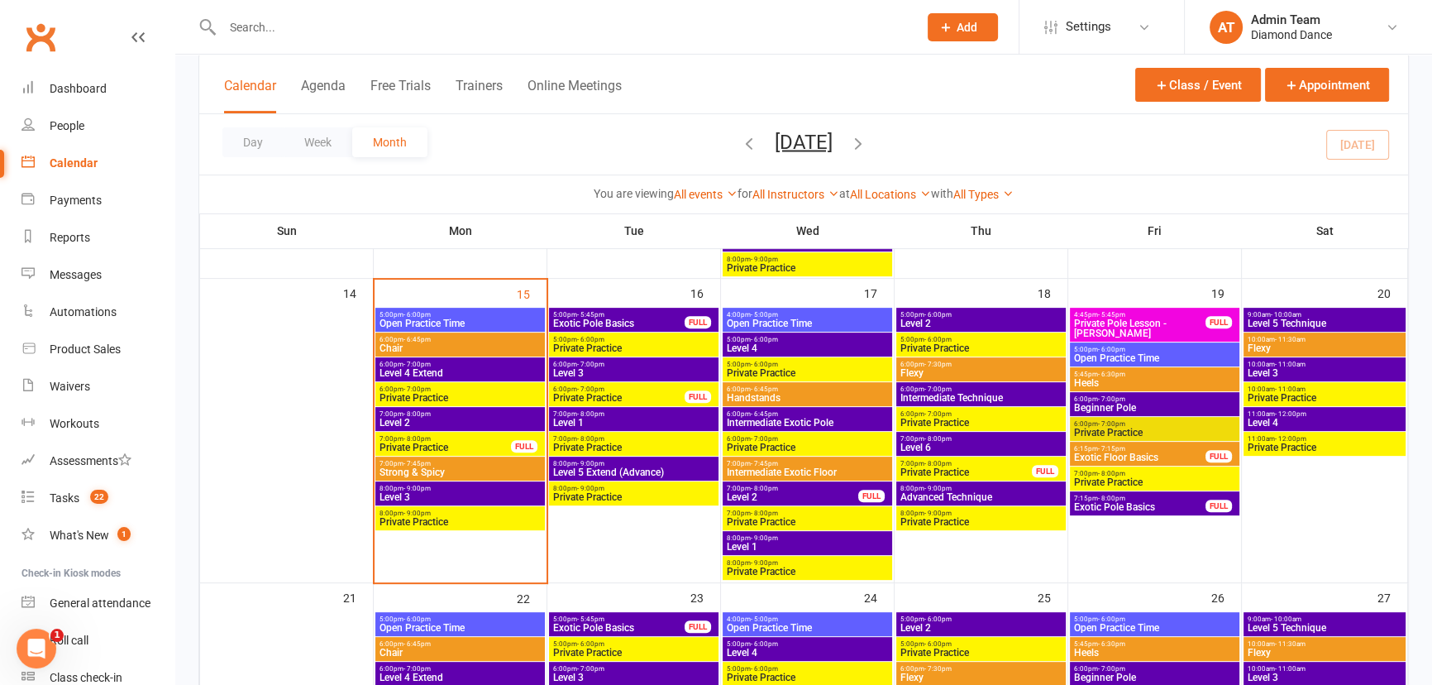
scroll to position [676, 0]
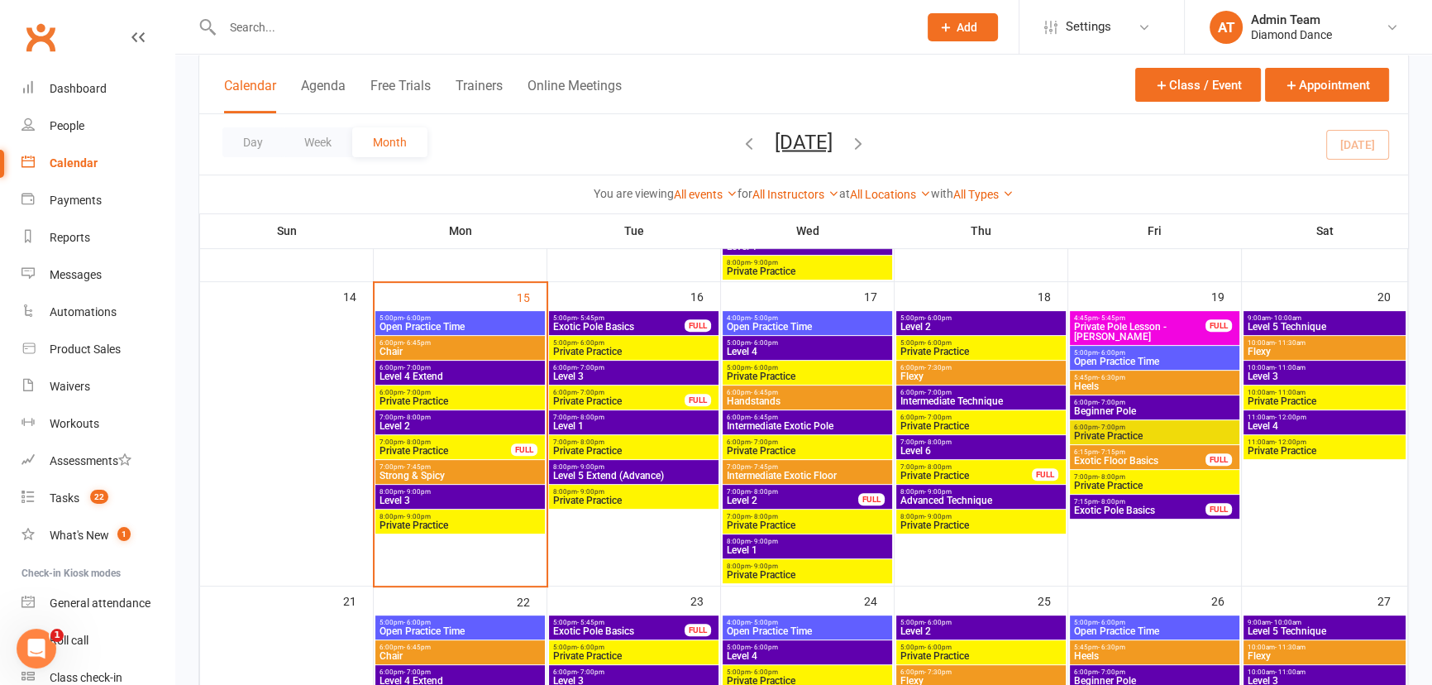
click at [459, 371] on span "Level 4 Extend" at bounding box center [460, 376] width 163 height 10
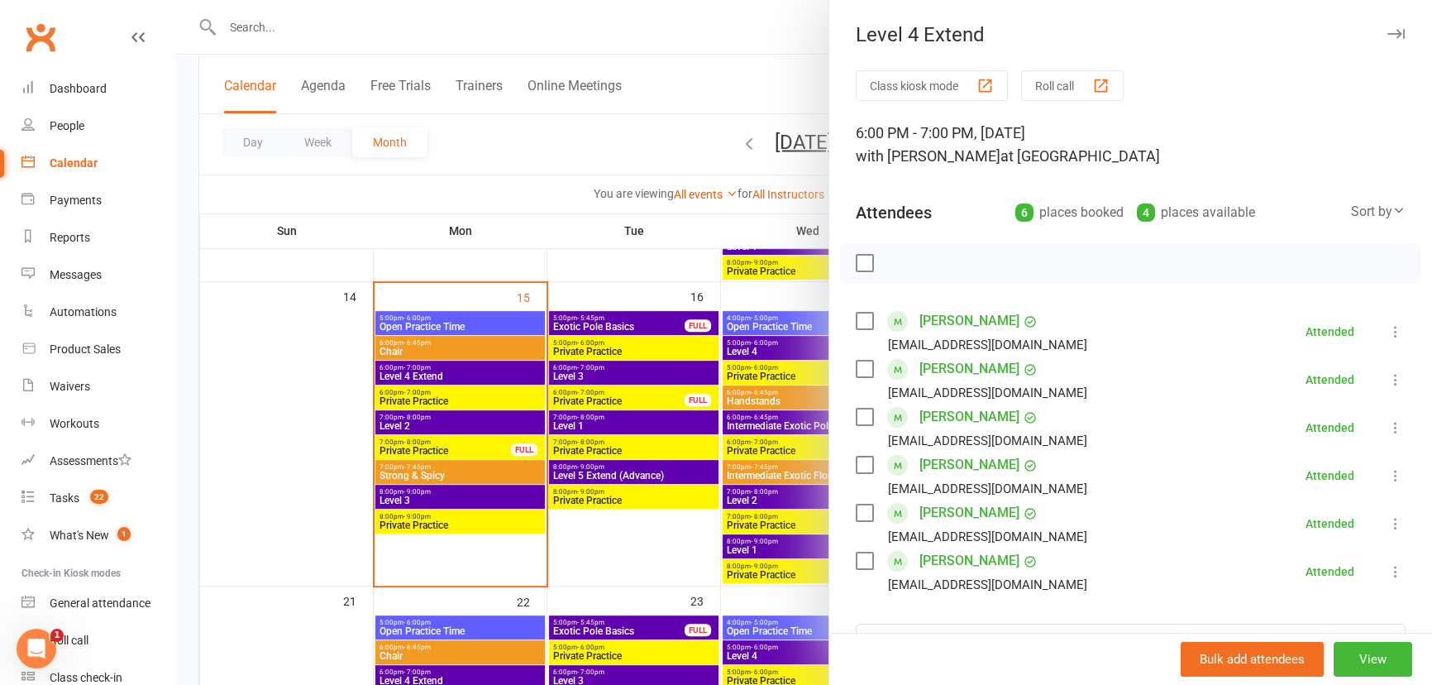
scroll to position [74, 0]
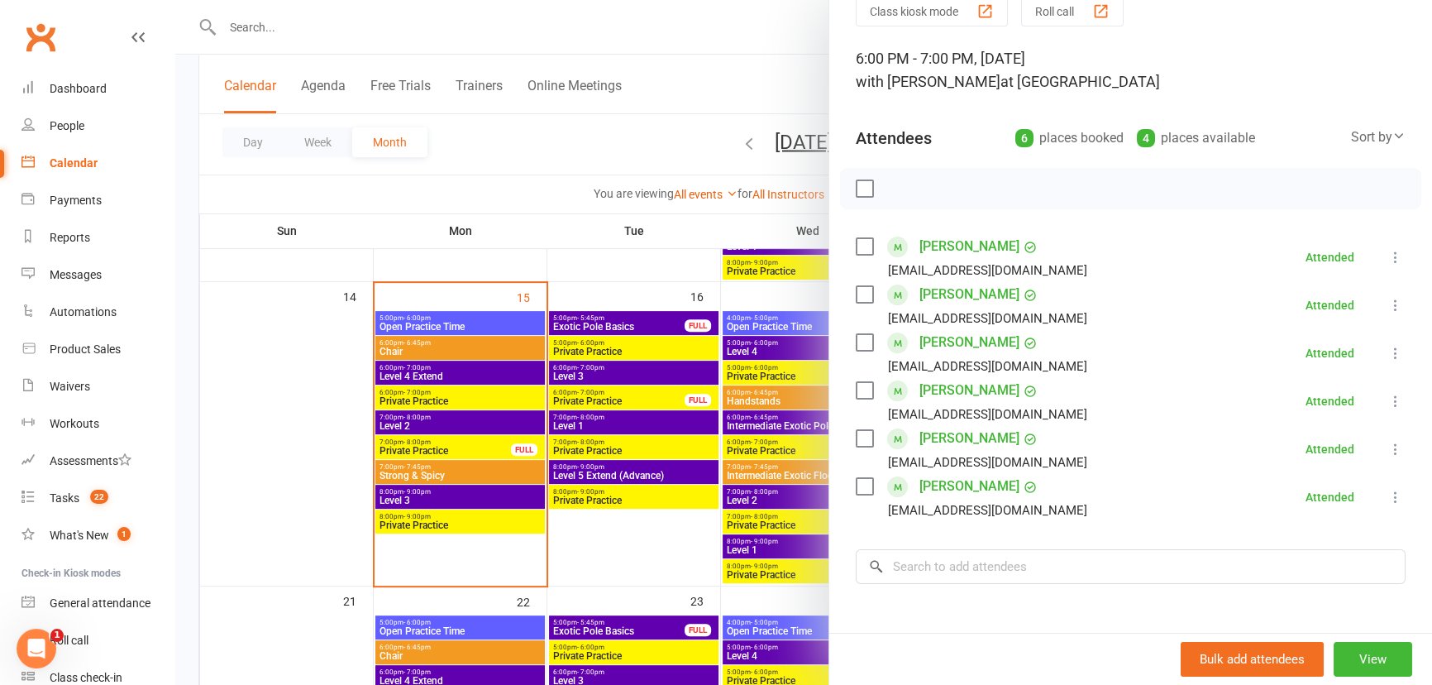
click at [724, 99] on div at bounding box center [803, 342] width 1257 height 685
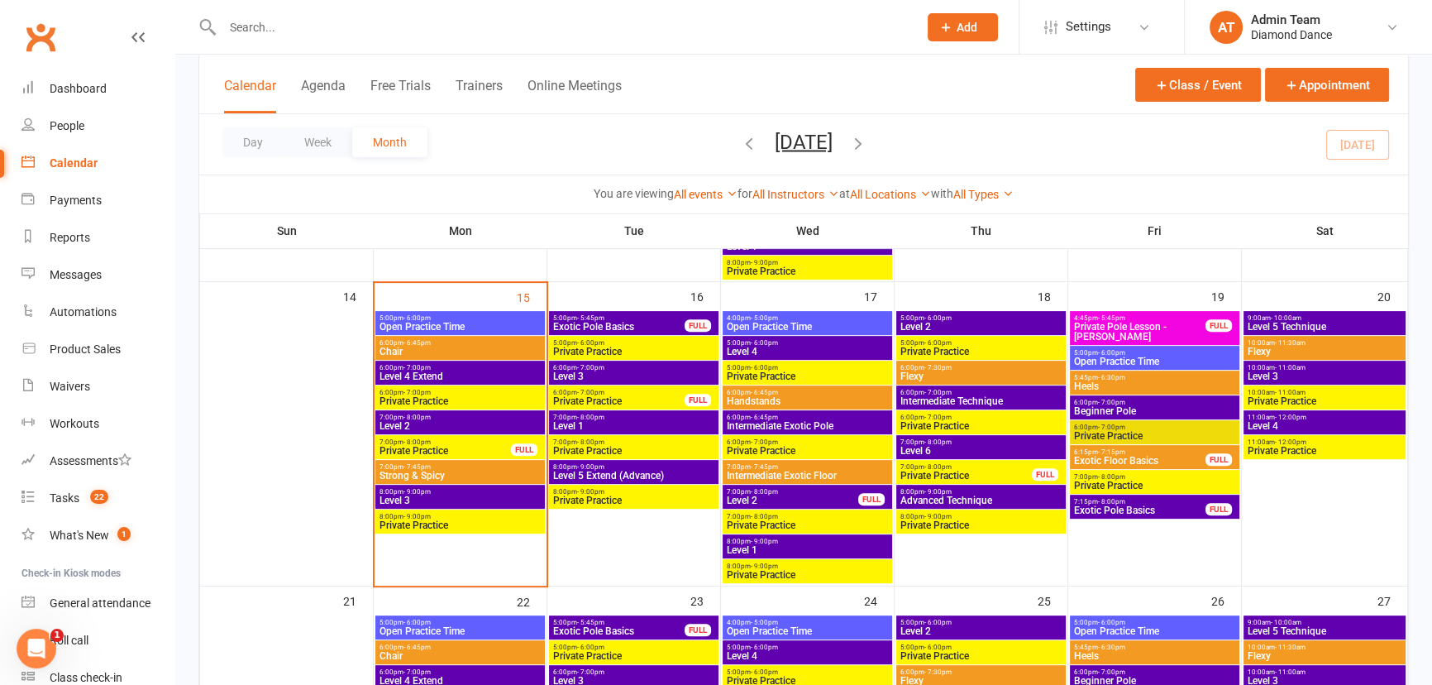
click at [518, 314] on span "5:00pm - 6:00pm" at bounding box center [460, 317] width 163 height 7
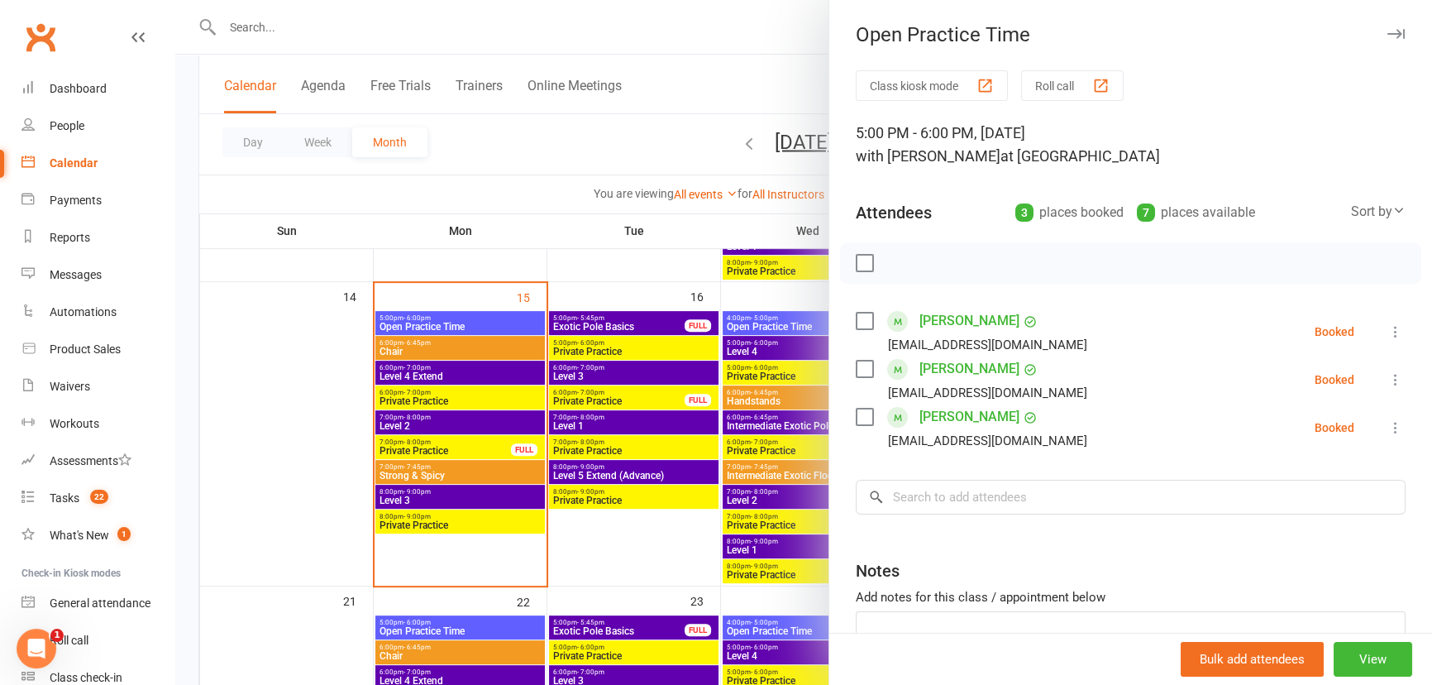
click at [1386, 327] on button at bounding box center [1396, 332] width 20 height 20
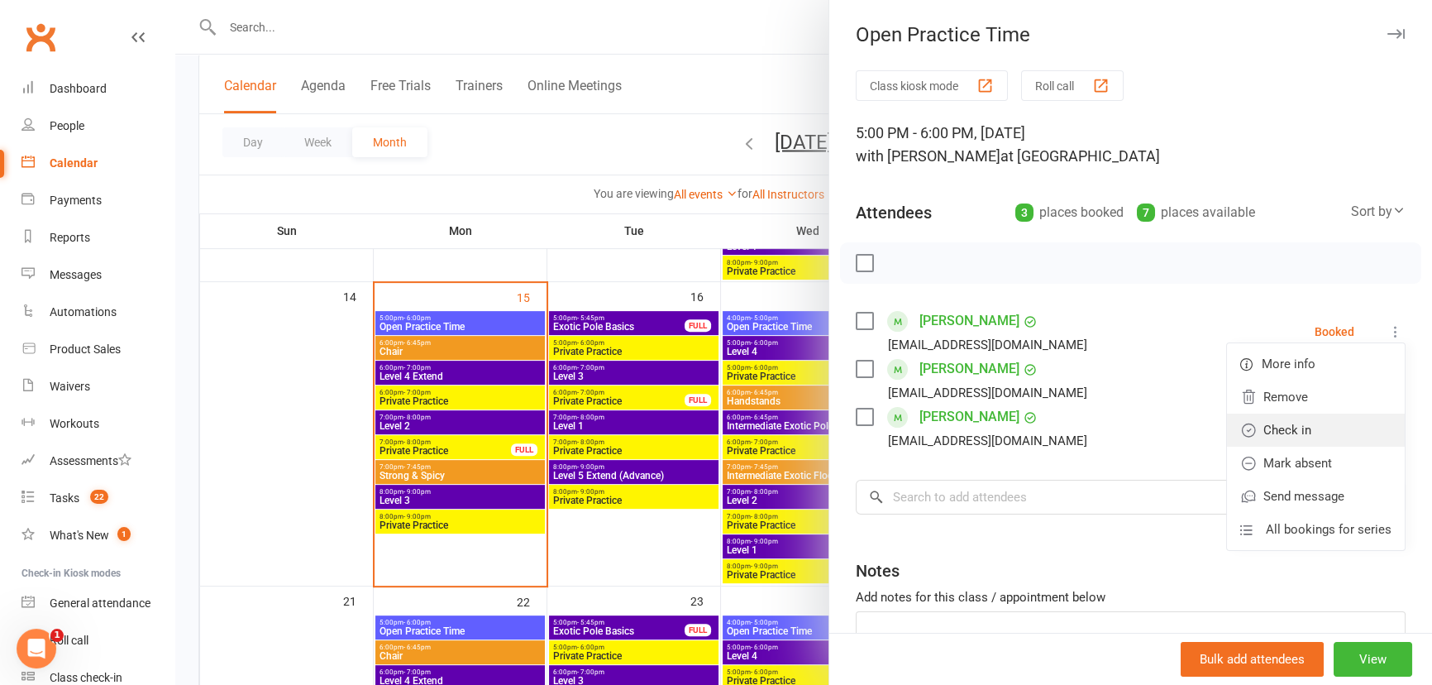
drag, startPoint x: 1305, startPoint y: 423, endPoint x: 1364, endPoint y: 410, distance: 61.0
click at [1305, 423] on link "Check in" at bounding box center [1316, 429] width 178 height 33
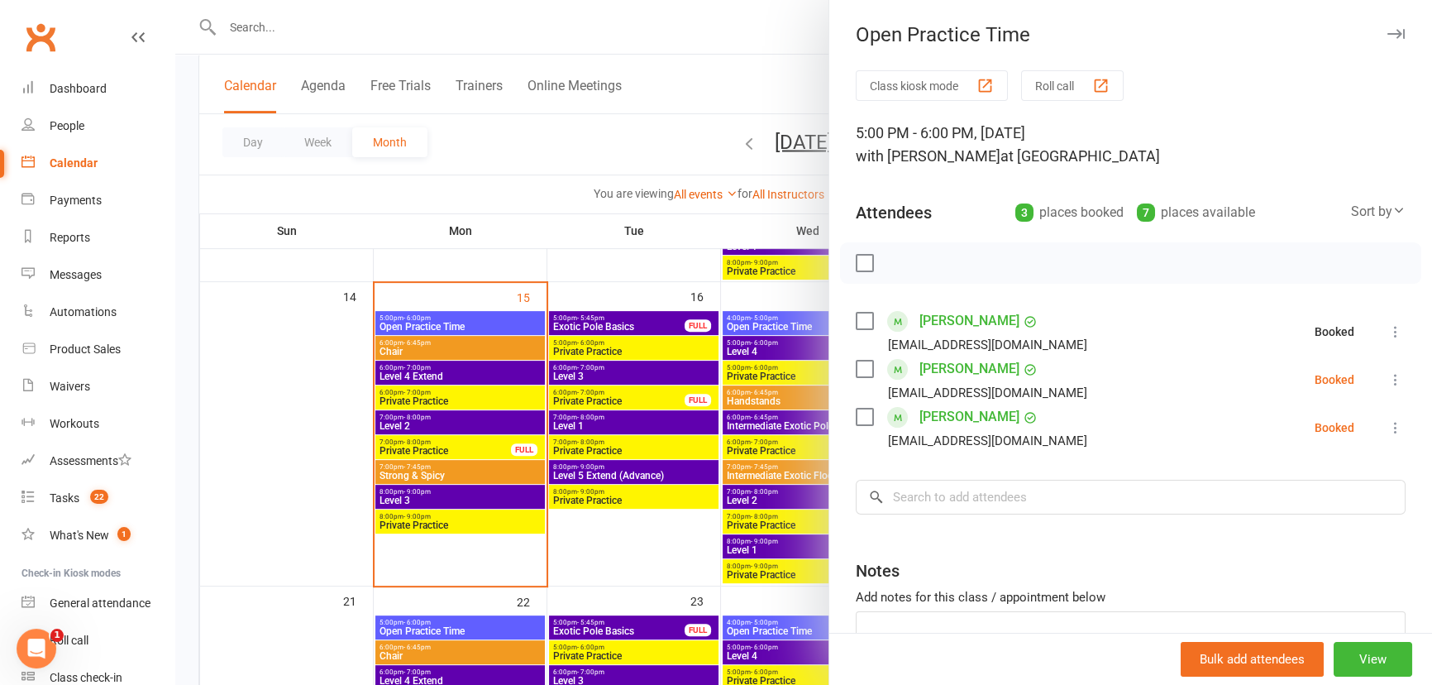
click at [1387, 379] on icon at bounding box center [1395, 379] width 17 height 17
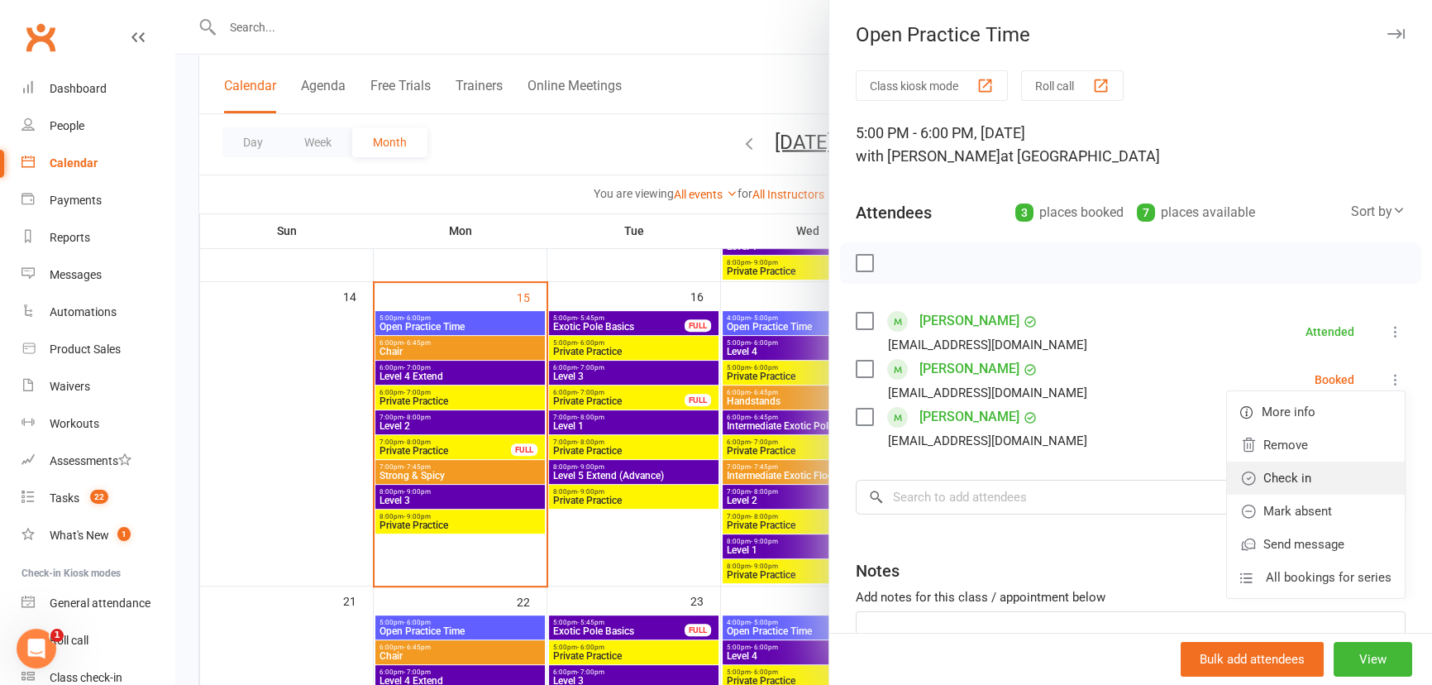
click at [1283, 471] on link "Check in" at bounding box center [1316, 477] width 178 height 33
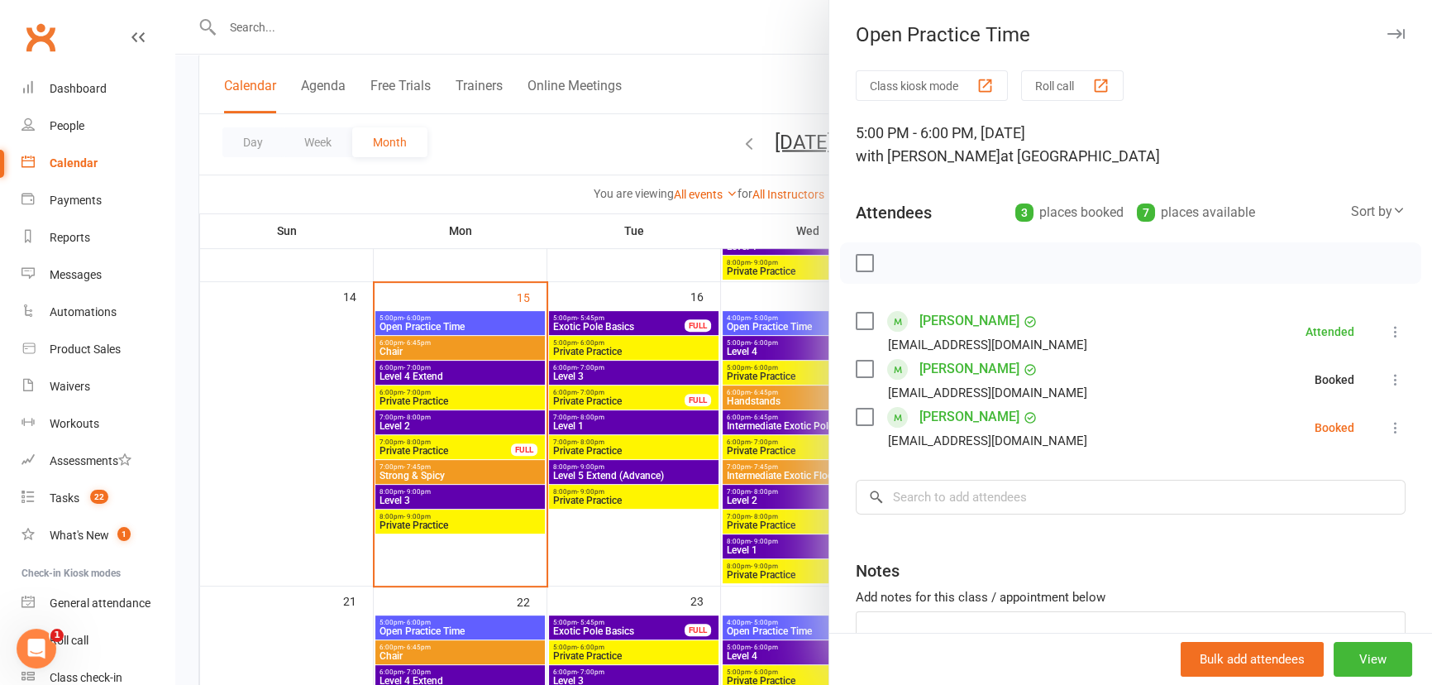
click at [1387, 428] on icon at bounding box center [1395, 427] width 17 height 17
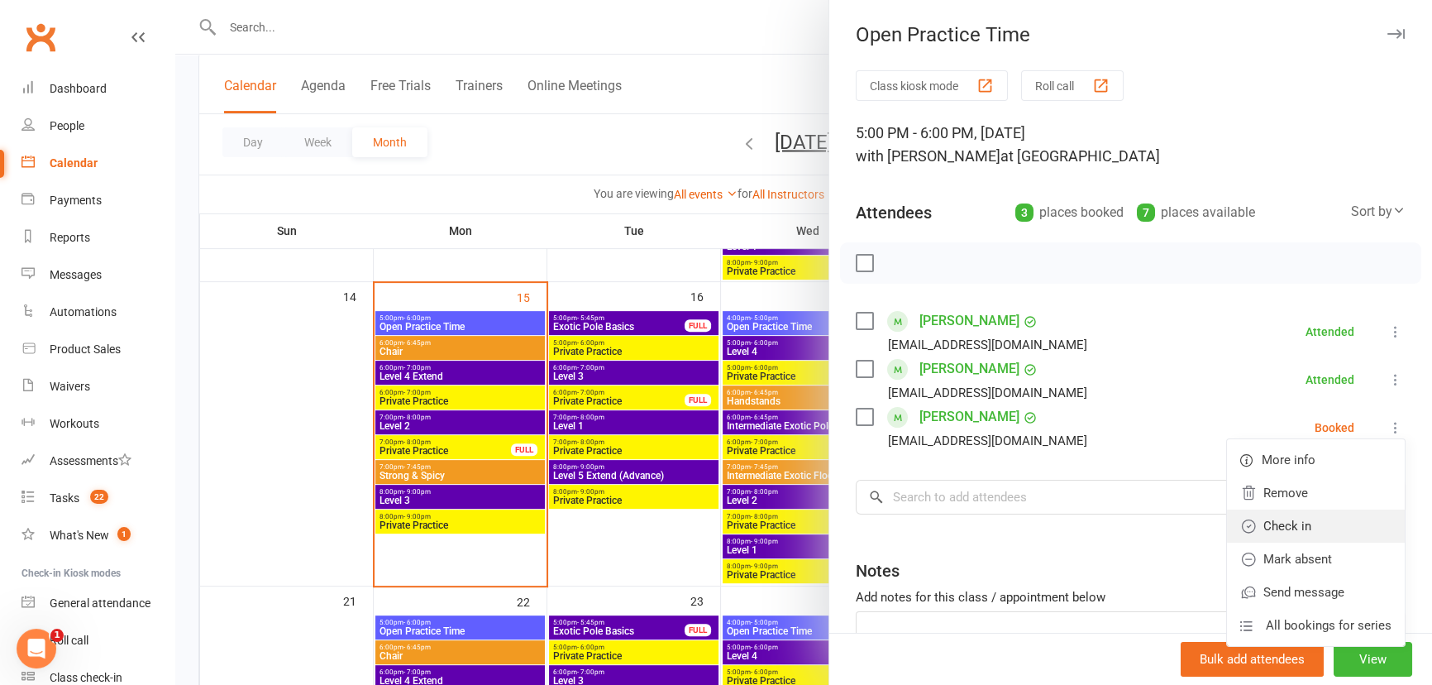
click at [1300, 523] on link "Check in" at bounding box center [1316, 525] width 178 height 33
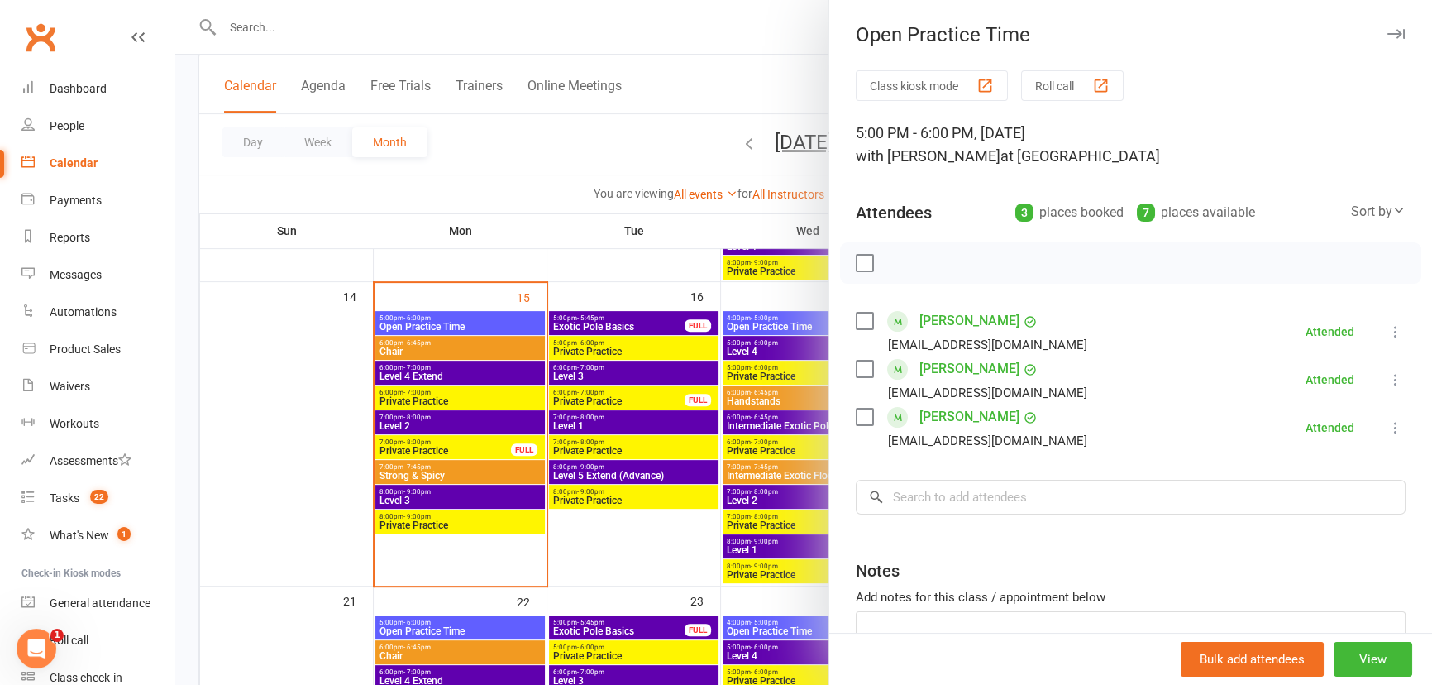
click at [742, 88] on div at bounding box center [803, 342] width 1257 height 685
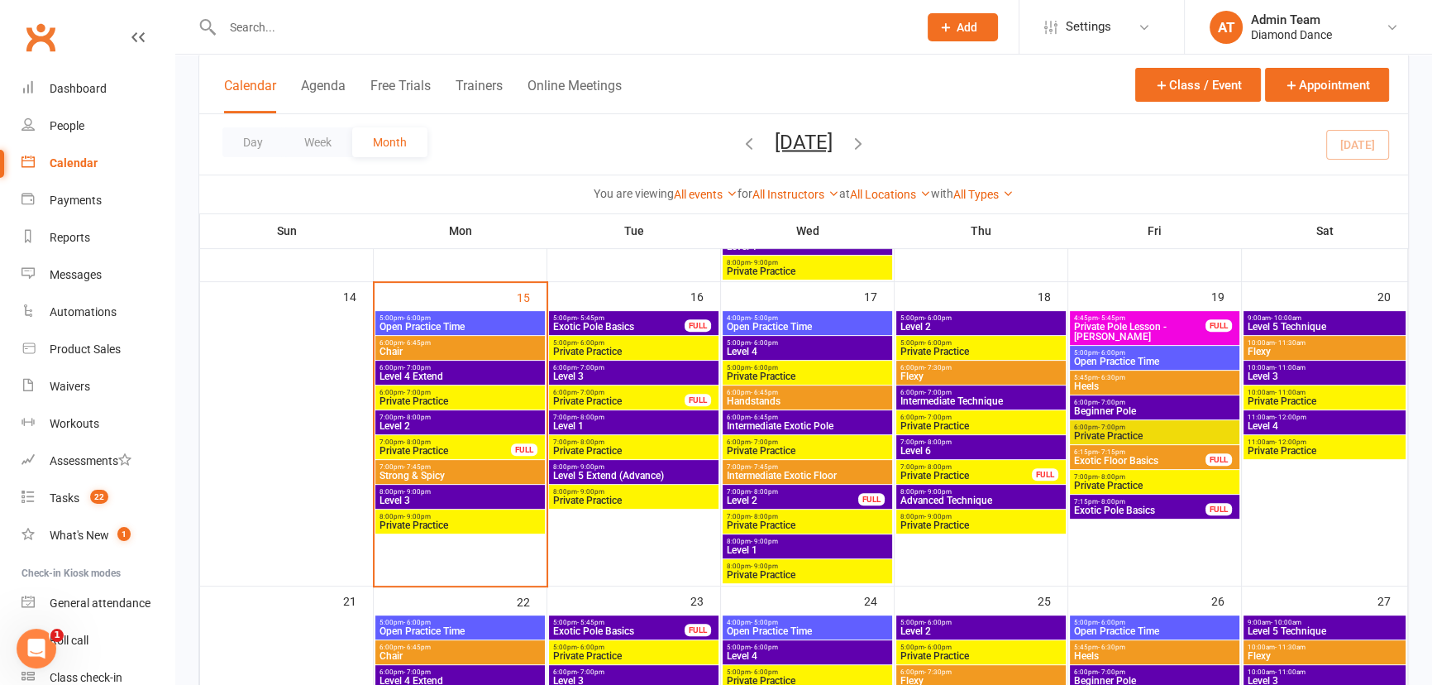
click at [432, 401] on span "Private Practice" at bounding box center [460, 401] width 163 height 10
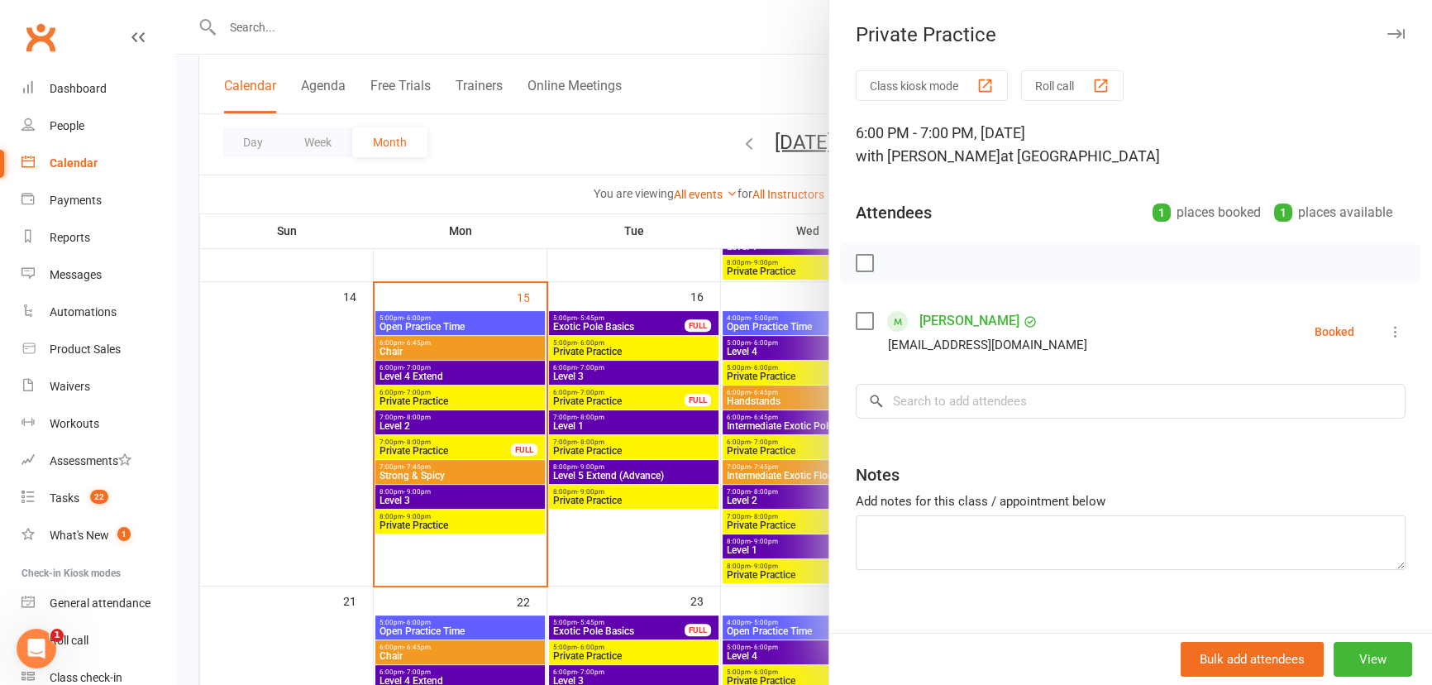
click at [1387, 326] on icon at bounding box center [1395, 331] width 17 height 17
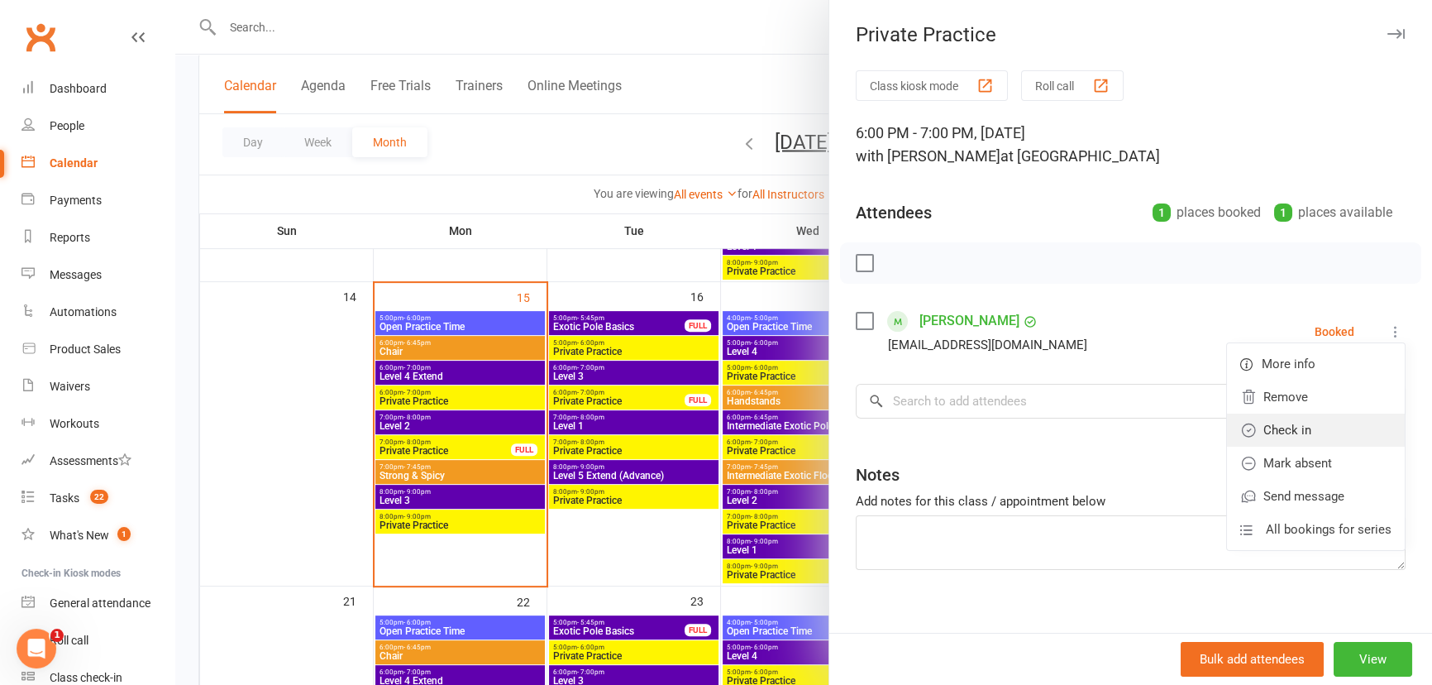
click at [1298, 423] on link "Check in" at bounding box center [1316, 429] width 178 height 33
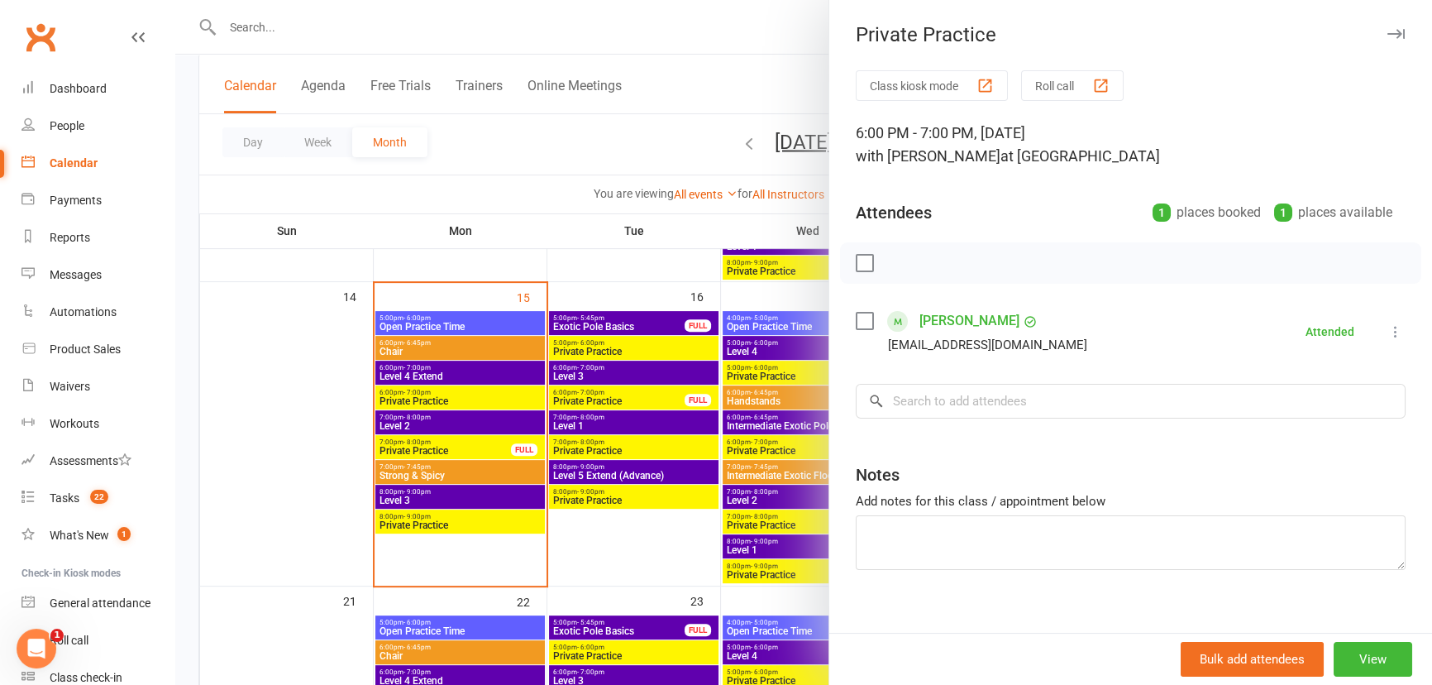
click at [422, 428] on div at bounding box center [803, 342] width 1257 height 685
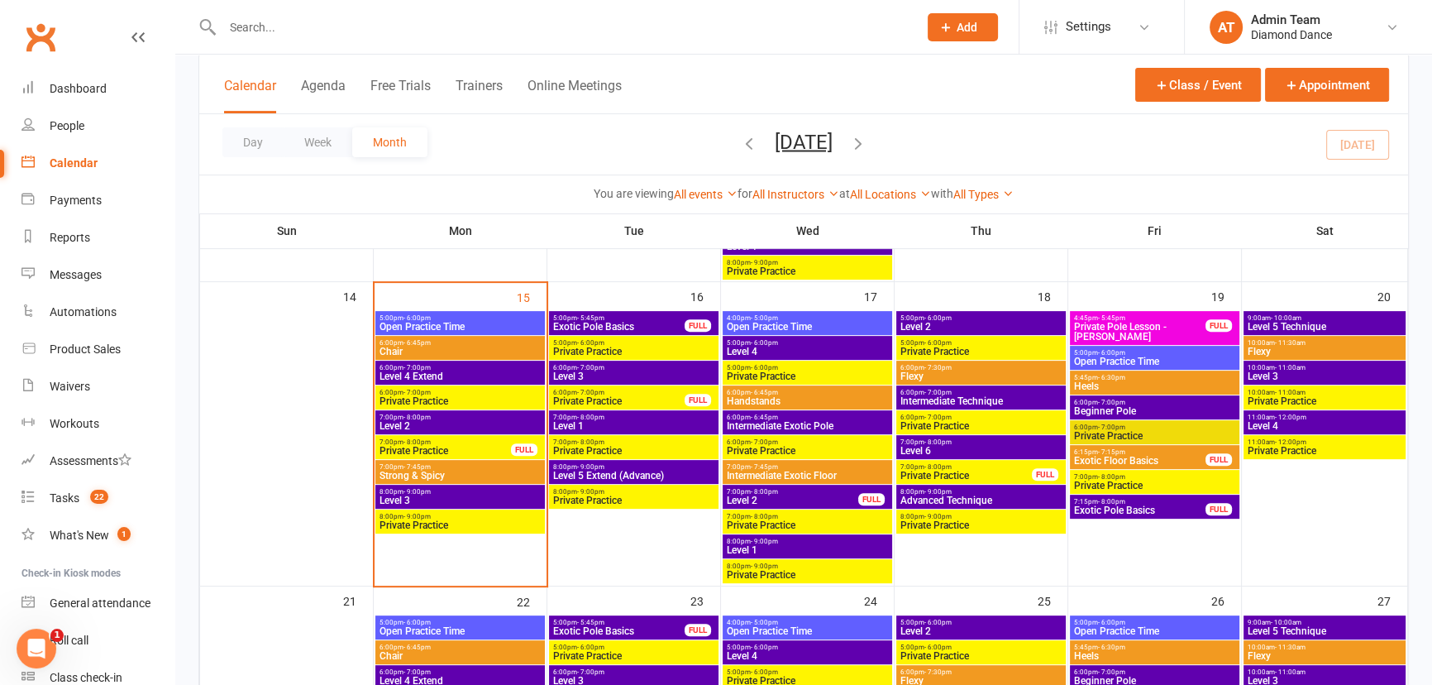
click at [435, 446] on span "Private Practice" at bounding box center [445, 451] width 133 height 10
